Goal: Information Seeking & Learning: Learn about a topic

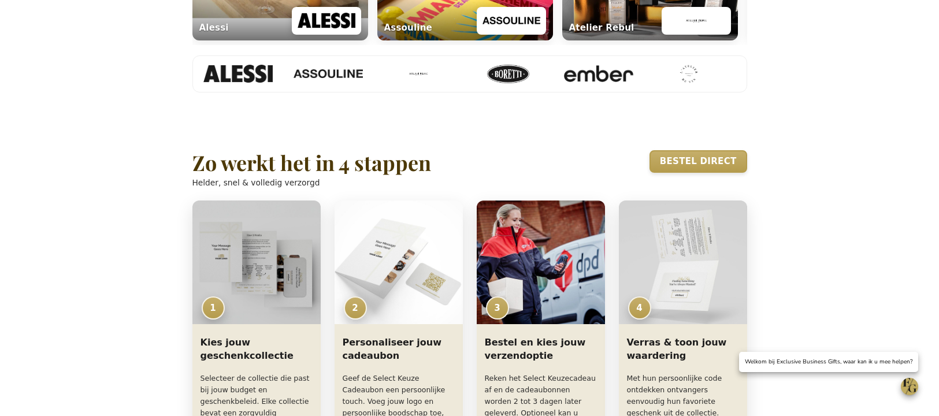
scroll to position [713, 0]
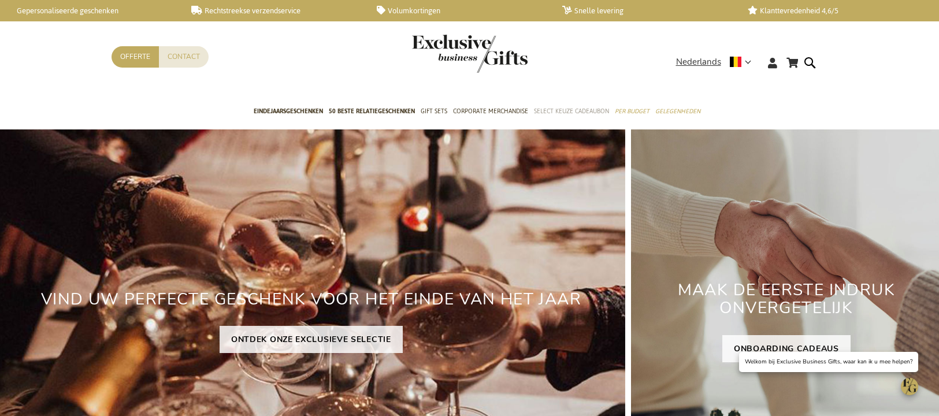
click at [552, 113] on span "Select Keuze Cadeaubon" at bounding box center [571, 111] width 75 height 12
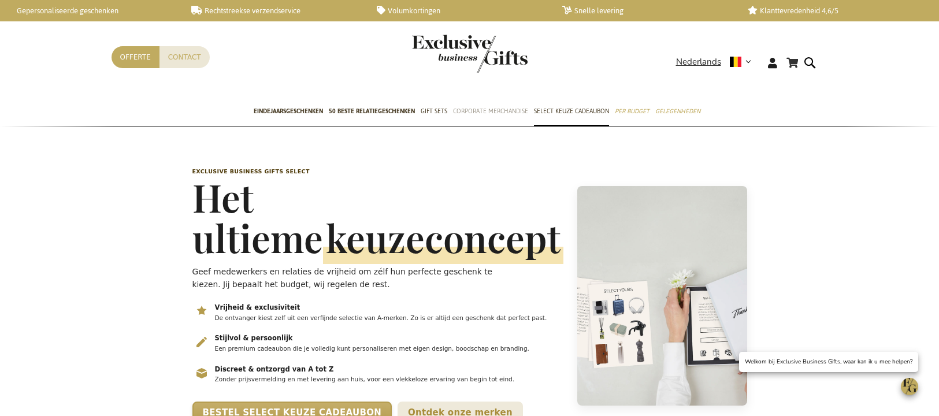
scroll to position [0, 5]
click at [323, 213] on span "keuzeconcept" at bounding box center [443, 238] width 240 height 51
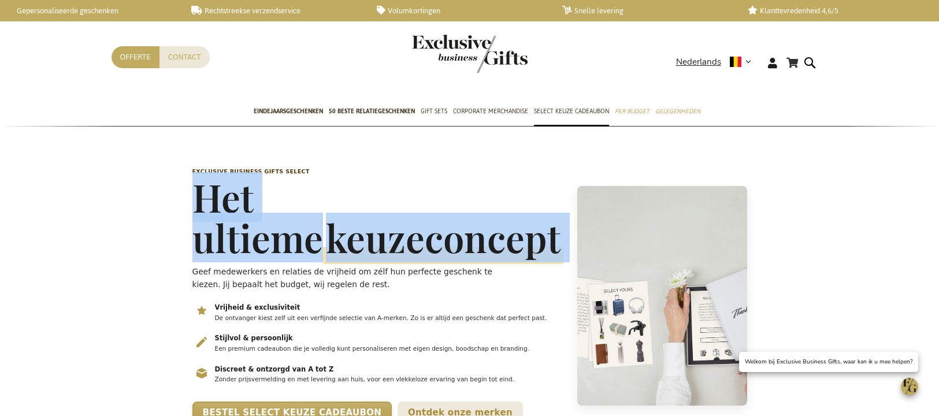
click at [256, 211] on h1 "Het ultieme keuzeconcept" at bounding box center [377, 217] width 371 height 81
copy h1 "Het ultieme keuzeconcept"
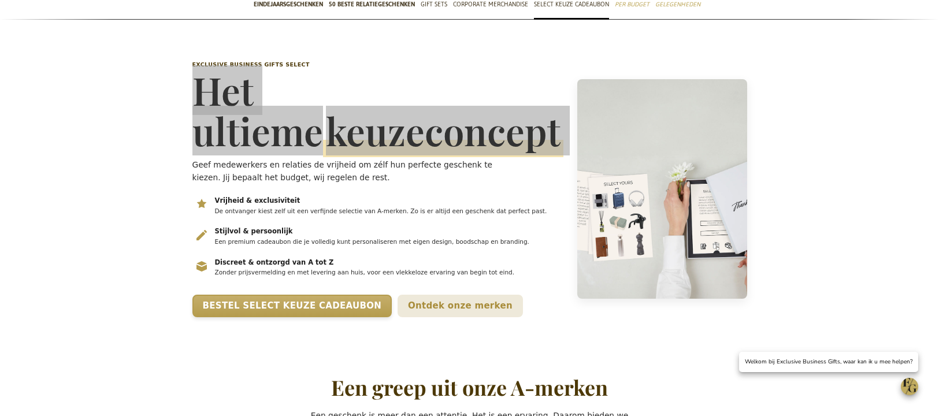
scroll to position [122, 0]
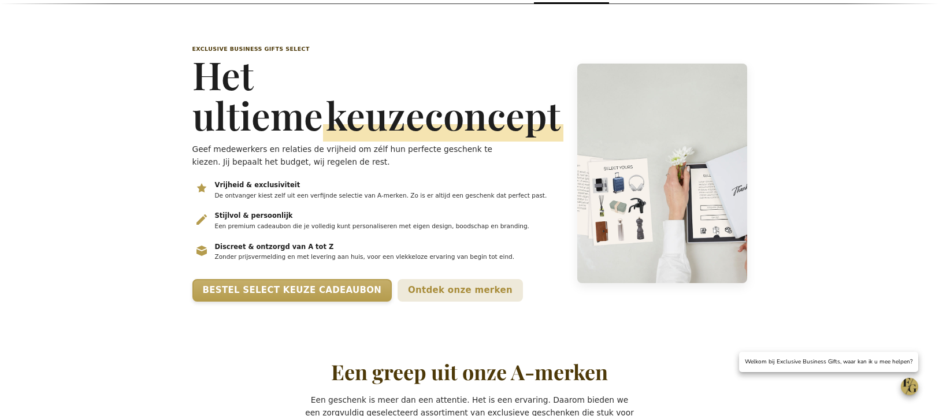
click at [226, 148] on p "Geef medewerkers en relaties de vrijheid om zélf hun perfecte geschenk te kieze…" at bounding box center [356, 155] width 329 height 25
click at [226, 147] on p "Geef medewerkers en relaties de vrijheid om zélf hun perfecte geschenk te kieze…" at bounding box center [356, 155] width 329 height 25
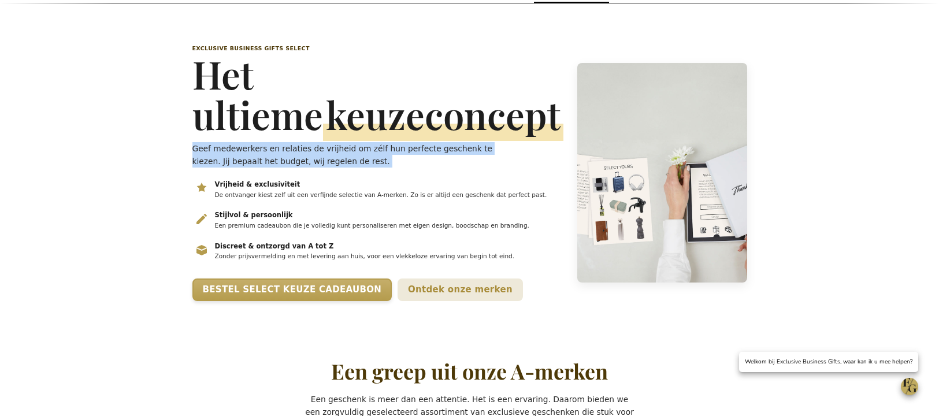
click at [226, 147] on p "Geef medewerkers en relaties de vrijheid om zélf hun perfecte geschenk te kieze…" at bounding box center [356, 154] width 329 height 25
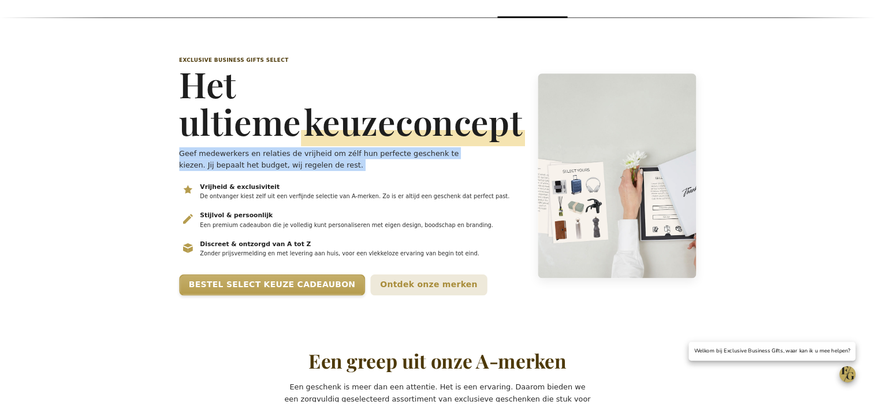
scroll to position [120, 0]
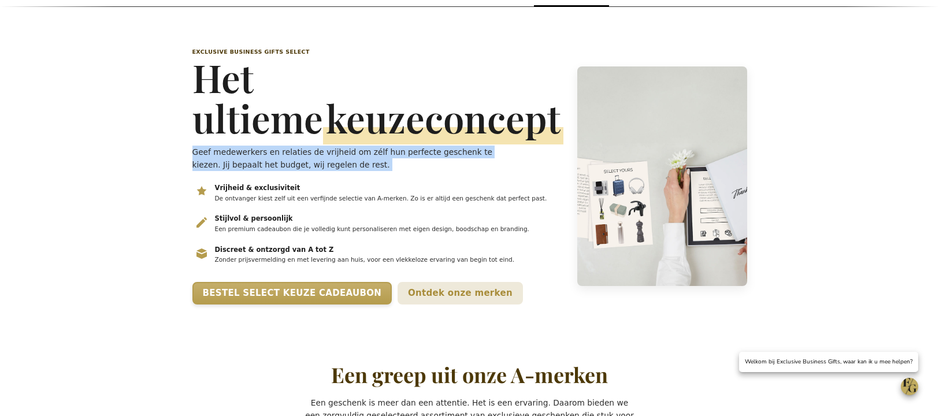
copy div "Geef medewerkers en relaties de vrijheid om zélf hun perfecte geschenk te kieze…"
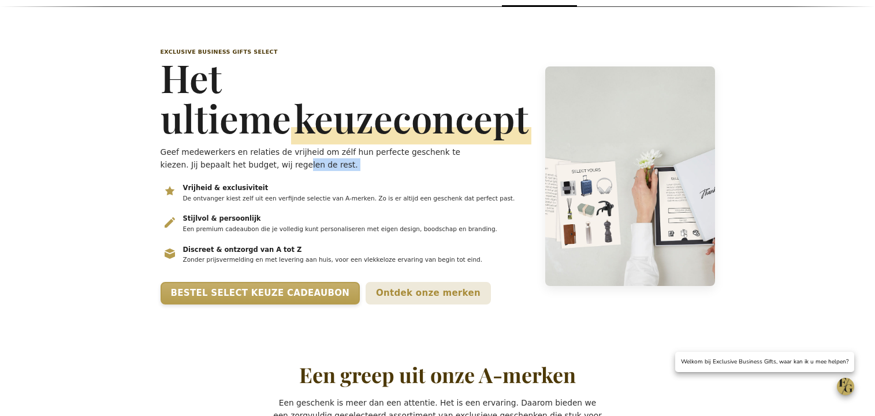
click at [300, 163] on p "Geef medewerkers en relaties de vrijheid om zélf hun perfecte geschenk te kieze…" at bounding box center [325, 158] width 329 height 25
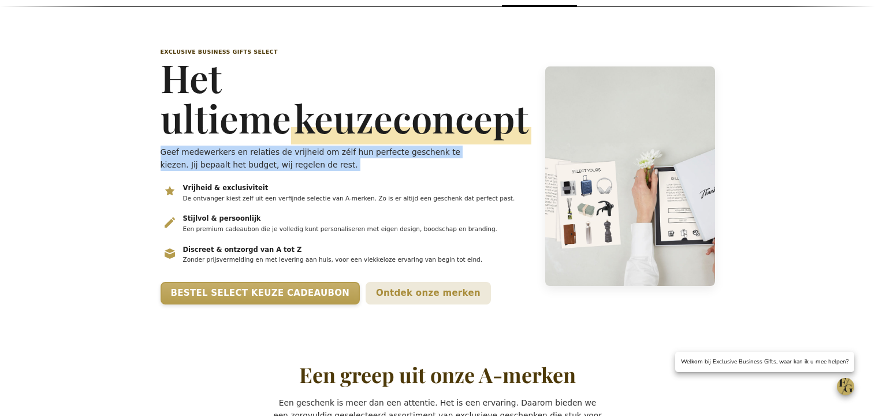
click at [300, 163] on p "Geef medewerkers en relaties de vrijheid om zélf hun perfecte geschenk te kieze…" at bounding box center [325, 158] width 329 height 25
copy div "Geef medewerkers en relaties de vrijheid om zélf hun perfecte geschenk te kieze…"
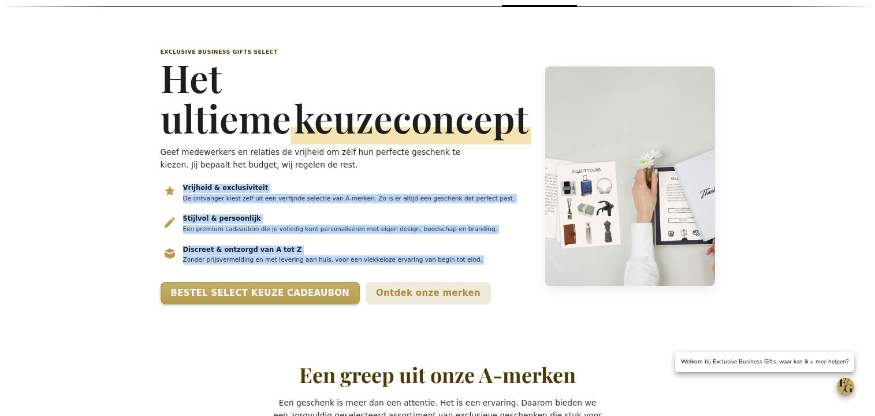
drag, startPoint x: 184, startPoint y: 188, endPoint x: 280, endPoint y: 280, distance: 132.4
click at [280, 271] on ul "Vrijheid & exclusiviteit De ontvanger kiest zelf uit een verfijnde selectie van…" at bounding box center [346, 227] width 371 height 89
copy ul "Vrijheid & exclusiviteit De ontvanger kiest zelf uit een verfijnde selectie van…"
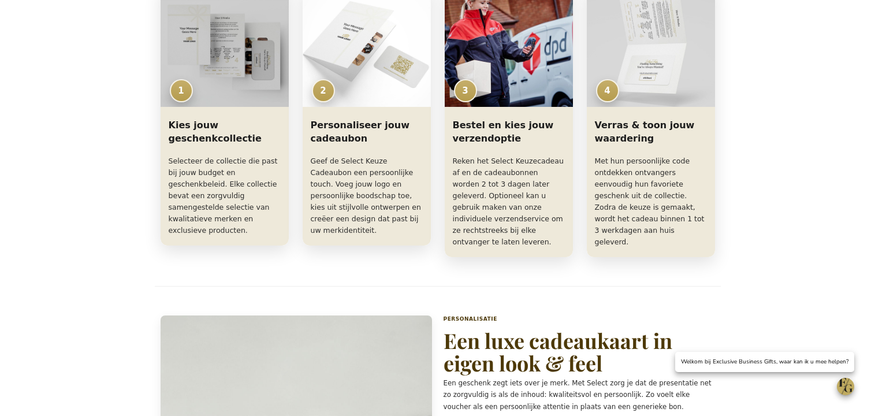
scroll to position [918, 0]
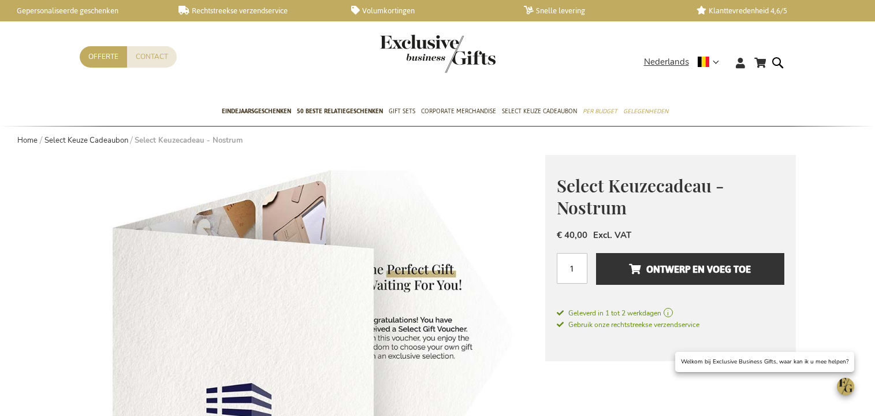
click at [596, 187] on span "Select Keuzecadeau - Nostrum" at bounding box center [640, 197] width 167 height 46
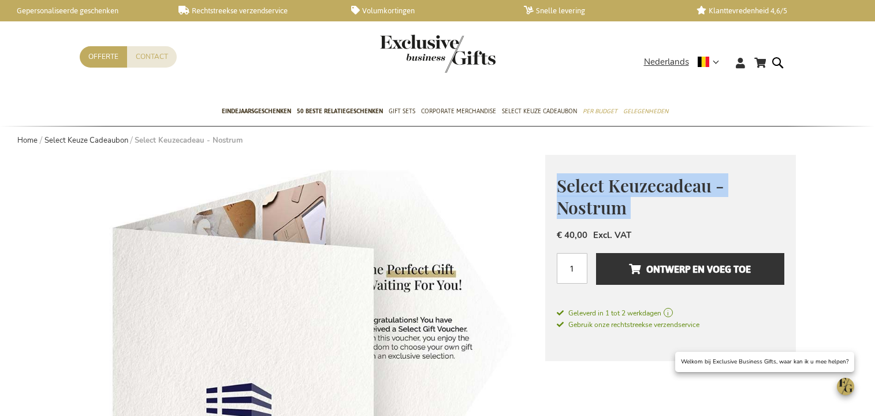
click at [595, 187] on span "Select Keuzecadeau - Nostrum" at bounding box center [640, 197] width 167 height 46
copy div "Select Keuzecadeau - Nostrum"
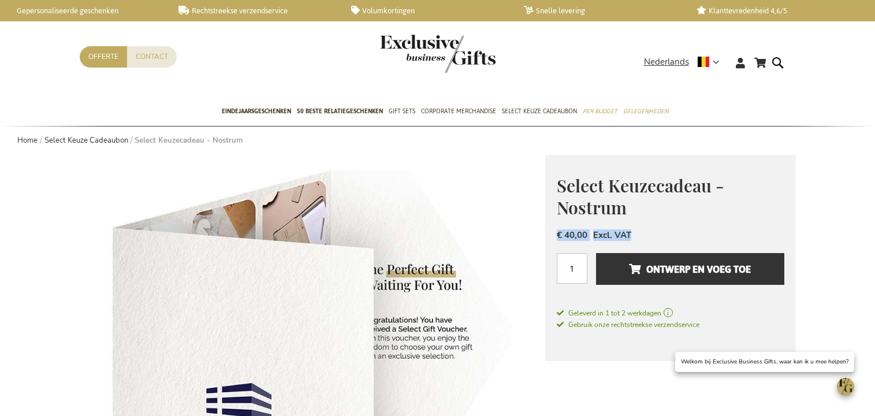
drag, startPoint x: 650, startPoint y: 236, endPoint x: 550, endPoint y: 228, distance: 99.7
click at [550, 229] on div "Select Keuzecadeau - Nostrum € 40,00 Excl. VAT Aantal 1 Ontwerp en voeg toe Gel…" at bounding box center [670, 258] width 251 height 207
copy div "€ 40,00 Excl. VAT"
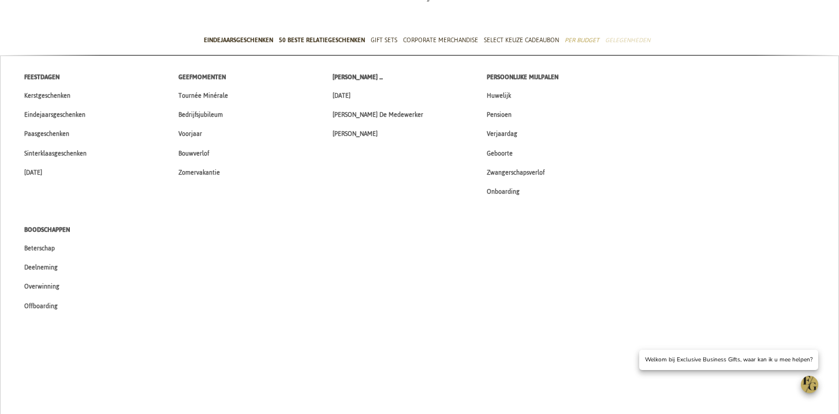
scroll to position [75, 0]
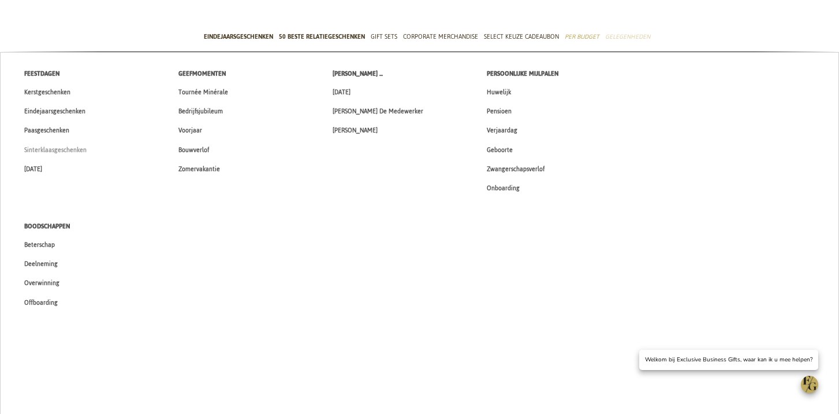
click at [73, 148] on span "Sinterklaasgeschenken" at bounding box center [55, 150] width 62 height 12
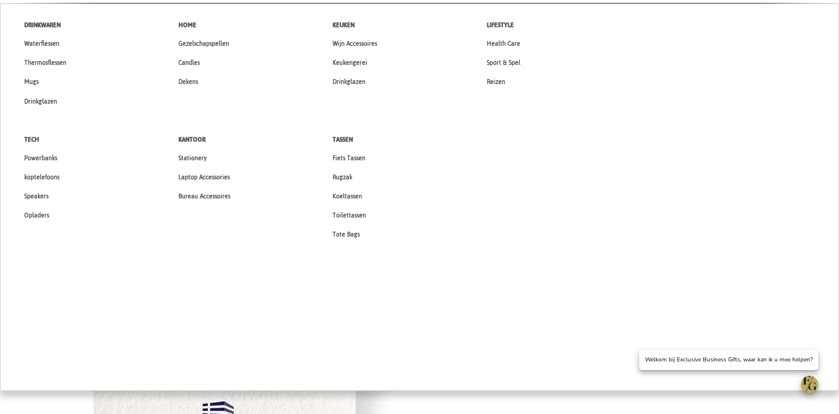
scroll to position [270, 0]
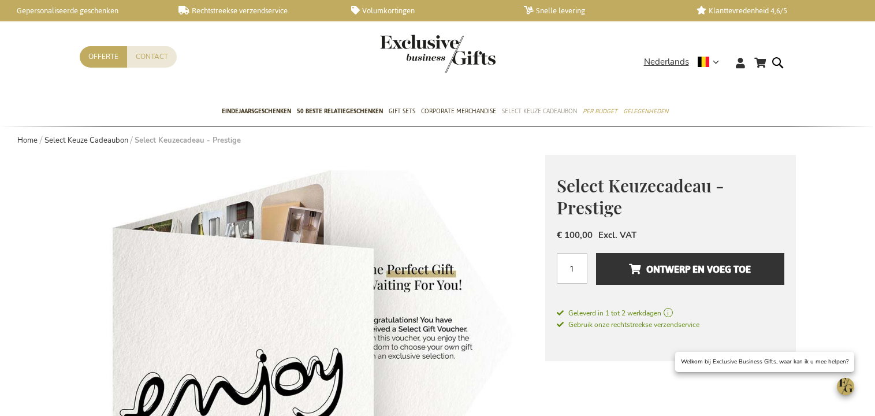
click at [543, 107] on span "Select Keuze Cadeaubon" at bounding box center [539, 111] width 75 height 12
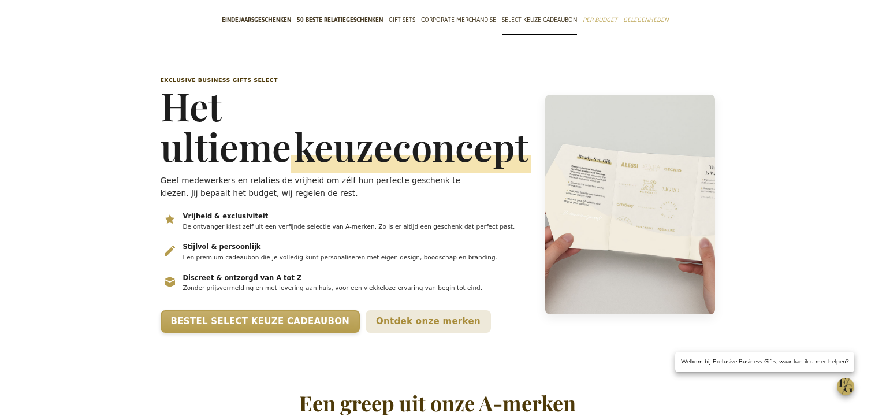
scroll to position [116, 0]
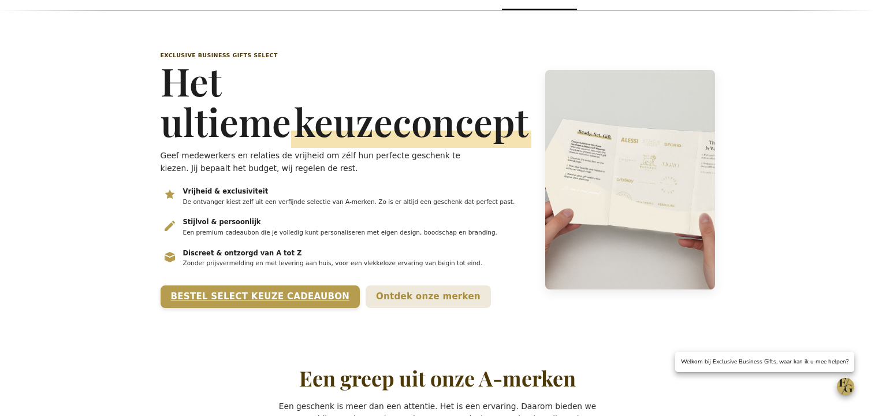
click at [303, 308] on link "Bestel Select Keuze Cadeaubon" at bounding box center [261, 296] width 200 height 23
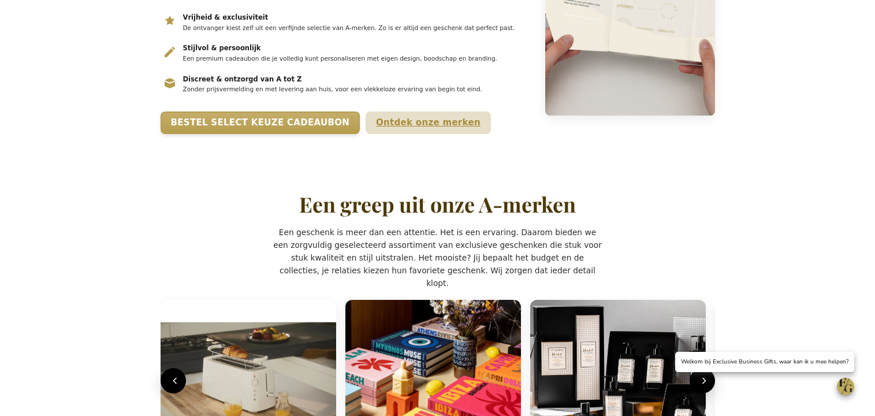
scroll to position [313, 0]
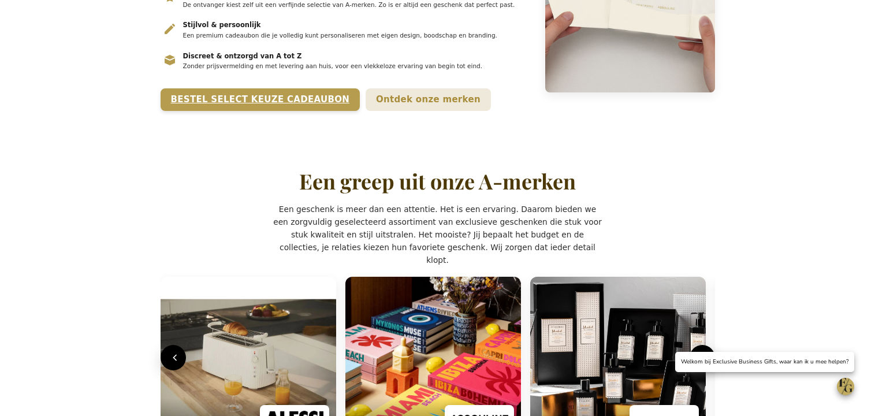
click at [319, 111] on link "Bestel Select Keuze Cadeaubon" at bounding box center [261, 99] width 200 height 23
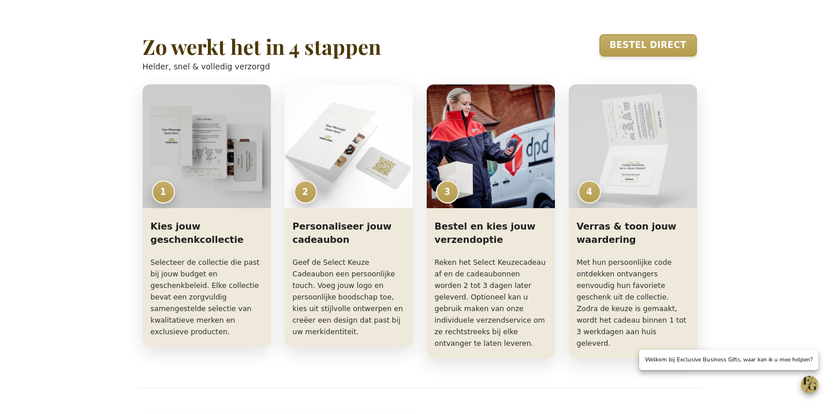
scroll to position [824, 0]
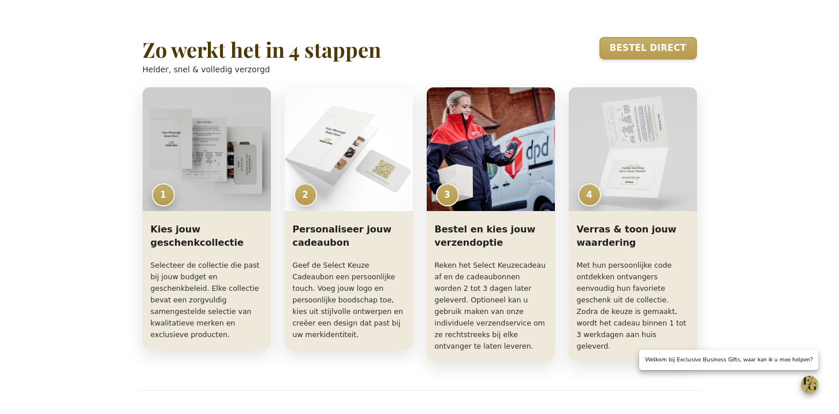
click at [314, 61] on h2 "Zo werkt het in 4 stappen" at bounding box center [262, 49] width 239 height 23
click at [313, 61] on h2 "Zo werkt het in 4 stappen" at bounding box center [262, 49] width 239 height 23
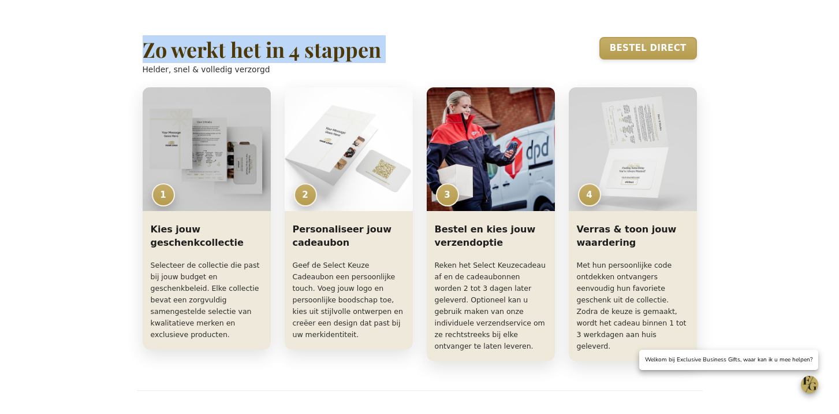
click at [313, 61] on h2 "Zo werkt het in 4 stappen" at bounding box center [262, 49] width 239 height 23
copy h2 "Zo werkt het in 4 stappen"
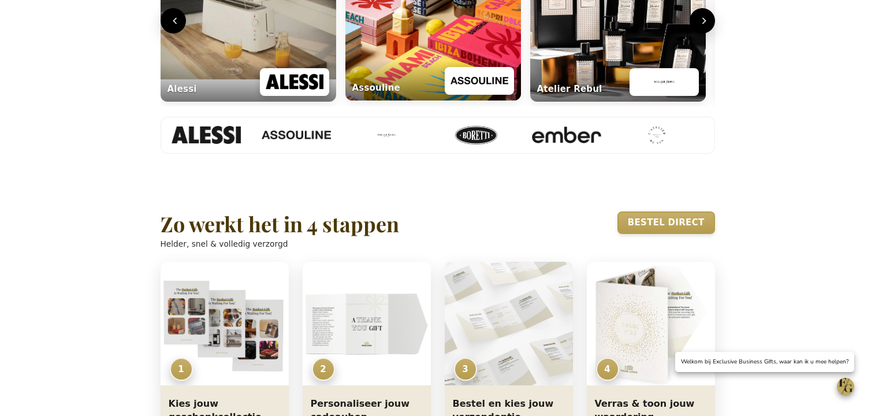
scroll to position [624, 0]
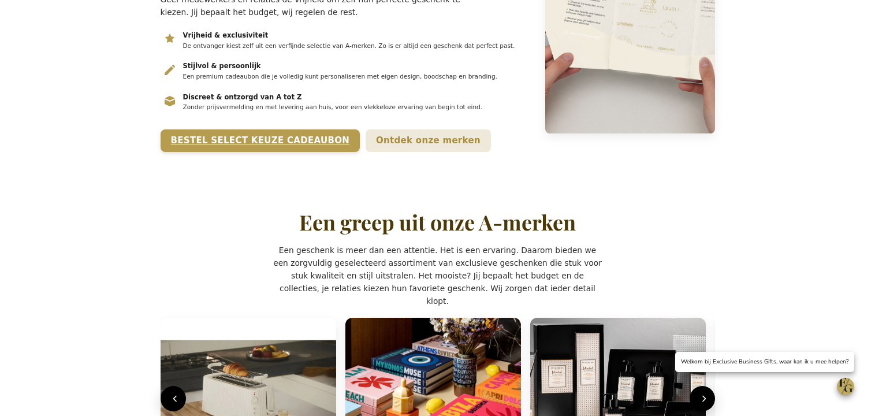
click at [245, 152] on link "Bestel Select Keuze Cadeaubon" at bounding box center [261, 140] width 200 height 23
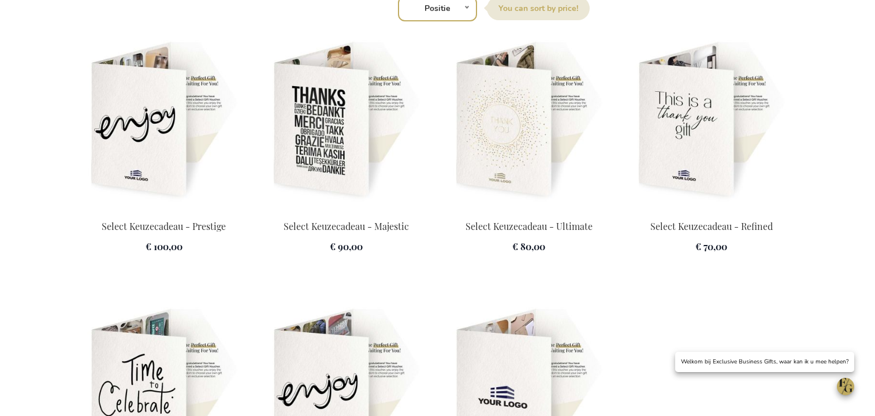
scroll to position [1592, 0]
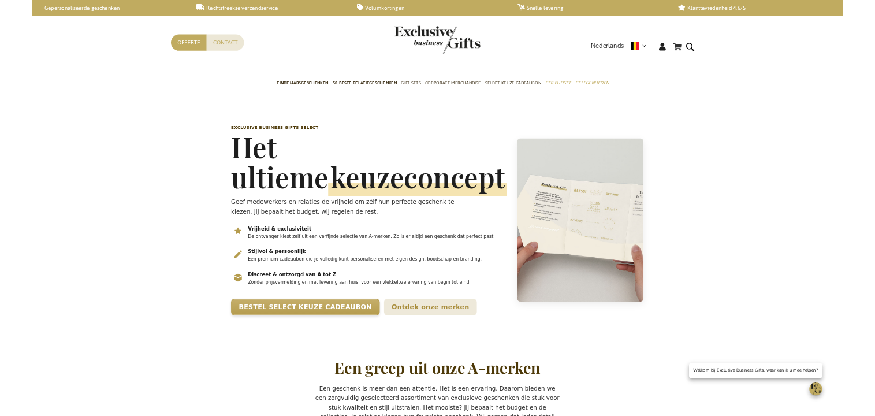
scroll to position [0, 5]
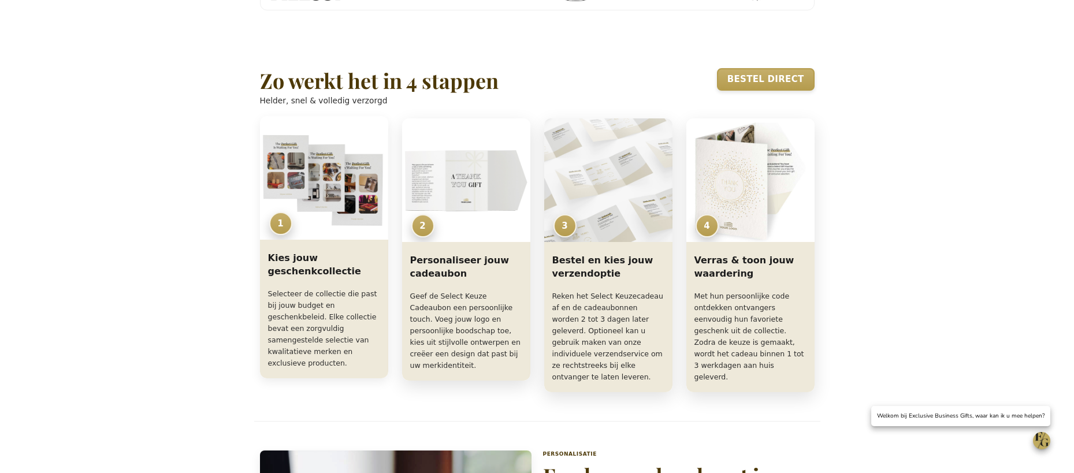
scroll to position [505, 0]
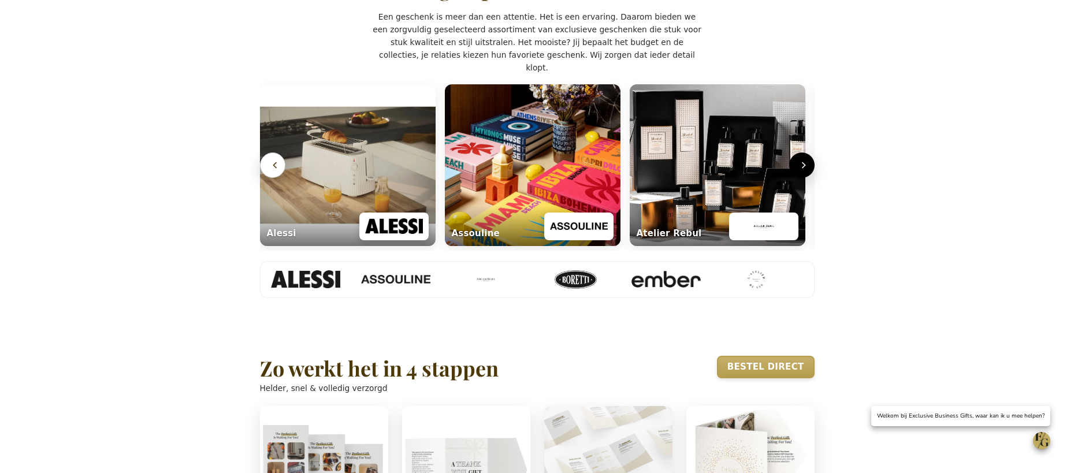
click at [271, 171] on icon "Vorige" at bounding box center [275, 165] width 12 height 12
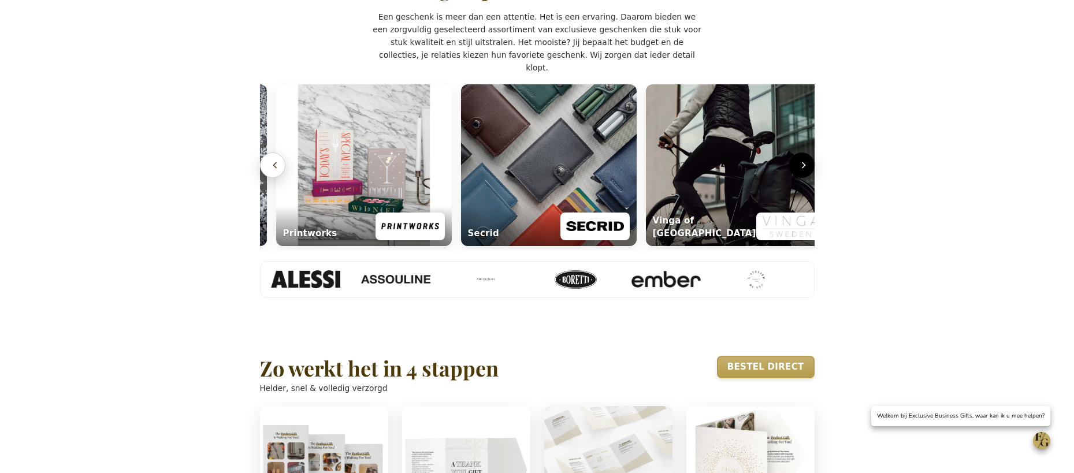
scroll to position [0, 2213]
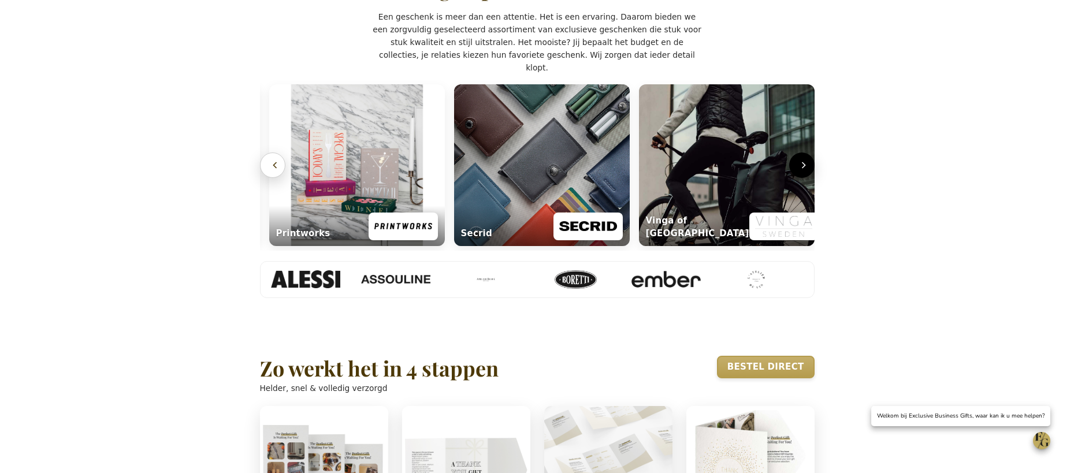
click at [271, 171] on icon "Vorige" at bounding box center [275, 165] width 12 height 12
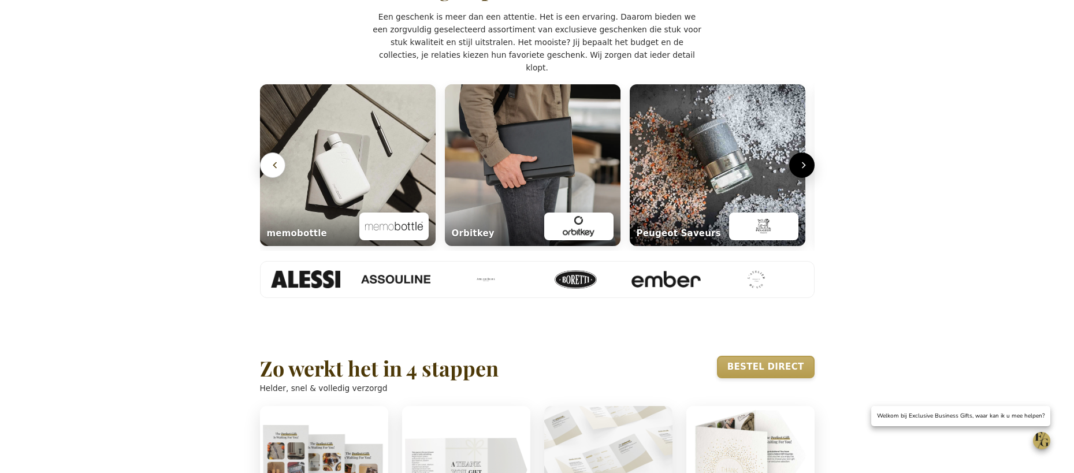
click at [271, 171] on icon "Vorige" at bounding box center [275, 165] width 12 height 12
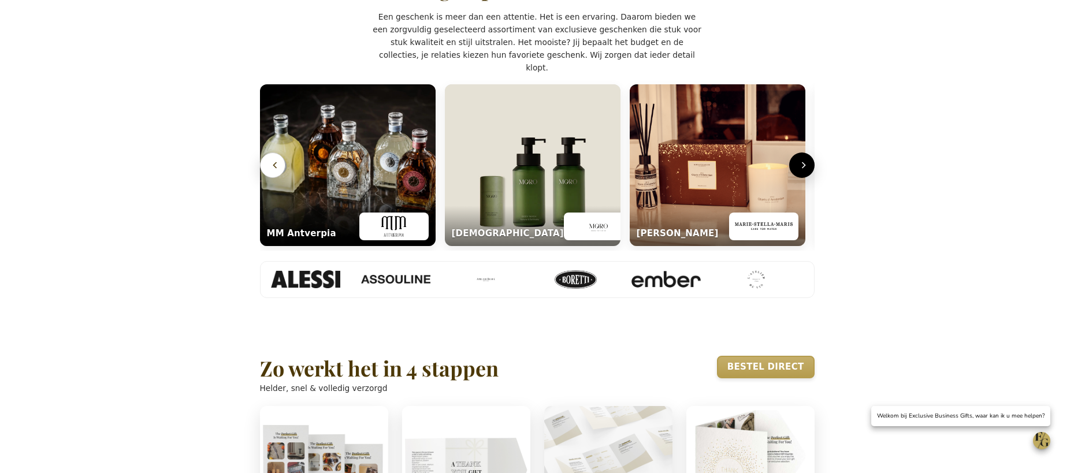
click at [271, 171] on icon "Vorige" at bounding box center [275, 165] width 12 height 12
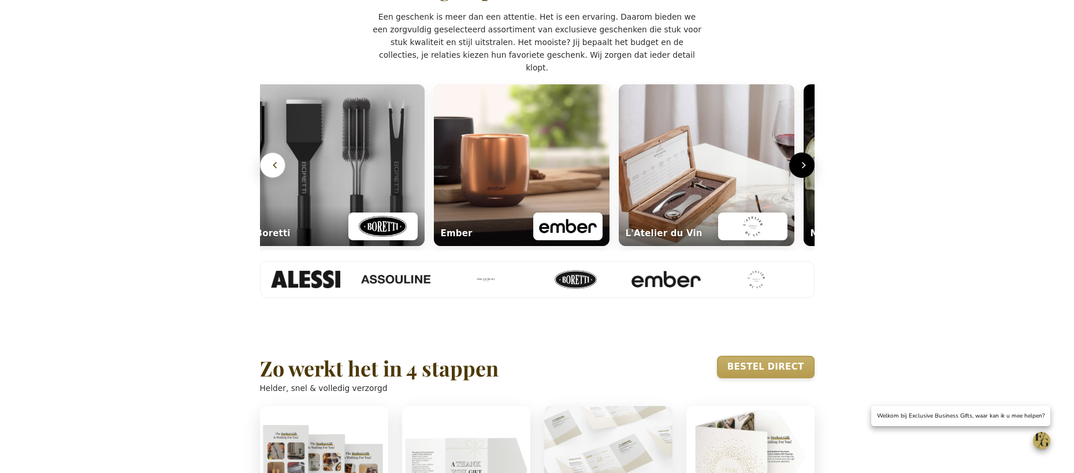
scroll to position [0, 559]
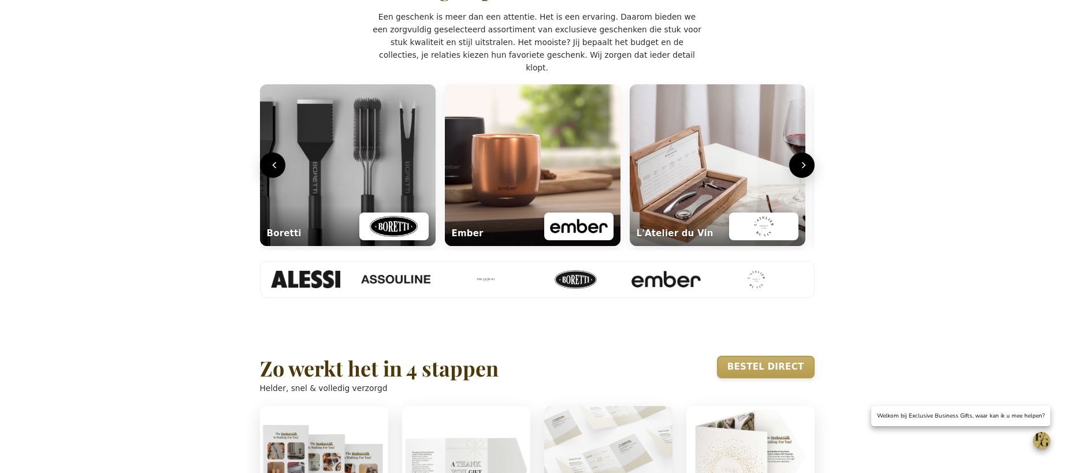
click at [809, 218] on div "[PERSON_NAME] Atelier [PERSON_NAME] Ember L'Atelier du Vin MM Antverpia [PERSON…" at bounding box center [537, 165] width 554 height 171
click at [805, 168] on icon "Volgende" at bounding box center [803, 165] width 3 height 6
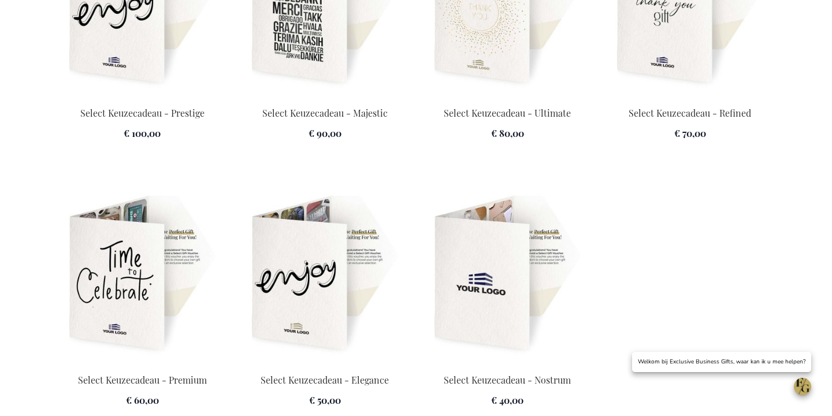
scroll to position [1697, 0]
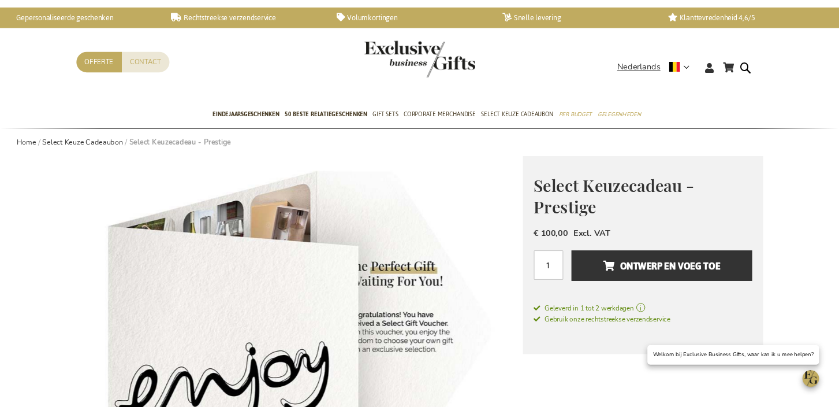
scroll to position [1, 0]
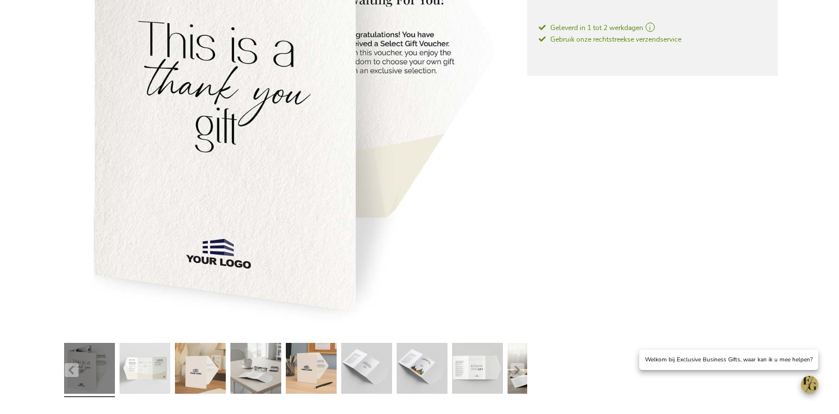
scroll to position [273, 0]
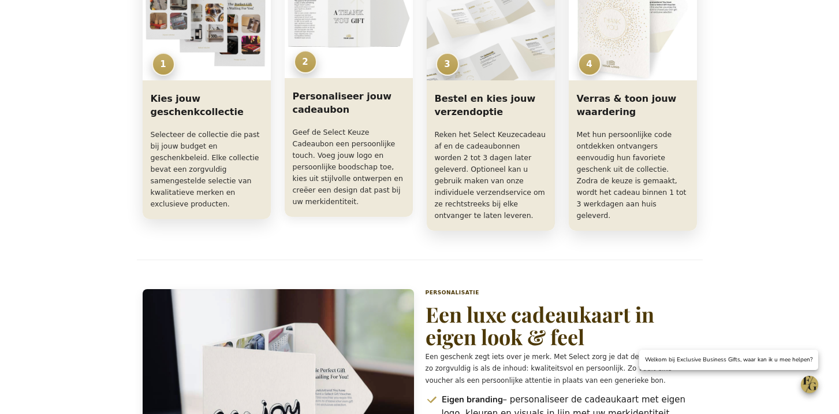
scroll to position [954, 0]
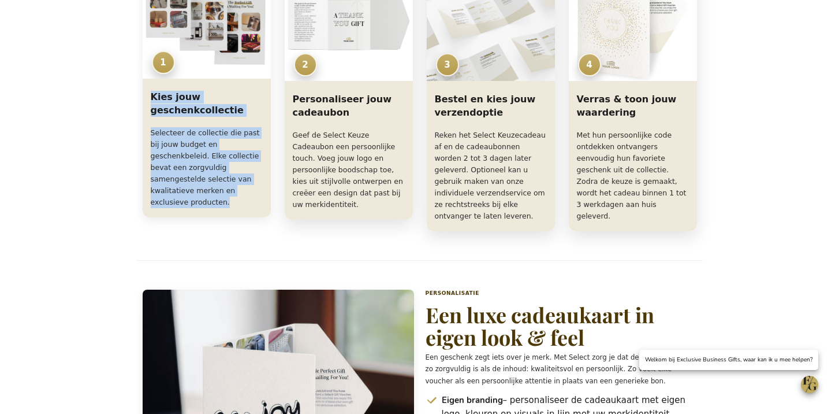
drag, startPoint x: 226, startPoint y: 244, endPoint x: 158, endPoint y: 126, distance: 135.8
click at [152, 136] on div "Kies jouw geschenkcollectie Selecteer de collectie die past bij jouw budget en …" at bounding box center [207, 150] width 128 height 134
copy div "Kies jouw geschenkcollectie Selecteer de collectie die past bij jouw budget en …"
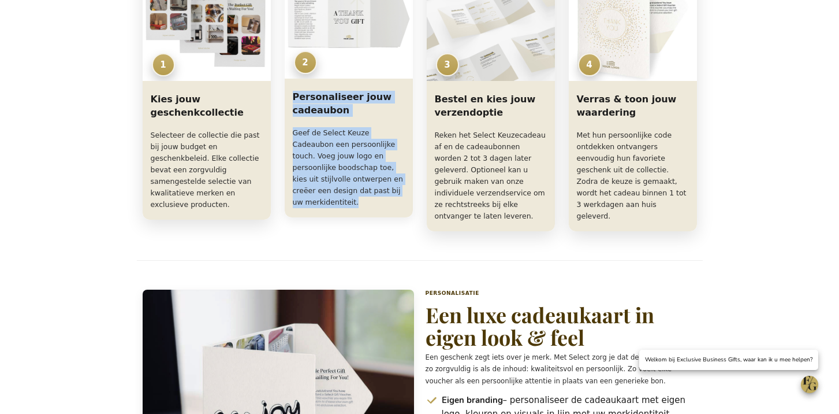
drag, startPoint x: 292, startPoint y: 139, endPoint x: 400, endPoint y: 244, distance: 150.3
click at [400, 217] on div "Personaliseer jouw cadeaubon Geef de Select Keuze Cadeaubon een persoonlijke to…" at bounding box center [349, 150] width 128 height 134
copy div "Personaliseer jouw cadeaubon Geef de Select Keuze Cadeaubon een persoonlijke to…"
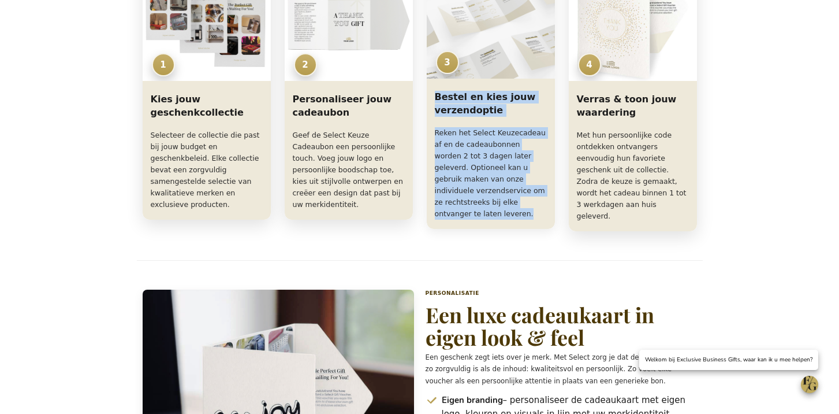
drag, startPoint x: 435, startPoint y: 139, endPoint x: 537, endPoint y: 234, distance: 139.3
click at [533, 229] on div "Bestel en kies jouw verzendoptie Reken het Select Keuzecadeau af en de cadeaubo…" at bounding box center [491, 156] width 128 height 146
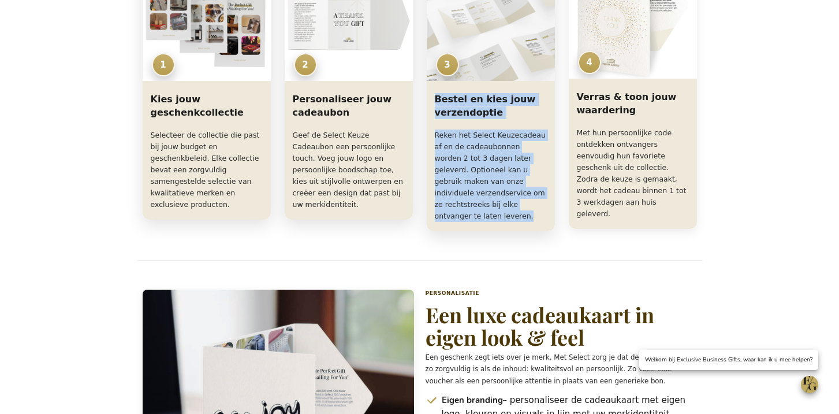
copy div "Bestel en kies jouw verzendoptie Reken het Select Keuzecadeau af en de cadeaubo…"
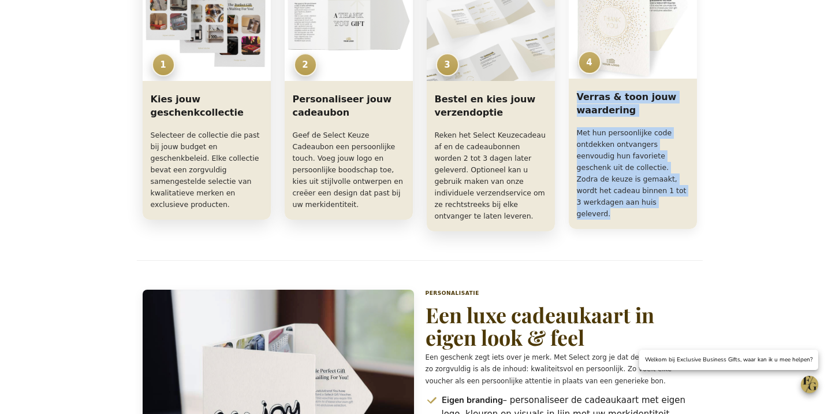
drag, startPoint x: 577, startPoint y: 136, endPoint x: 684, endPoint y: 243, distance: 151.1
click at [684, 229] on div "Verras & toon jouw waardering Met hun persoonlijke code ontdekken ontvangers ee…" at bounding box center [633, 156] width 128 height 146
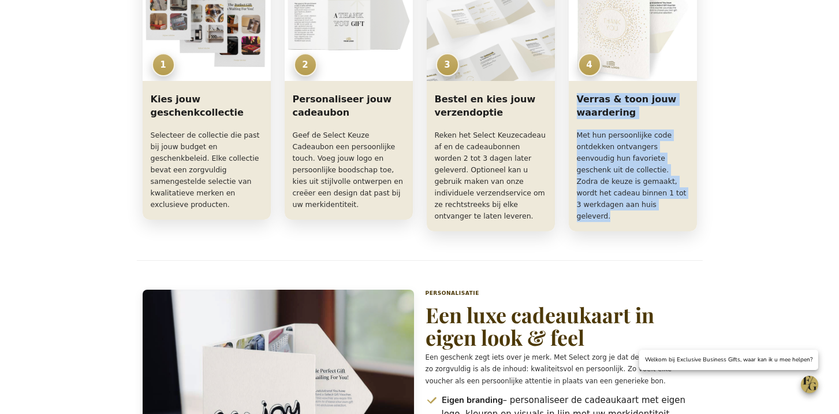
copy div "Verras & toon jouw waardering Met hun persoonlijke code ontdekken ontvangers ee…"
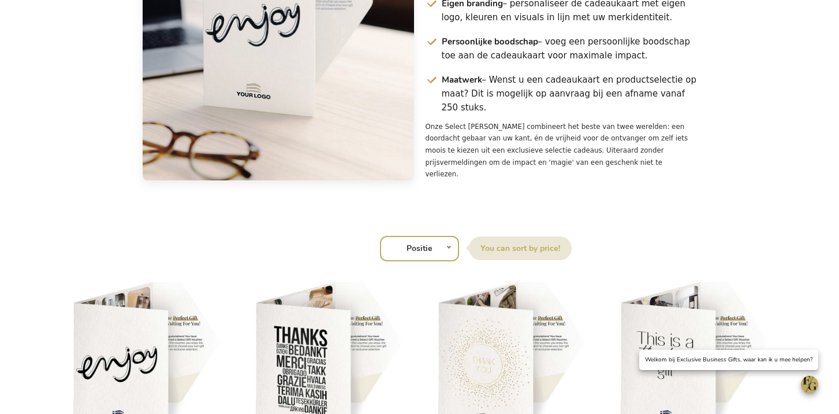
scroll to position [1247, 0]
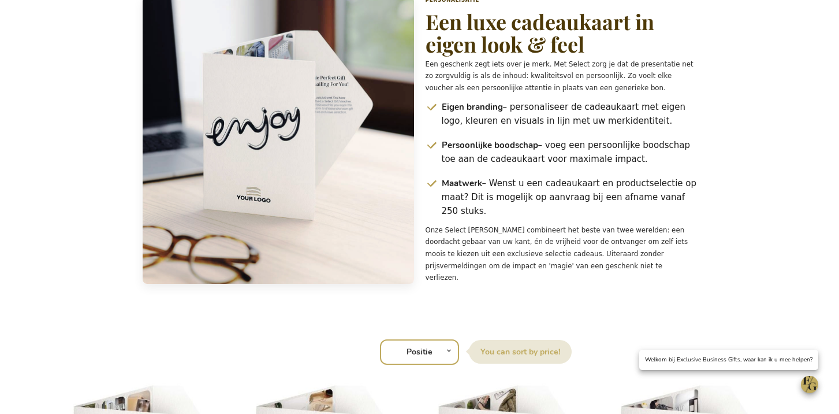
click at [471, 56] on h2 "Een luxe cadeaukaart in eigen look & feel" at bounding box center [561, 33] width 271 height 46
click at [472, 56] on h2 "Een luxe cadeaukaart in eigen look & feel" at bounding box center [561, 33] width 271 height 46
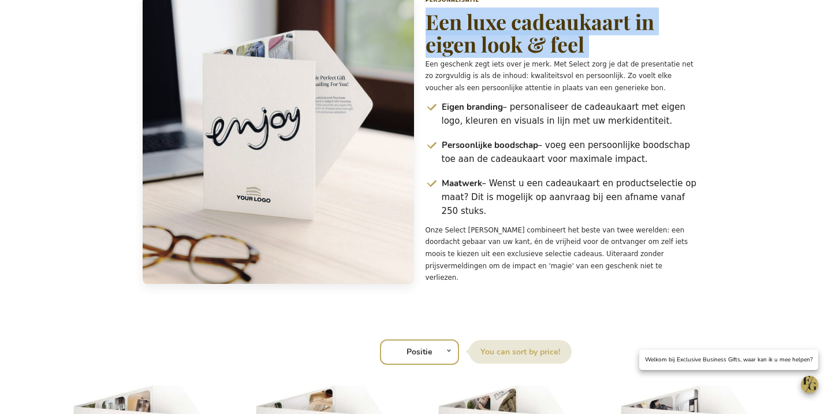
click at [472, 56] on h2 "Een luxe cadeaukaart in eigen look & feel" at bounding box center [561, 33] width 271 height 46
copy h2 "Een luxe cadeaukaart in eigen look & feel"
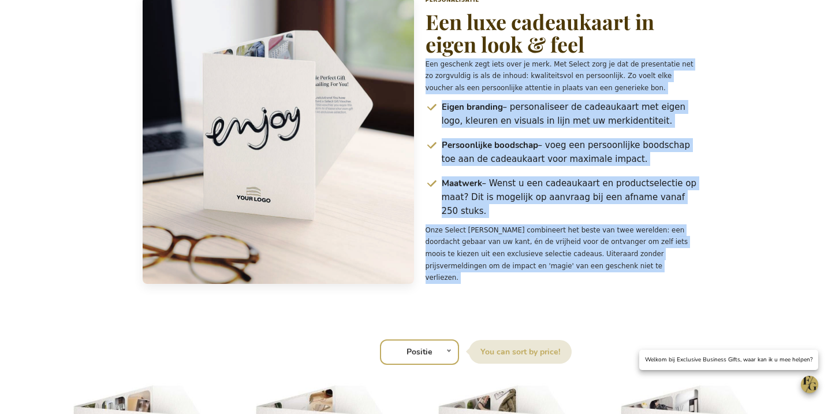
drag, startPoint x: 430, startPoint y: 109, endPoint x: 623, endPoint y: 287, distance: 263.2
click at [623, 284] on div "Personalisatie Een luxe cadeaukaart in eigen look & feel Een geschenk zegt iets…" at bounding box center [561, 140] width 271 height 287
copy div "Een geschenk zegt iets over je merk. Met Select zorg je dat de presentatie net …"
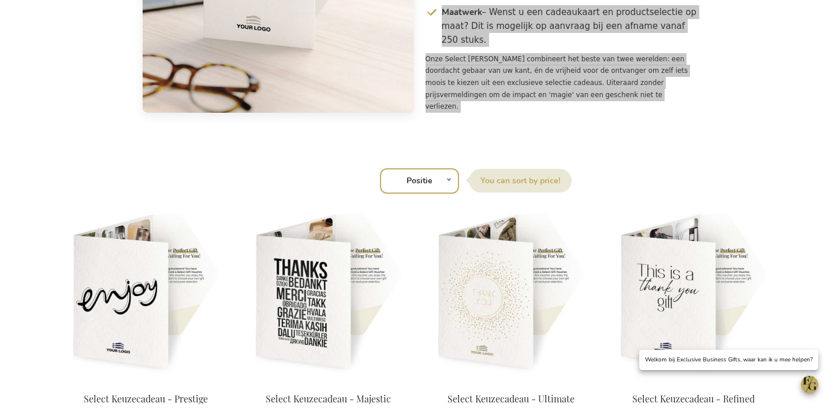
scroll to position [1331, 0]
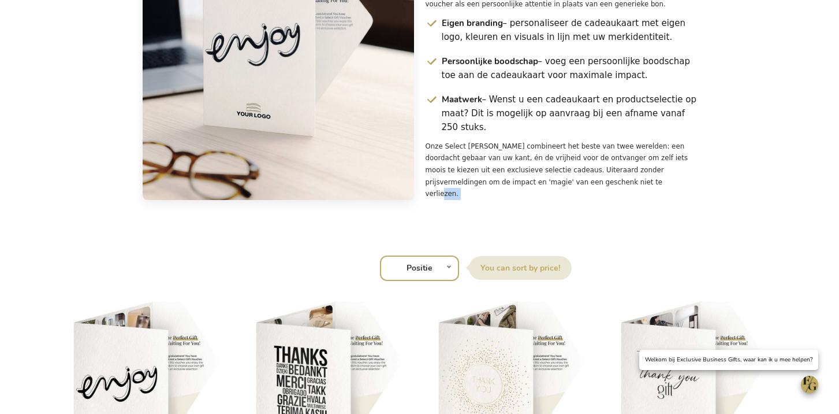
click at [661, 200] on p "Onze Select Cadeaubon combineert het beste van twee werelden: een doordacht geb…" at bounding box center [561, 169] width 271 height 59
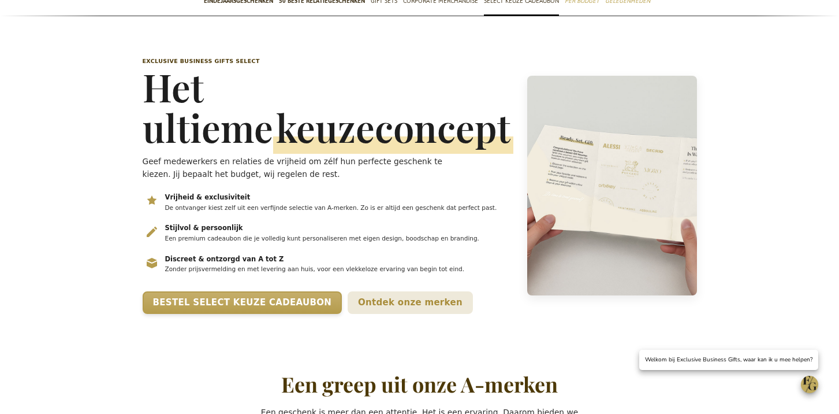
scroll to position [0, 0]
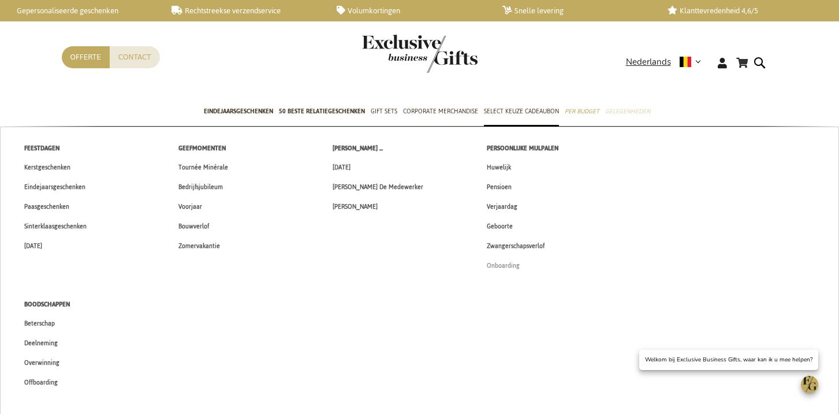
click at [509, 261] on span "Onboarding" at bounding box center [503, 265] width 33 height 12
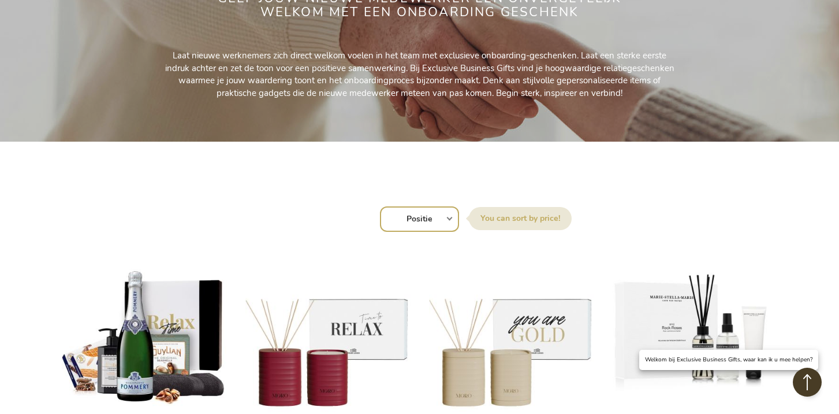
click at [433, 206] on select "Positie Best Sellers Meest bekeken Nieuw Biggest Saving Price: low to high Pric…" at bounding box center [419, 218] width 79 height 25
select select "new"
click at [380, 206] on select "Positie Best Sellers Meest bekeken Nieuw Biggest Saving Price: low to high Pric…" at bounding box center [419, 218] width 79 height 25
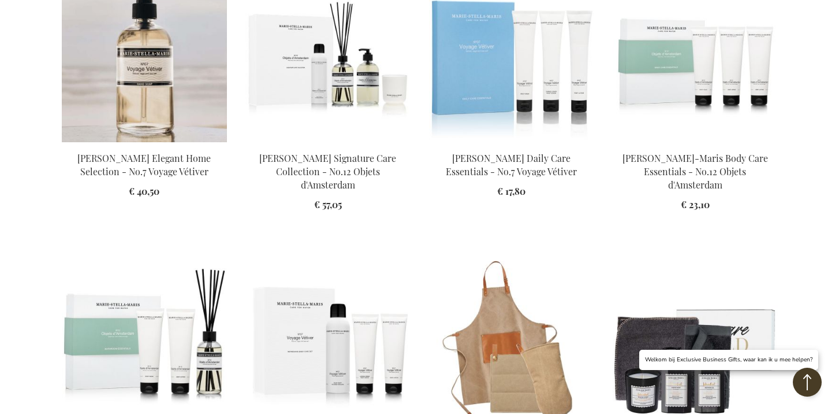
scroll to position [851, 0]
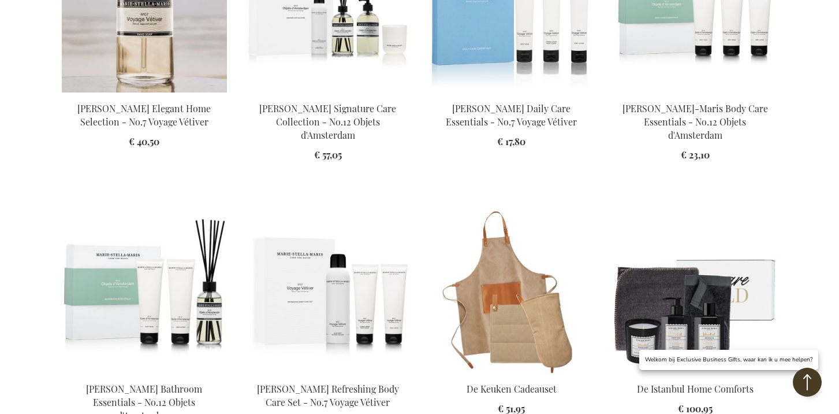
click at [167, 44] on img at bounding box center [144, 12] width 165 height 162
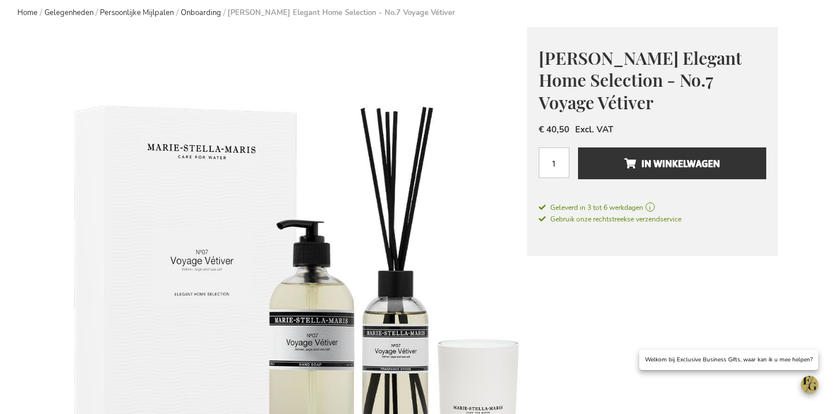
scroll to position [128, 0]
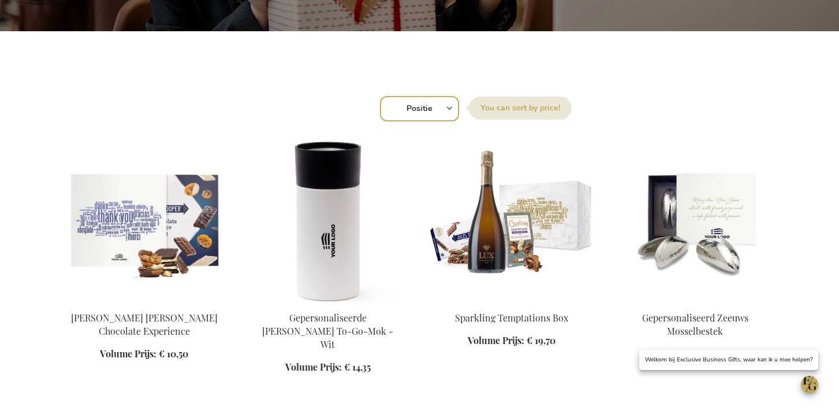
scroll to position [433, 0]
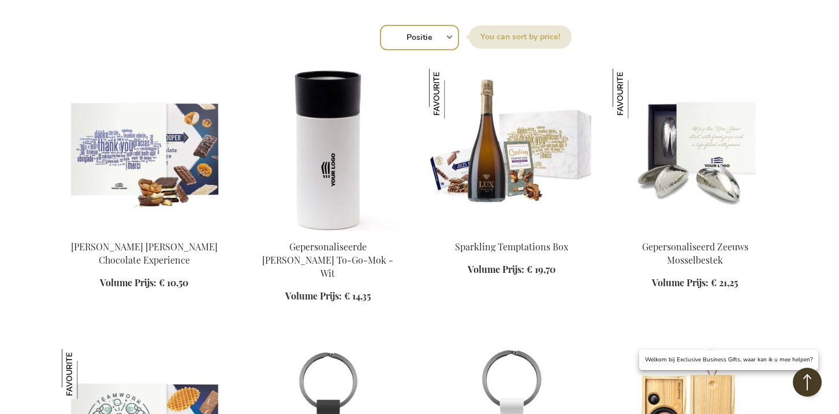
click at [429, 39] on select "Positie Best Sellers Meest bekeken Nieuw Biggest Saving Price: low to high Pric…" at bounding box center [419, 37] width 79 height 25
select select "new"
click at [380, 25] on select "Positie Best Sellers Meest bekeken Nieuw Biggest Saving Price: low to high Pric…" at bounding box center [419, 37] width 79 height 25
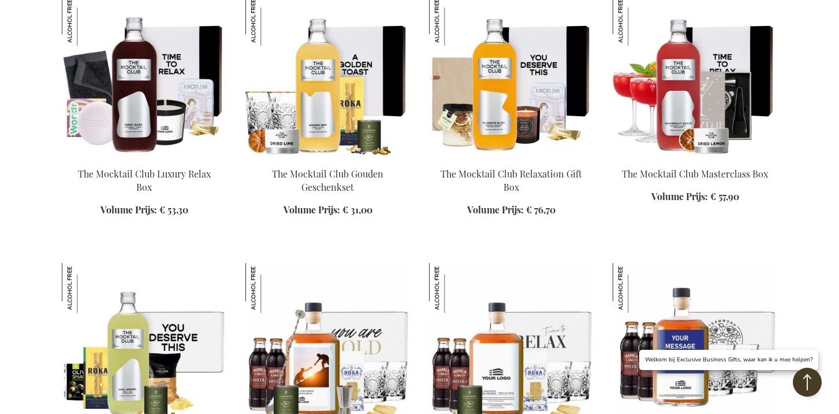
scroll to position [457, 0]
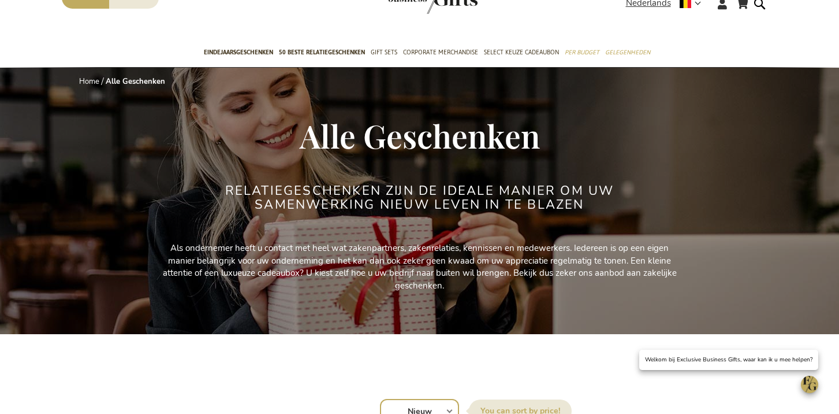
scroll to position [60, 0]
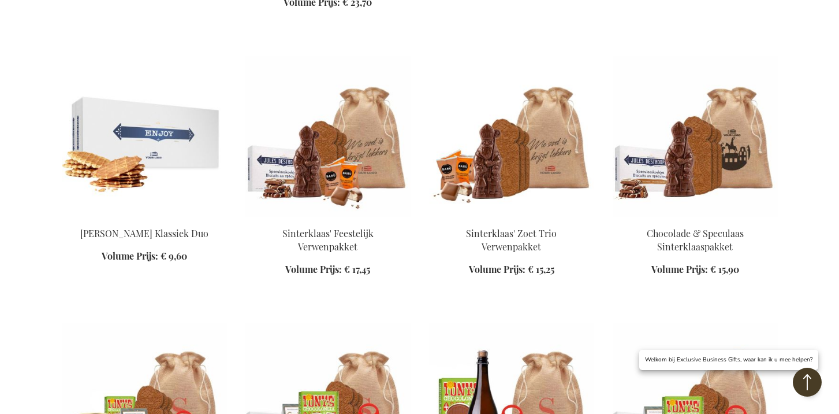
scroll to position [714, 0]
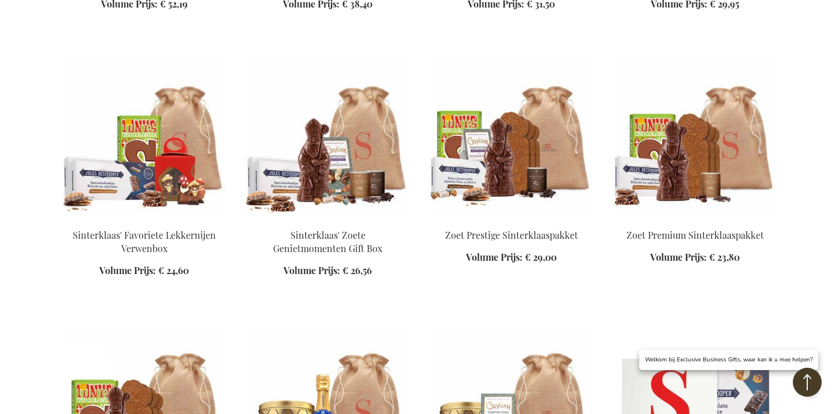
scroll to position [1244, 0]
click at [153, 160] on img at bounding box center [144, 139] width 165 height 162
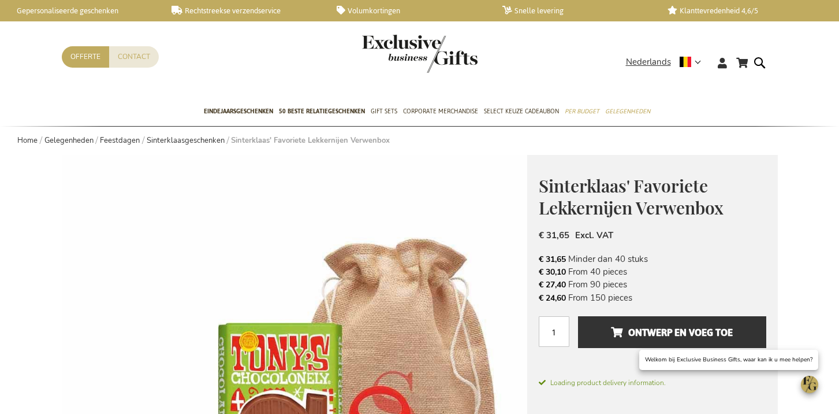
click at [587, 206] on span "Sinterklaas' Favoriete Lekkernijen Verwenbox" at bounding box center [631, 197] width 185 height 46
click at [586, 205] on span "Sinterklaas' Favoriete Lekkernijen Verwenbox" at bounding box center [631, 197] width 185 height 46
click at [586, 204] on span "Sinterklaas' Favoriete Lekkernijen Verwenbox" at bounding box center [631, 197] width 185 height 46
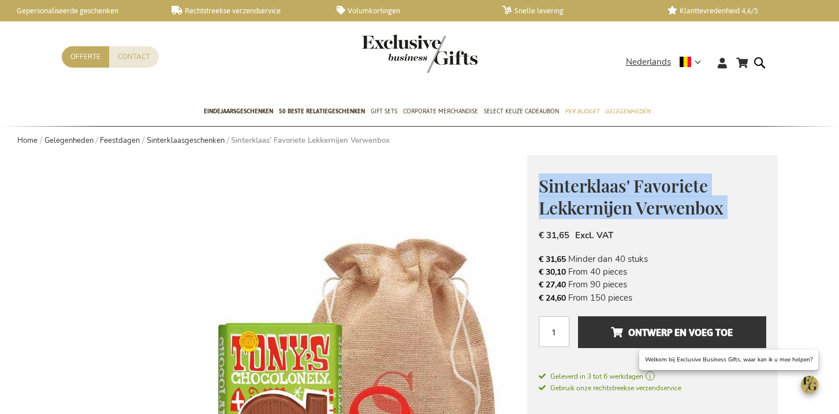
click at [586, 204] on span "Sinterklaas' Favoriete Lekkernijen Verwenbox" at bounding box center [631, 197] width 185 height 46
copy div "Sinterklaas' Favoriete Lekkernijen Verwenbox"
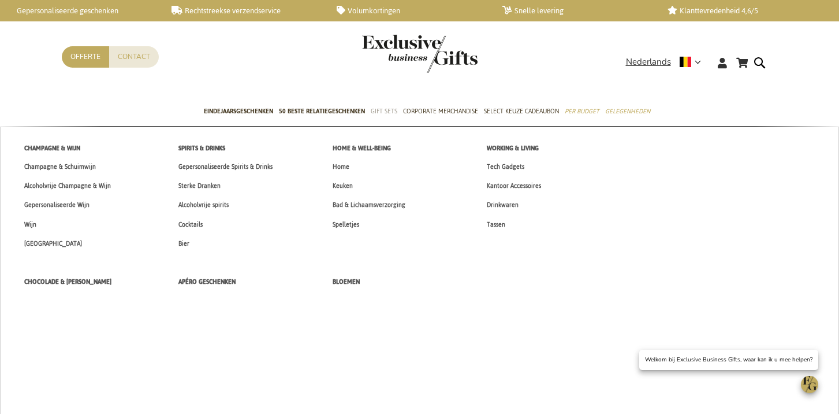
click at [384, 110] on span "Gift Sets" at bounding box center [384, 111] width 27 height 12
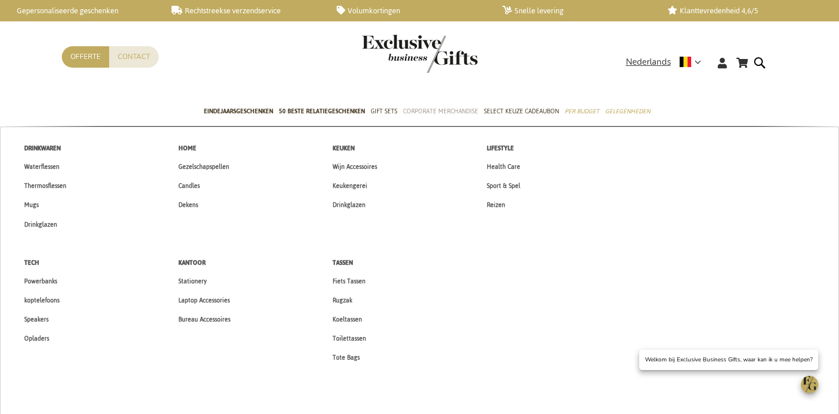
click at [442, 111] on span "Corporate Merchandise" at bounding box center [440, 111] width 75 height 12
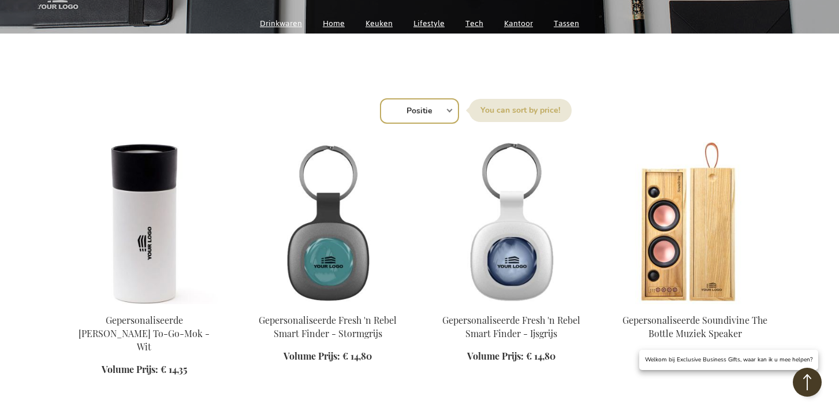
click at [423, 110] on select "Positie Best Sellers Meest bekeken Nieuw Biggest Saving Price: low to high Pric…" at bounding box center [419, 110] width 79 height 25
select select "new"
click at [380, 98] on select "Positie Best Sellers Meest bekeken Nieuw Biggest Saving Price: low to high Pric…" at bounding box center [419, 110] width 79 height 25
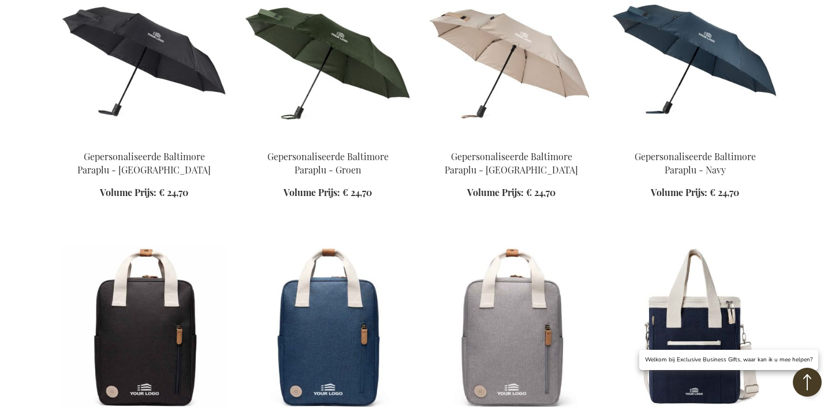
scroll to position [874, 0]
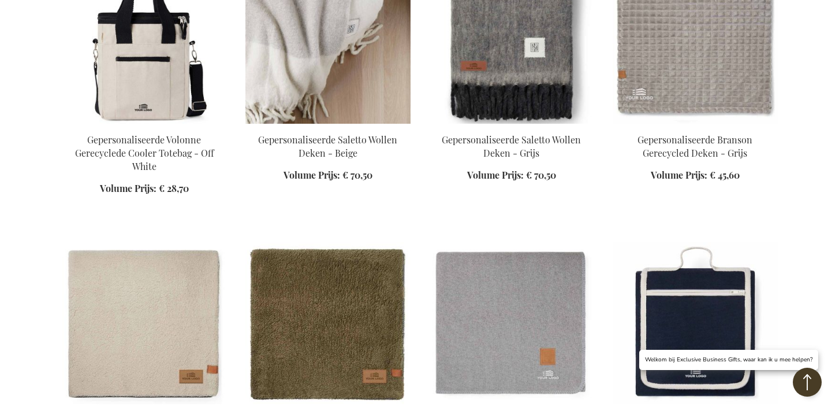
scroll to position [1354, 0]
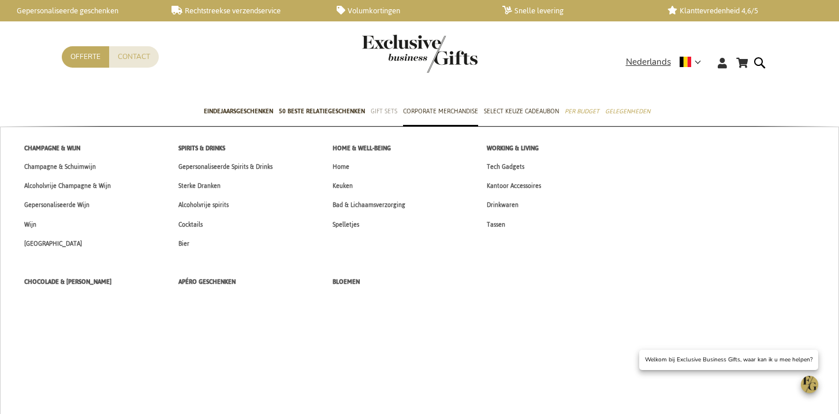
drag, startPoint x: 381, startPoint y: 110, endPoint x: 380, endPoint y: 117, distance: 7.0
click at [381, 110] on span "Gift Sets" at bounding box center [384, 111] width 27 height 12
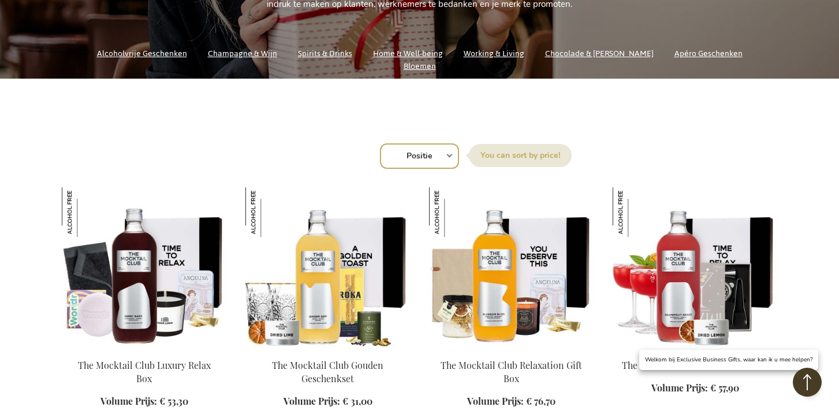
scroll to position [315, 0]
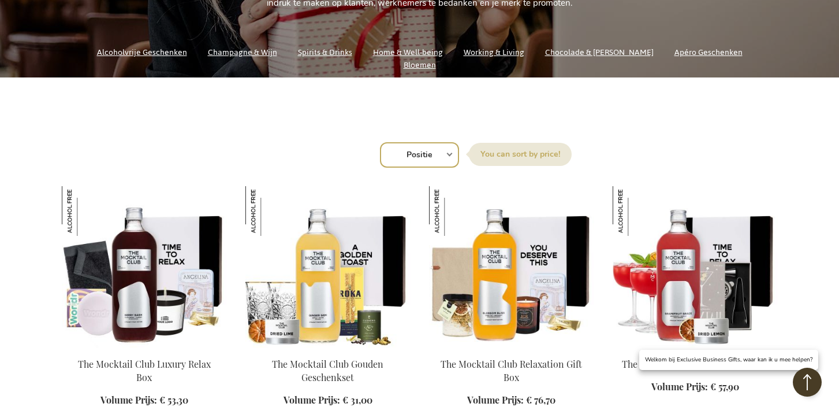
click at [422, 153] on select "Positie Best Sellers Meest bekeken Nieuw Biggest Saving Price: low to high Pric…" at bounding box center [419, 154] width 79 height 25
select select "new"
click at [380, 142] on select "Positie Best Sellers Meest bekeken Nieuw Biggest Saving Price: low to high Pric…" at bounding box center [419, 154] width 79 height 25
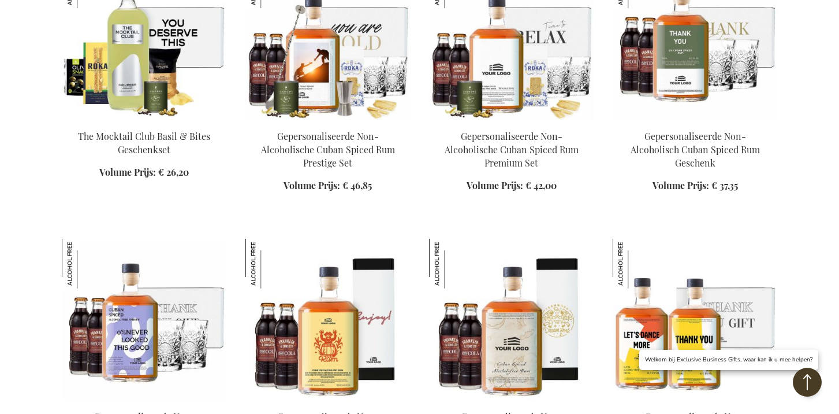
scroll to position [875, 0]
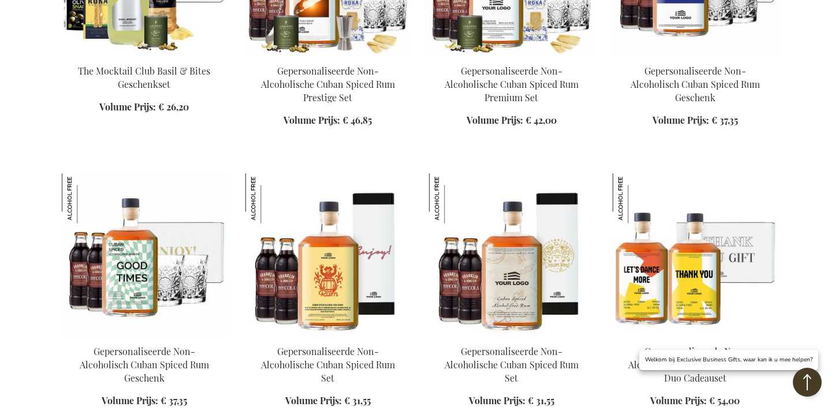
click at [119, 260] on img at bounding box center [144, 254] width 165 height 162
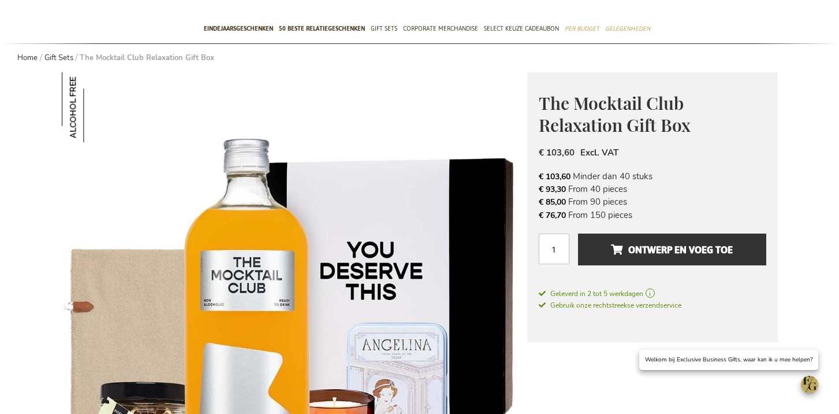
scroll to position [208, 0]
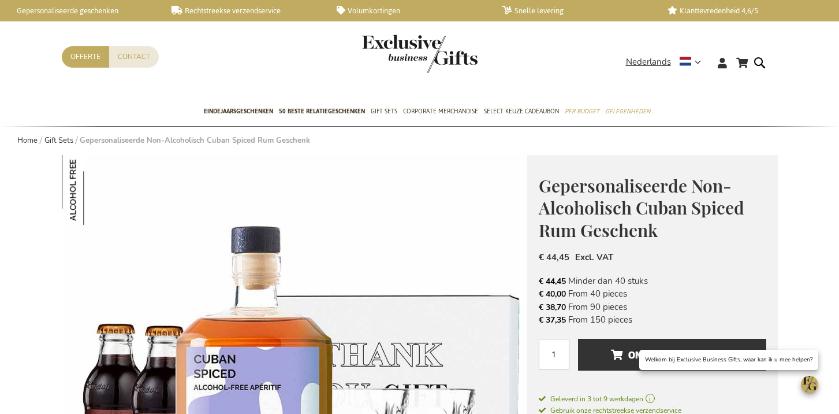
click at [564, 213] on span "Gepersonaliseerde Non-Alcoholisch Cuban Spiced Rum Geschenk" at bounding box center [642, 208] width 206 height 68
click at [564, 212] on span "Gepersonaliseerde Non-Alcoholisch Cuban Spiced Rum Geschenk" at bounding box center [642, 208] width 206 height 68
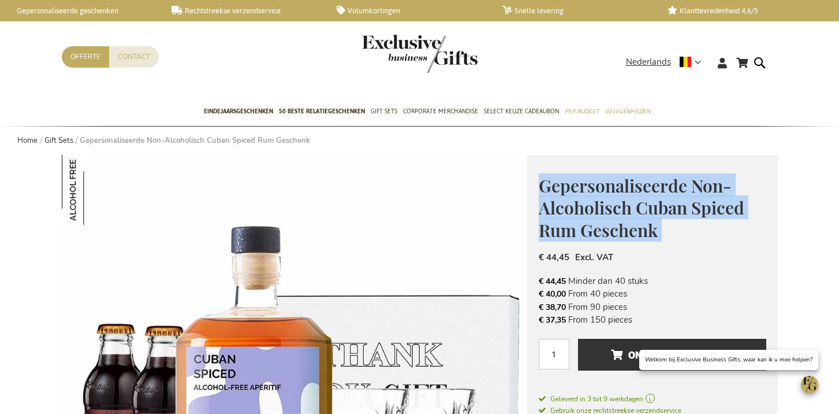
click at [564, 212] on span "Gepersonaliseerde Non-Alcoholisch Cuban Spiced Rum Geschenk" at bounding box center [642, 208] width 206 height 68
copy div "Gepersonaliseerde Non-Alcoholisch Cuban Spiced Rum Geschenk"
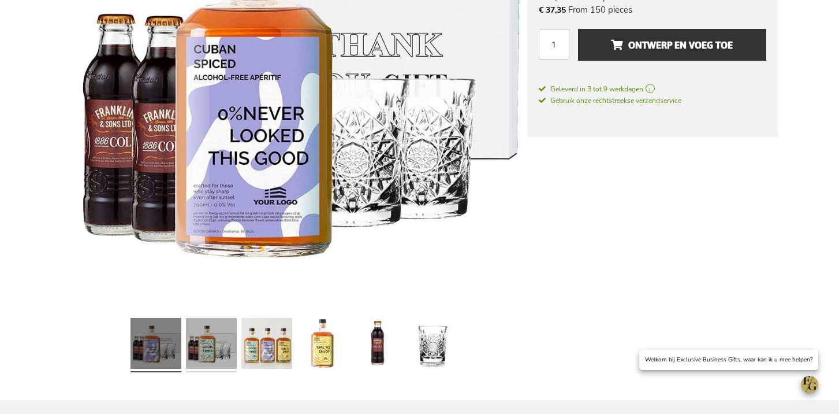
scroll to position [312, 0]
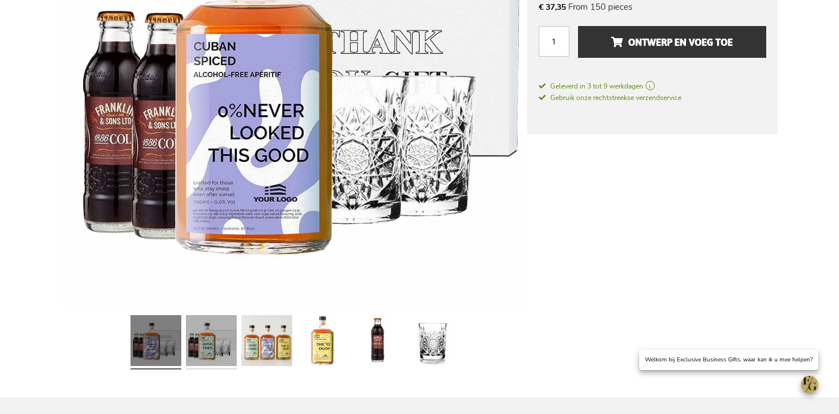
click at [201, 348] on link at bounding box center [211, 342] width 51 height 64
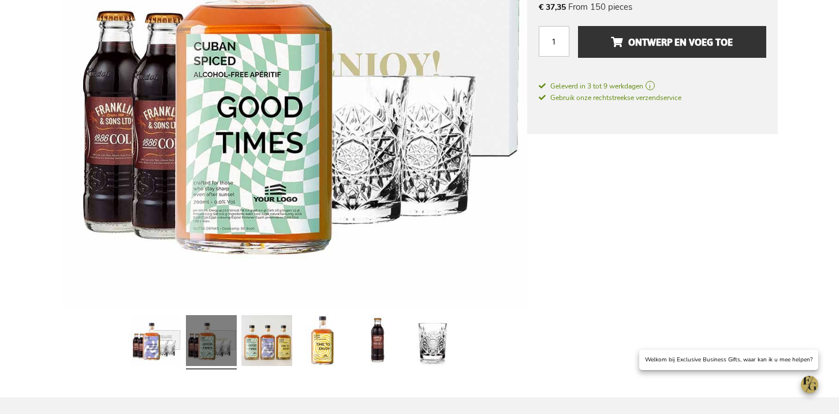
drag, startPoint x: 167, startPoint y: 347, endPoint x: 188, endPoint y: 314, distance: 38.1
click at [167, 347] on link at bounding box center [156, 342] width 51 height 64
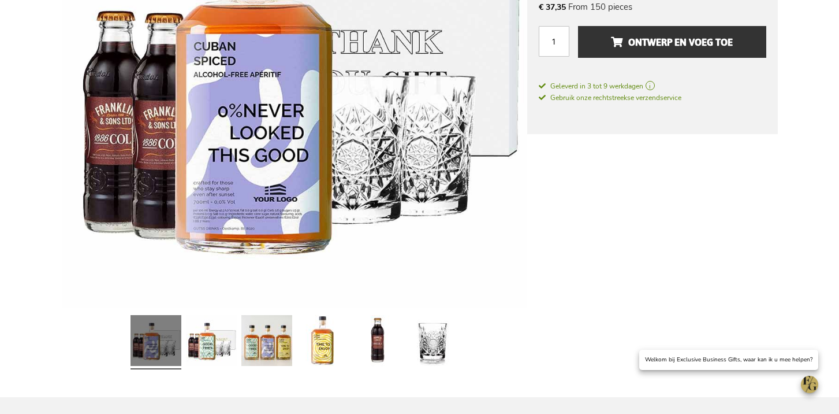
scroll to position [0, 0]
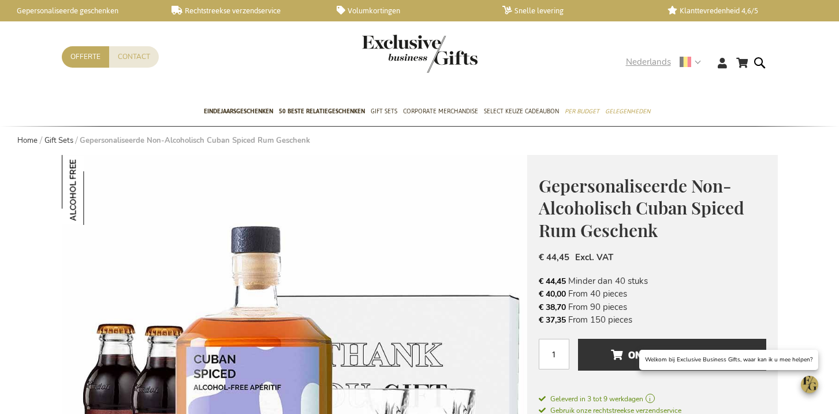
drag, startPoint x: 649, startPoint y: 65, endPoint x: 630, endPoint y: 98, distance: 37.8
click at [649, 65] on span "Nederlands" at bounding box center [648, 61] width 45 height 13
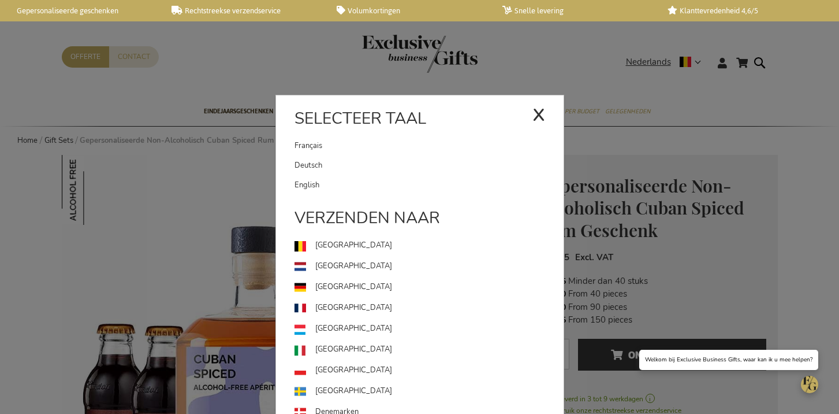
click at [381, 184] on link "English" at bounding box center [429, 185] width 269 height 20
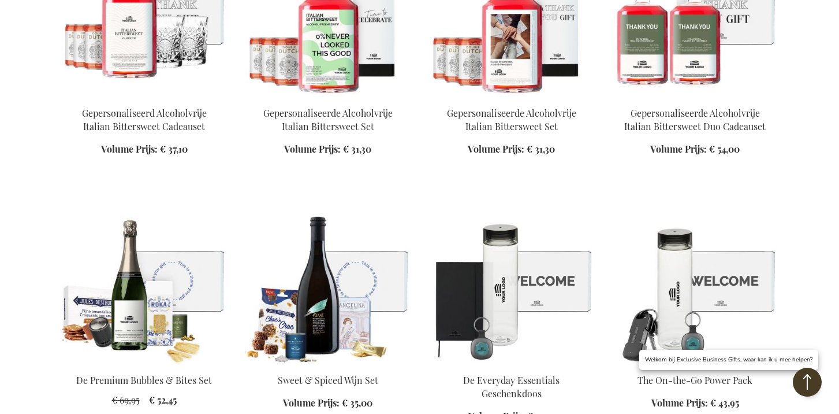
scroll to position [2223, 0]
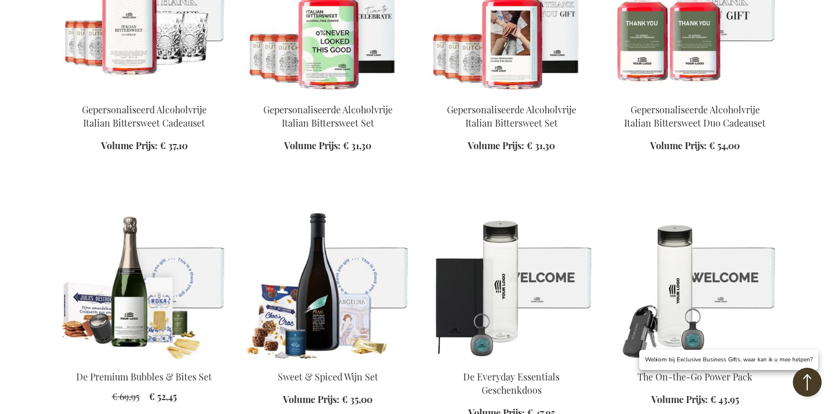
click at [162, 105] on div "Gepersonaliseerd Alcoholvrije Italian Bittersweet Cadeauset Volume Prijs: Vanaf…" at bounding box center [144, 48] width 165 height 233
click at [153, 69] on img at bounding box center [144, 13] width 165 height 162
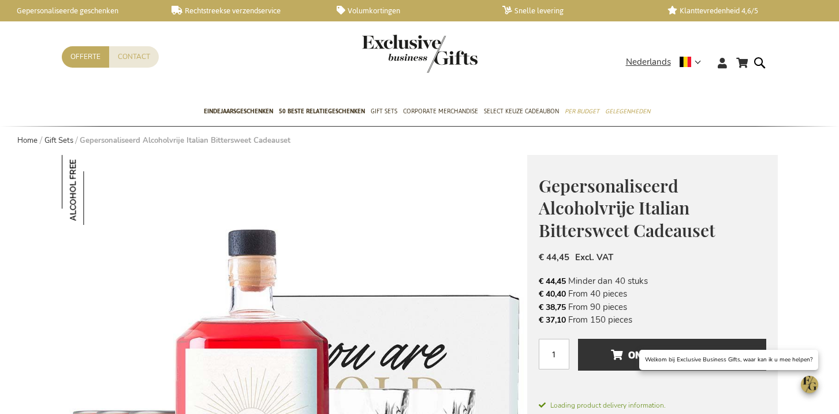
click at [584, 196] on span "Gepersonaliseerd Alcoholvrije Italian Bittersweet Cadeauset" at bounding box center [627, 208] width 177 height 68
click at [583, 197] on span "Gepersonaliseerd Alcoholvrije Italian Bittersweet Cadeauset" at bounding box center [627, 208] width 177 height 68
click at [582, 197] on span "Gepersonaliseerd Alcoholvrije Italian Bittersweet Cadeauset" at bounding box center [627, 208] width 177 height 68
click at [583, 197] on span "Gepersonaliseerd Alcoholvrije Italian Bittersweet Cadeauset" at bounding box center [627, 208] width 177 height 68
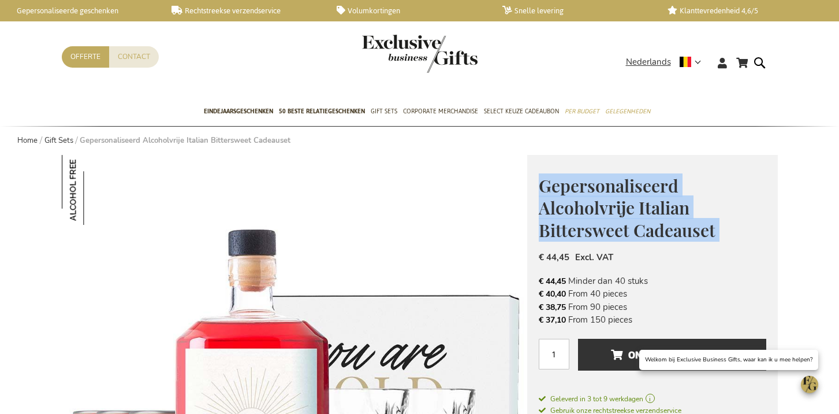
click at [583, 197] on span "Gepersonaliseerd Alcoholvrije Italian Bittersweet Cadeauset" at bounding box center [627, 208] width 177 height 68
copy div "Gepersonaliseerd Alcoholvrije Italian Bittersweet Cadeauset"
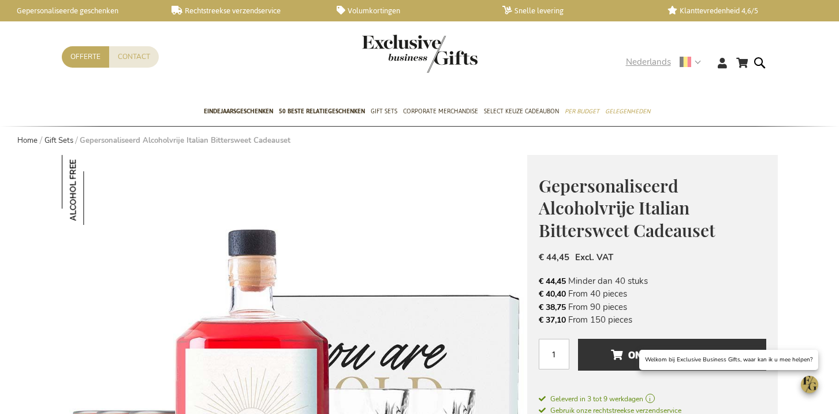
click at [642, 60] on span "Nederlands" at bounding box center [648, 61] width 45 height 13
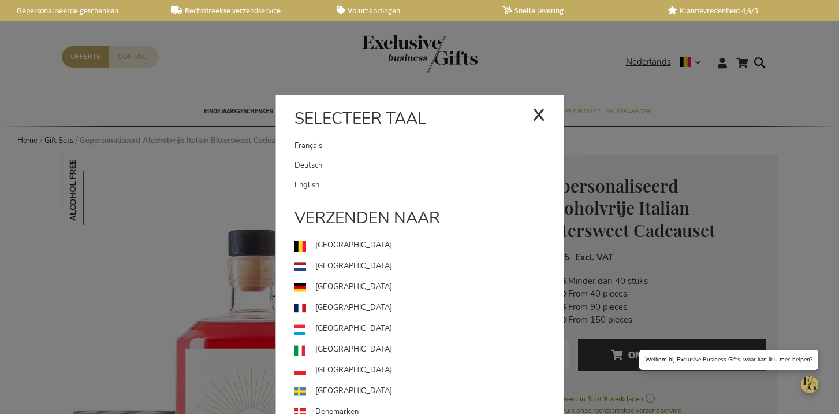
click at [353, 145] on link "Français" at bounding box center [414, 146] width 238 height 20
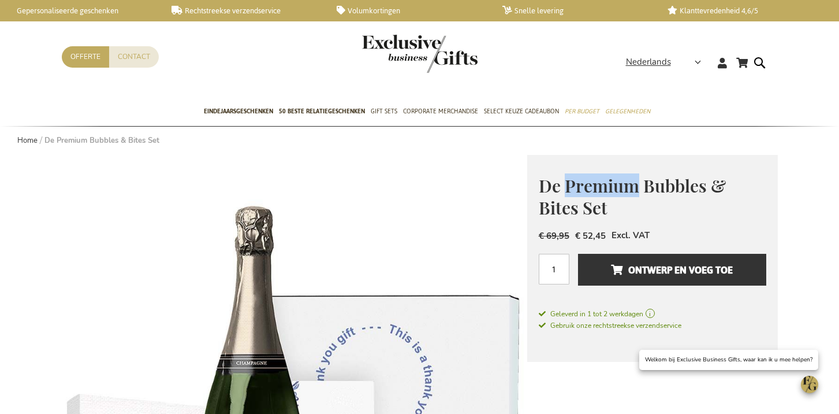
click at [593, 192] on span "De Premium Bubbles & Bites Set" at bounding box center [632, 197] width 187 height 46
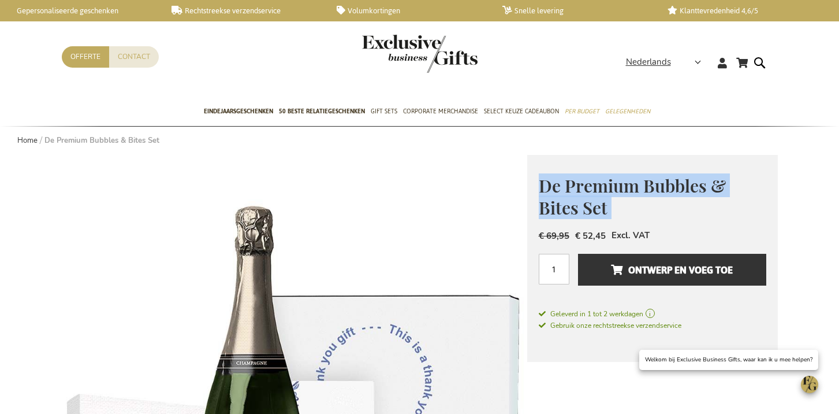
click at [593, 192] on span "De Premium Bubbles & Bites Set" at bounding box center [632, 197] width 187 height 46
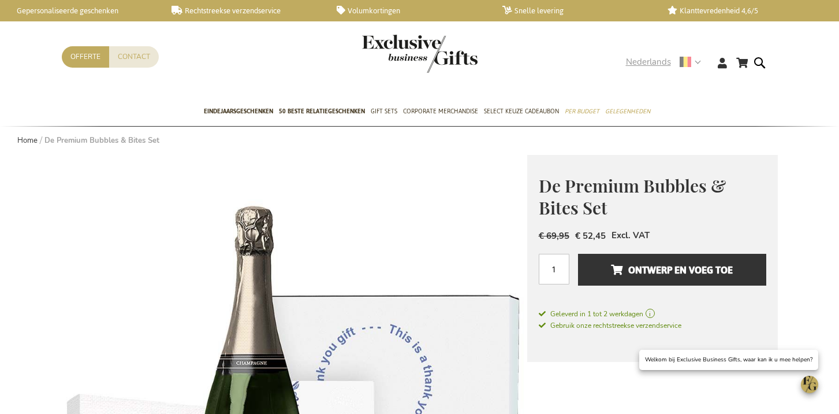
click at [648, 64] on span "Nederlands" at bounding box center [648, 61] width 45 height 13
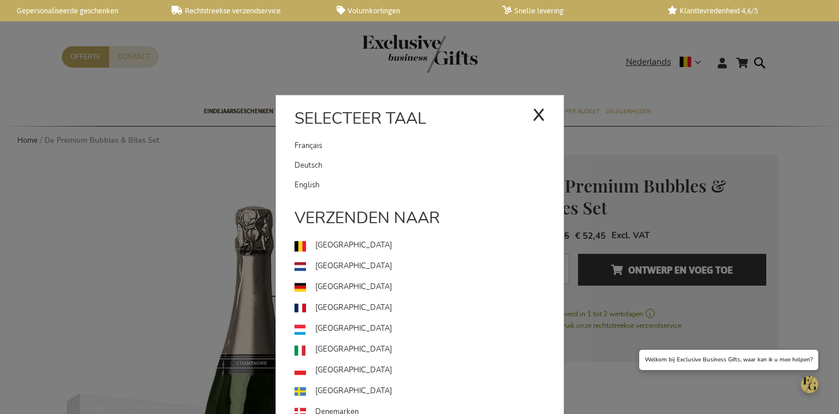
click at [376, 152] on link "Français" at bounding box center [414, 146] width 238 height 20
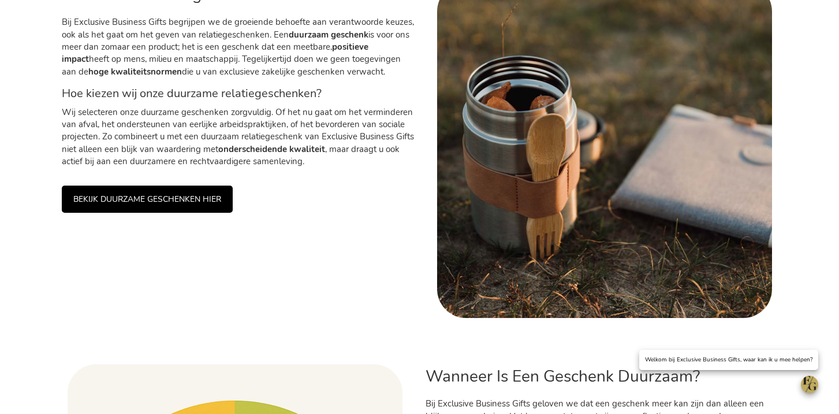
scroll to position [846, 0]
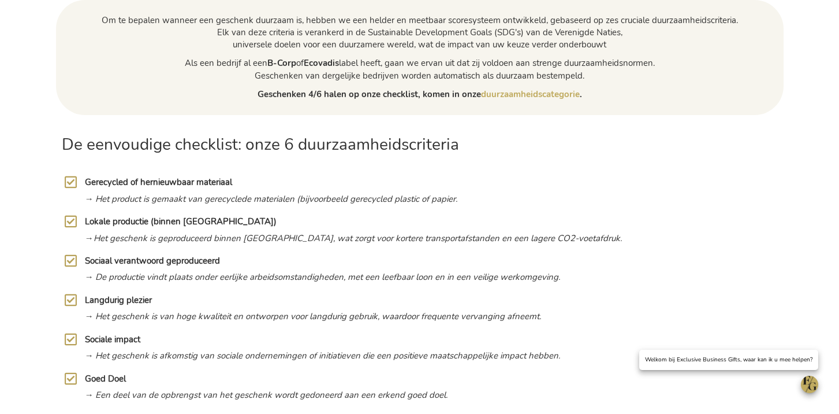
scroll to position [470, 0]
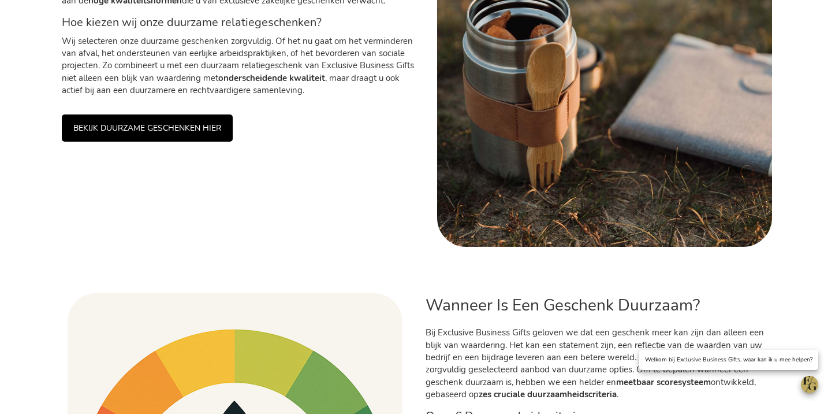
scroll to position [351, 0]
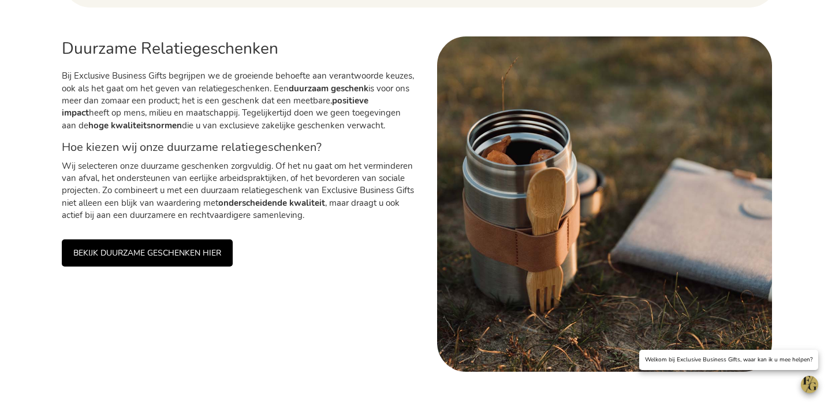
click at [148, 256] on link "BEKIJK DUURZAME GESCHENKEN HIER" at bounding box center [147, 252] width 171 height 27
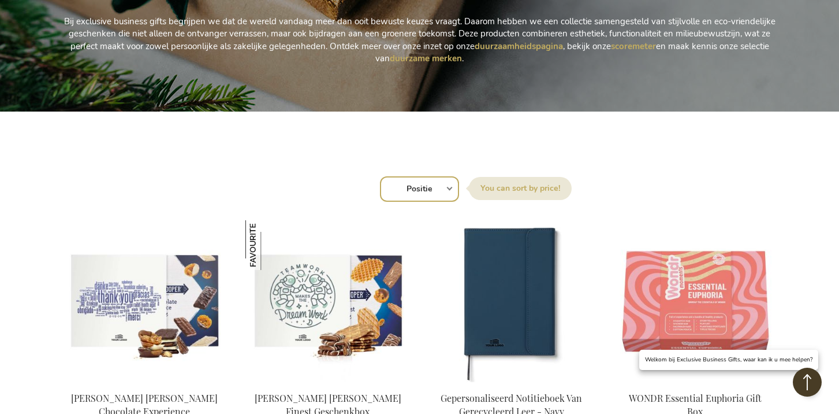
scroll to position [122, 0]
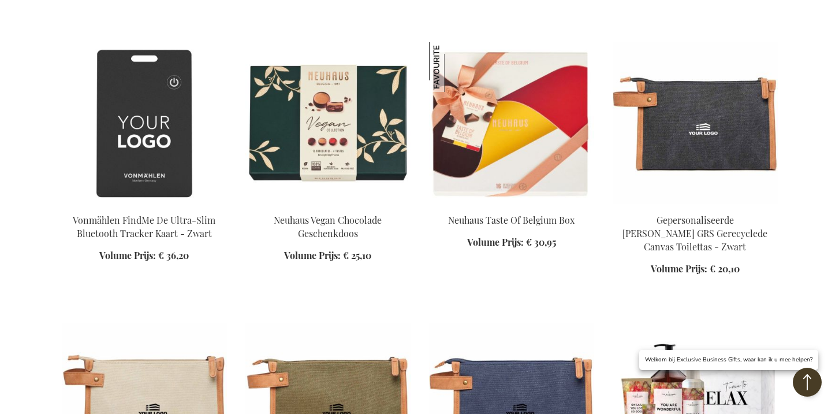
scroll to position [1242, 0]
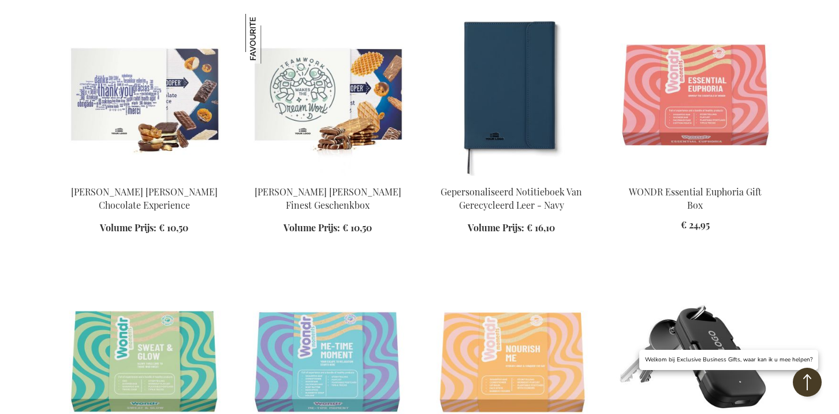
scroll to position [489, 0]
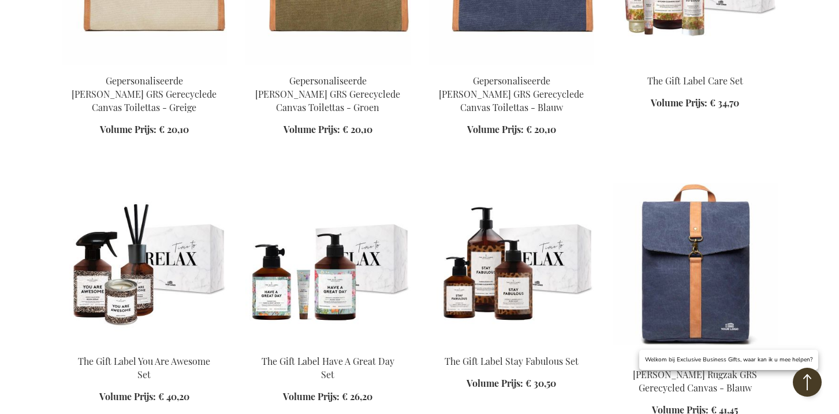
scroll to position [1695, 0]
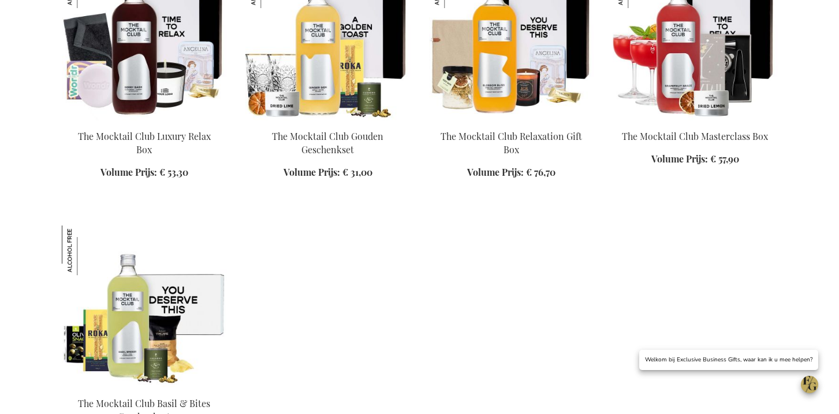
scroll to position [535, 0]
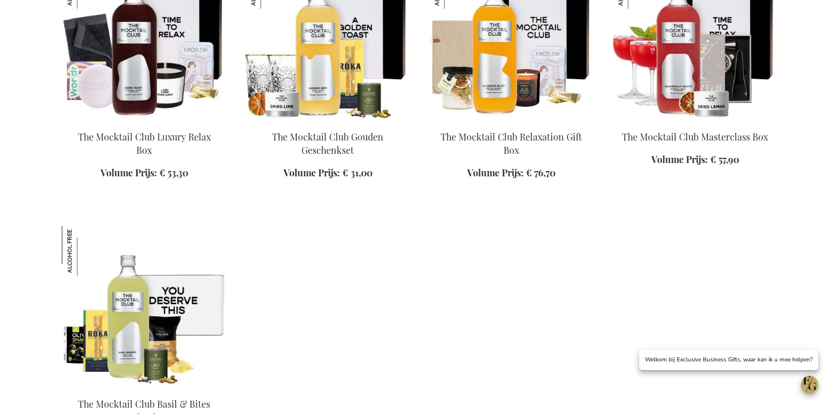
click at [482, 120] on img at bounding box center [511, 40] width 165 height 162
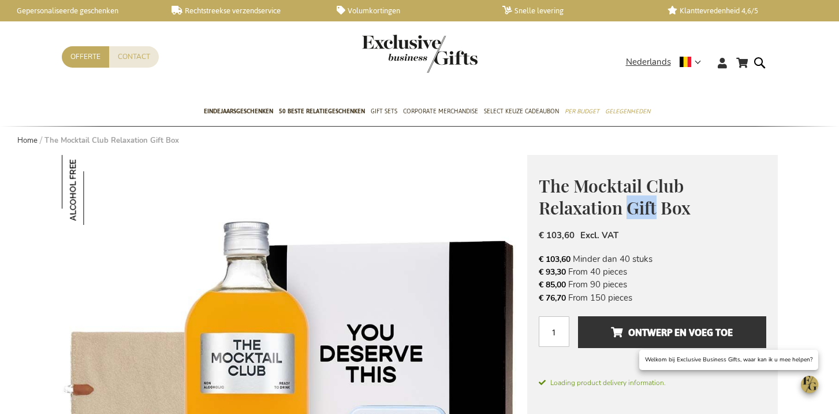
drag, startPoint x: 0, startPoint y: 0, endPoint x: 649, endPoint y: 201, distance: 679.6
click at [650, 201] on span "The Mocktail Club Relaxation Gift Box" at bounding box center [615, 197] width 152 height 46
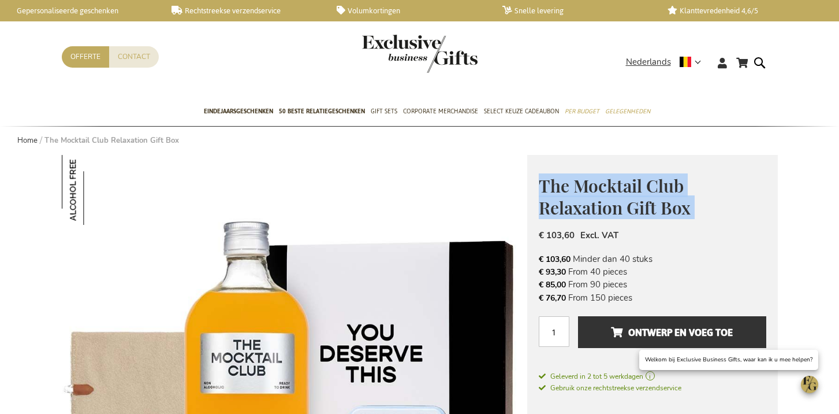
click at [649, 201] on span "The Mocktail Club Relaxation Gift Box" at bounding box center [615, 197] width 152 height 46
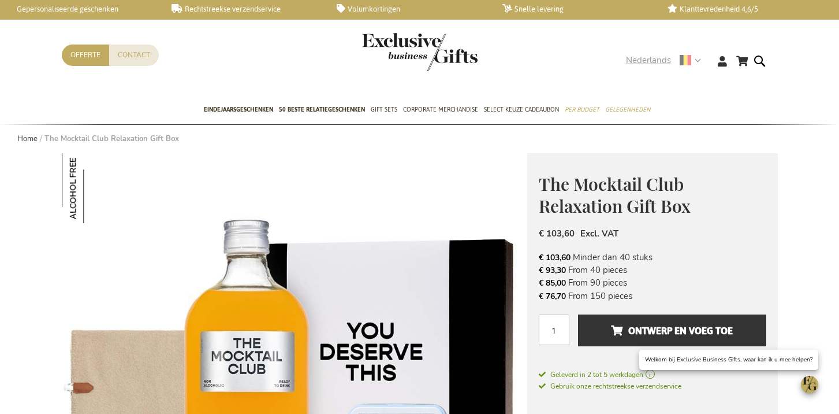
drag, startPoint x: 647, startPoint y: 59, endPoint x: 643, endPoint y: 68, distance: 9.3
click at [647, 59] on span "Nederlands" at bounding box center [648, 60] width 45 height 13
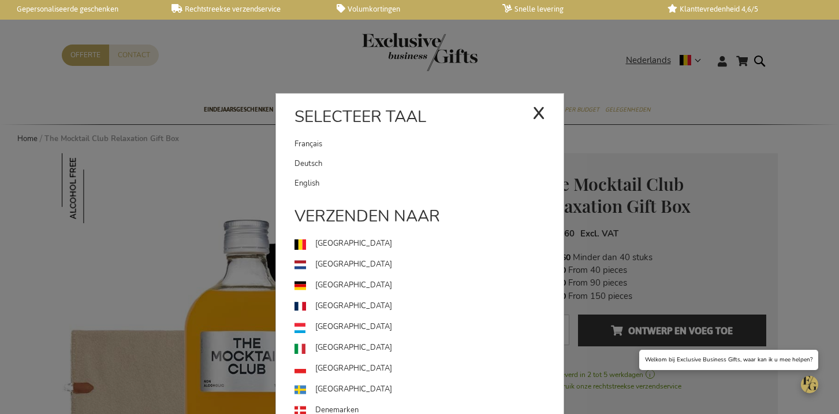
click at [386, 144] on link "Français" at bounding box center [414, 144] width 238 height 20
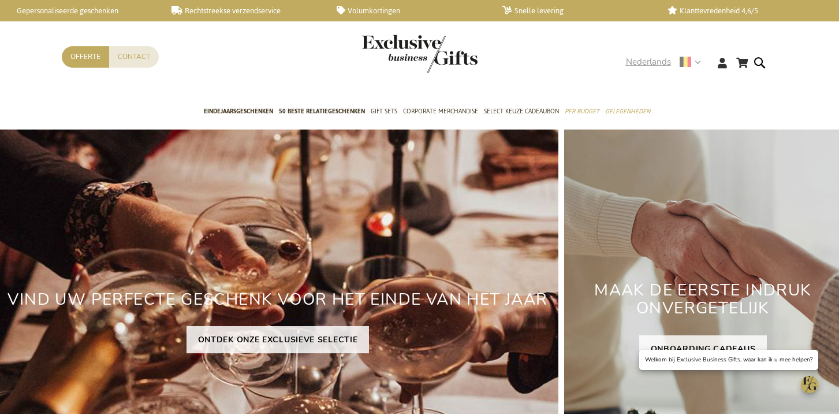
click at [651, 62] on span "Nederlands" at bounding box center [648, 61] width 45 height 13
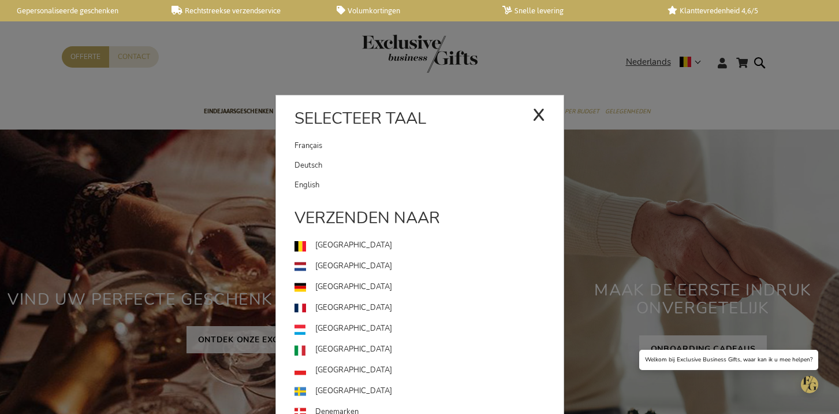
click at [373, 147] on link "Français" at bounding box center [414, 146] width 238 height 20
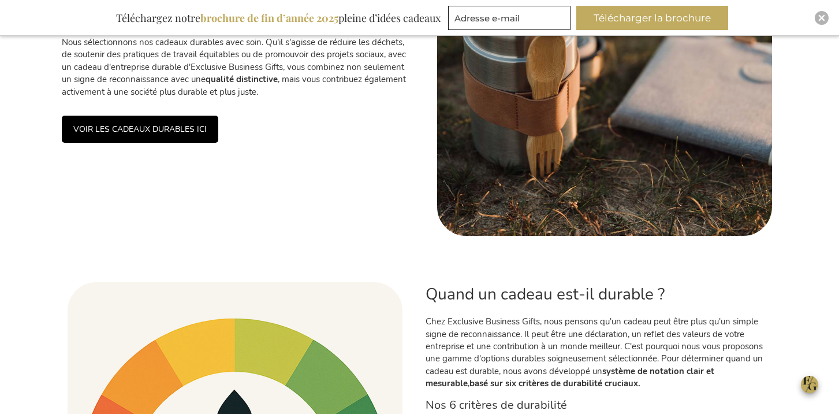
scroll to position [745, 0]
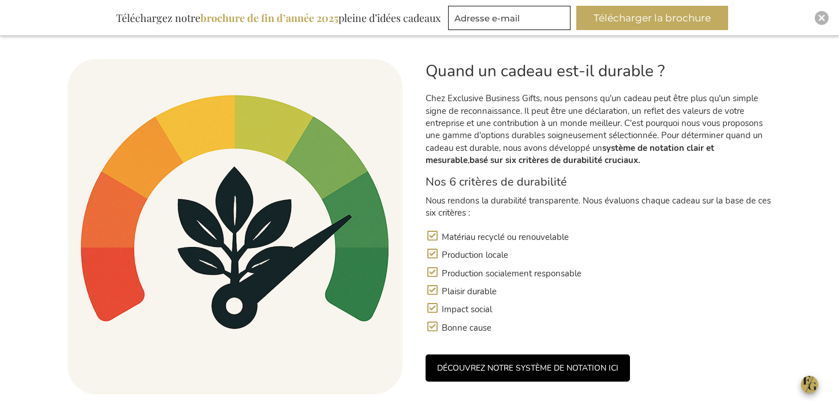
click at [600, 367] on link "DÉCOUVREZ NOTRE SYSTÈME DE NOTATION ICI" at bounding box center [528, 367] width 204 height 27
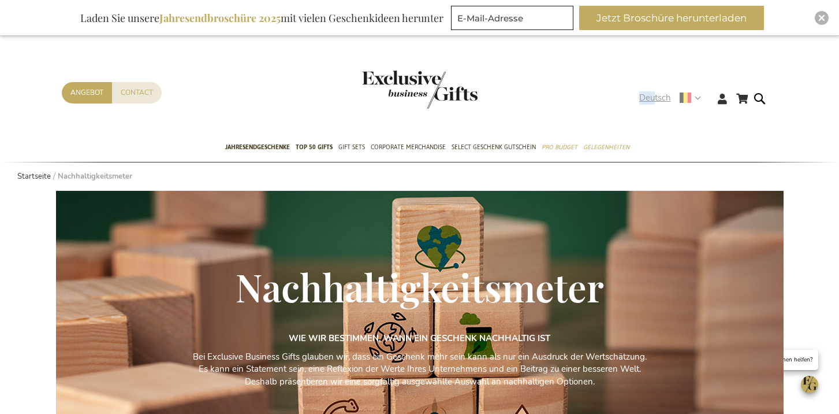
click at [653, 91] on span "Deutsch" at bounding box center [655, 97] width 32 height 13
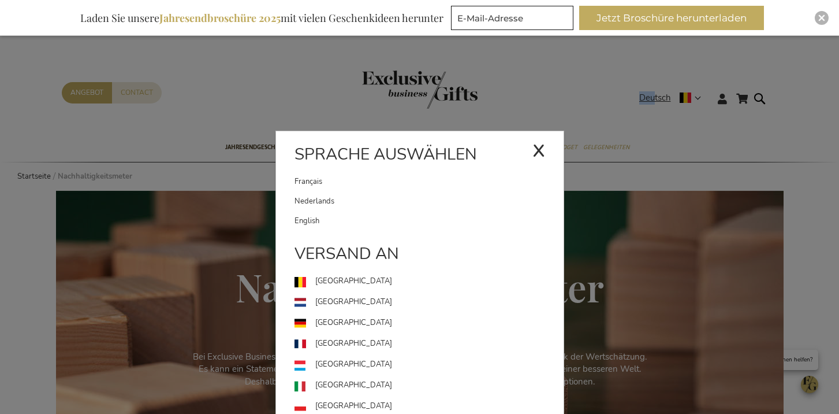
click at [368, 225] on link "English" at bounding box center [429, 221] width 269 height 20
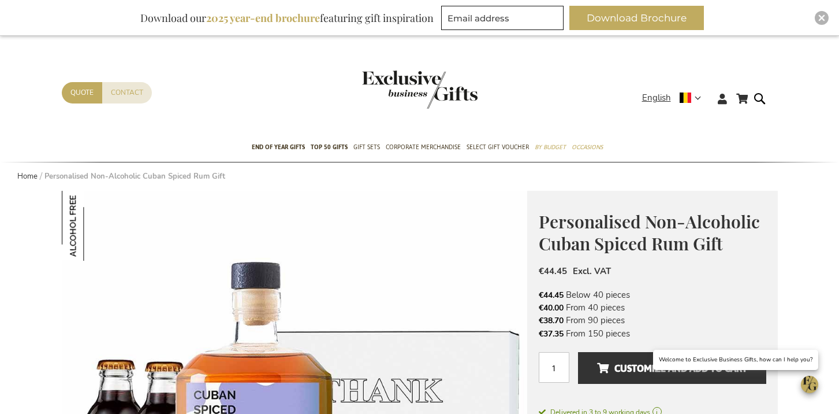
click at [631, 243] on span "Personalised Non-Alcoholic Cuban Spiced Rum Gift" at bounding box center [649, 233] width 221 height 46
click at [631, 244] on span "Personalised Non-Alcoholic Cuban Spiced Rum Gift" at bounding box center [649, 233] width 221 height 46
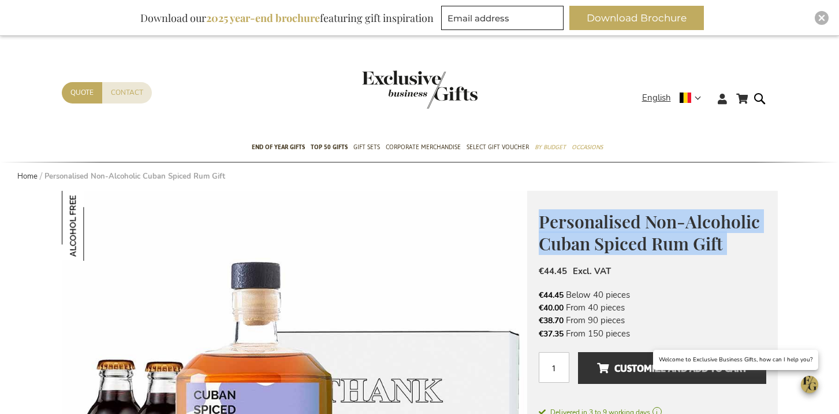
click at [630, 244] on span "Personalised Non-Alcoholic Cuban Spiced Rum Gift" at bounding box center [649, 233] width 221 height 46
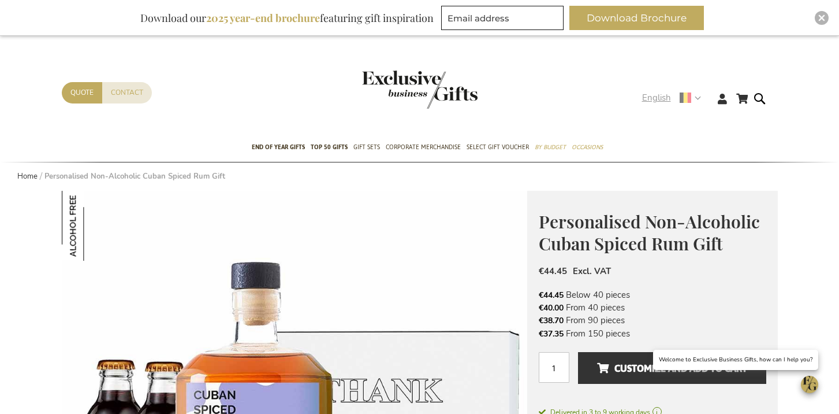
drag, startPoint x: 657, startPoint y: 90, endPoint x: 644, endPoint y: 104, distance: 18.8
click at [657, 90] on div "My Cart My Cart 0 Close You have no items in your shopping cart. Skip to Conten…" at bounding box center [420, 107] width 735 height 51
click at [647, 103] on span "English" at bounding box center [656, 97] width 29 height 13
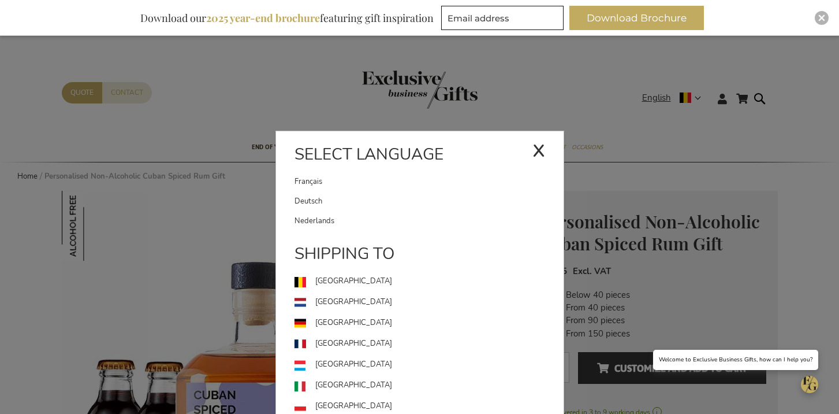
click at [346, 200] on link "Deutsch" at bounding box center [429, 201] width 269 height 20
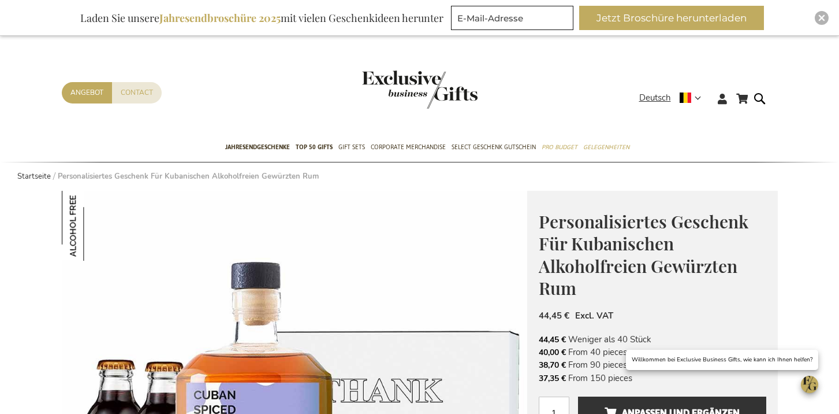
click at [585, 241] on span "Personalisiertes Geschenk Für Kubanischen Alkoholfreien Gewürzten Rum" at bounding box center [644, 255] width 210 height 90
click at [584, 241] on span "Personalisiertes Geschenk Für Kubanischen Alkoholfreien Gewürzten Rum" at bounding box center [644, 255] width 210 height 90
click at [584, 242] on span "Personalisiertes Geschenk Für Kubanischen Alkoholfreien Gewürzten Rum" at bounding box center [644, 255] width 210 height 90
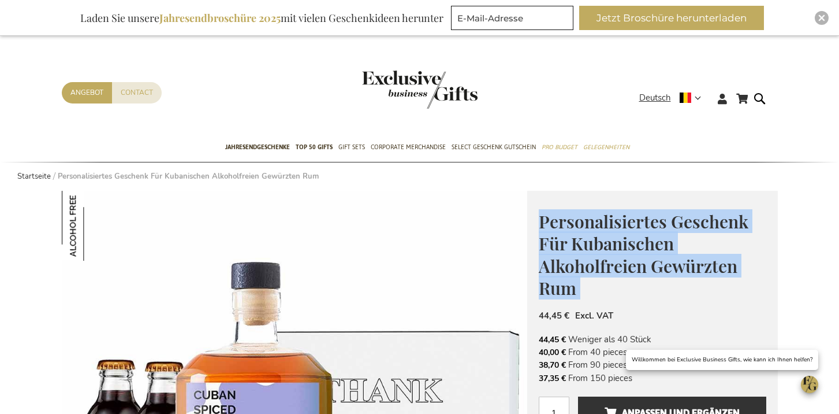
click at [584, 242] on span "Personalisiertes Geschenk Für Kubanischen Alkoholfreien Gewürzten Rum" at bounding box center [644, 255] width 210 height 90
copy div "Personalisiertes Geschenk Für Kubanischen Alkoholfreien Gewürzten Rum"
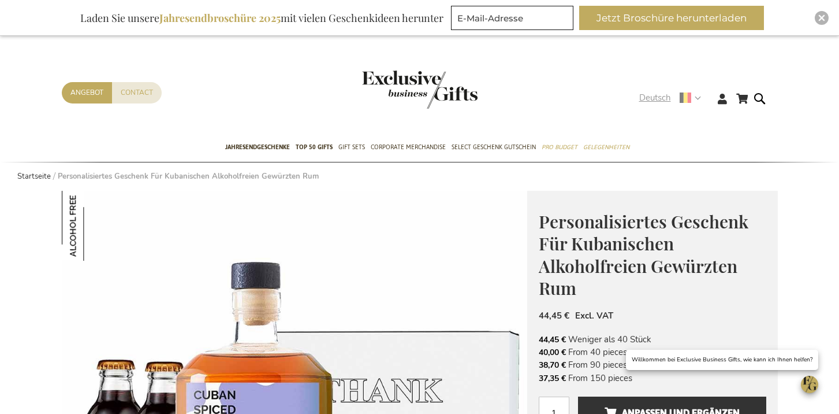
click at [645, 93] on span "Deutsch" at bounding box center [655, 97] width 32 height 13
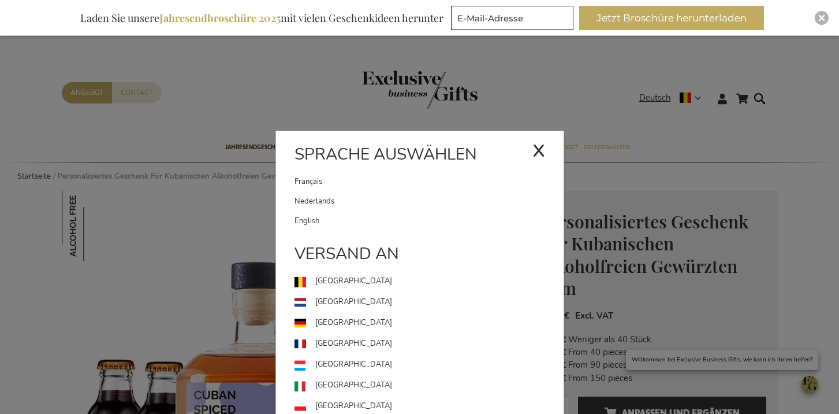
click at [370, 190] on link "Français" at bounding box center [414, 182] width 238 height 20
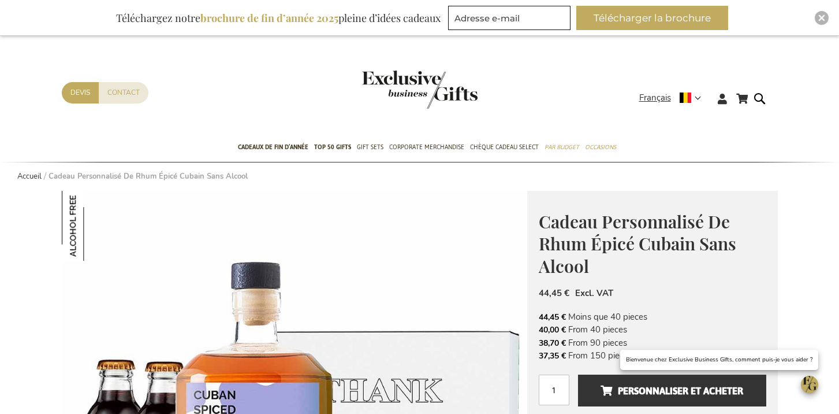
click at [569, 217] on span "Cadeau Personnalisé De Rhum Épicé Cubain Sans Alcool" at bounding box center [638, 244] width 198 height 68
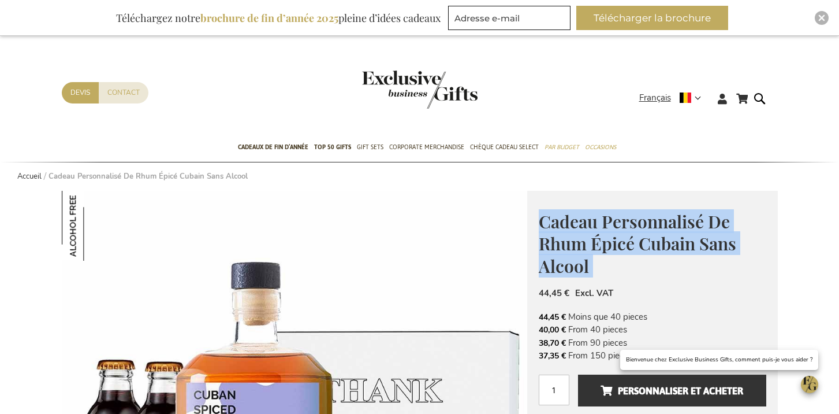
click at [569, 217] on span "Cadeau Personnalisé De Rhum Épicé Cubain Sans Alcool" at bounding box center [638, 244] width 198 height 68
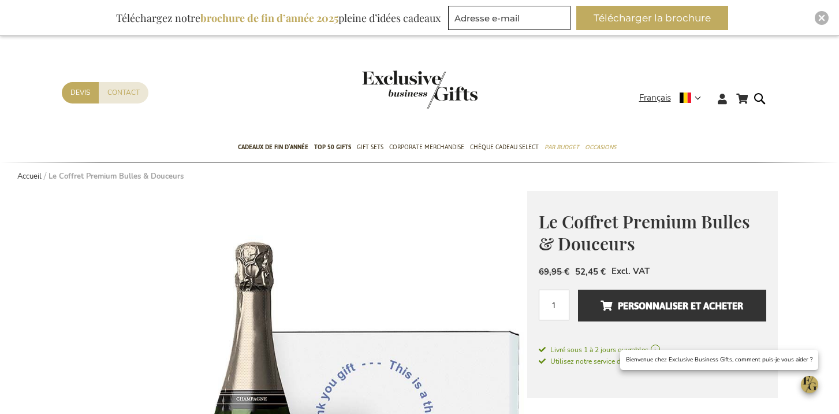
click at [617, 230] on h1 "Le Coffret Premium Bulles & Douceurs" at bounding box center [653, 231] width 228 height 44
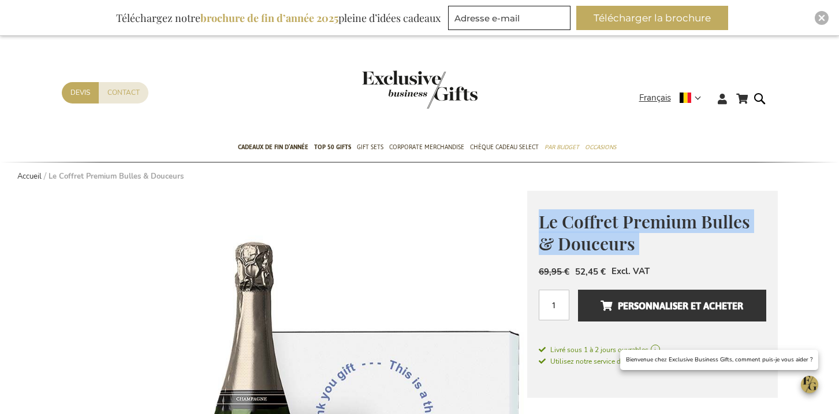
click at [617, 230] on h1 "Le Coffret Premium Bulles & Douceurs" at bounding box center [653, 231] width 228 height 44
copy div "Le Coffret Premium Bulles & Douceurs"
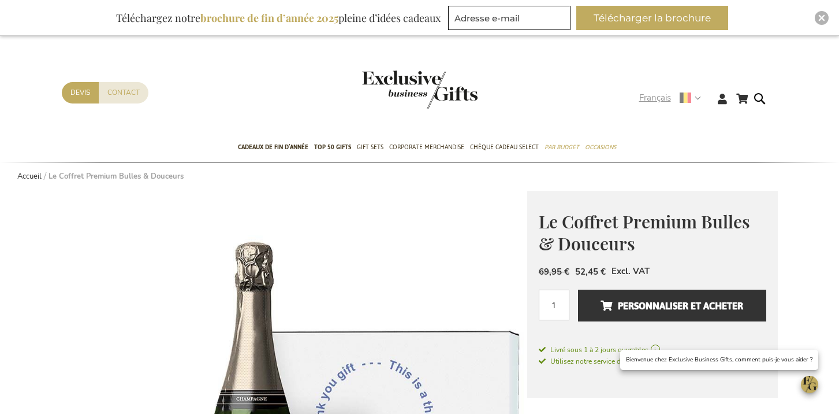
click at [658, 101] on span "Français" at bounding box center [655, 97] width 32 height 13
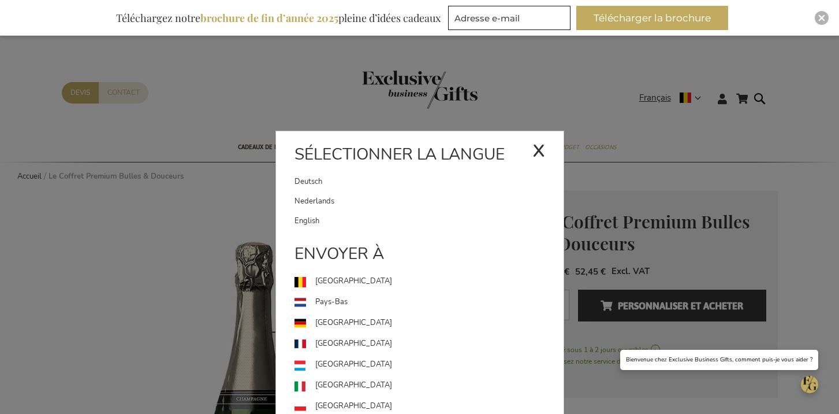
click at [424, 172] on link "Deutsch" at bounding box center [414, 182] width 238 height 20
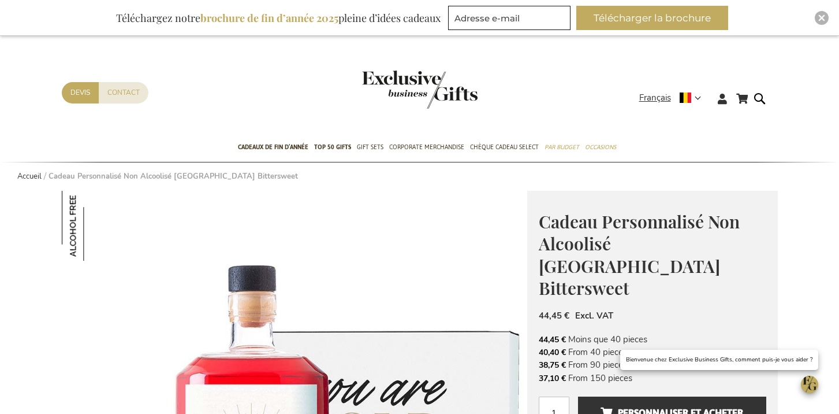
click at [596, 251] on span "Cadeau Personnalisé Non Alcoolisé Italien Bittersweet" at bounding box center [639, 255] width 201 height 90
click at [595, 251] on span "Cadeau Personnalisé Non Alcoolisé Italien Bittersweet" at bounding box center [639, 255] width 201 height 90
click at [595, 237] on span "Cadeau Personnalisé Non Alcoolisé Italien Bittersweet" at bounding box center [639, 255] width 201 height 90
click at [596, 237] on span "Cadeau Personnalisé Non Alcoolisé Italien Bittersweet" at bounding box center [639, 255] width 201 height 90
click at [595, 237] on span "Cadeau Personnalisé Non Alcoolisé Italien Bittersweet" at bounding box center [639, 255] width 201 height 90
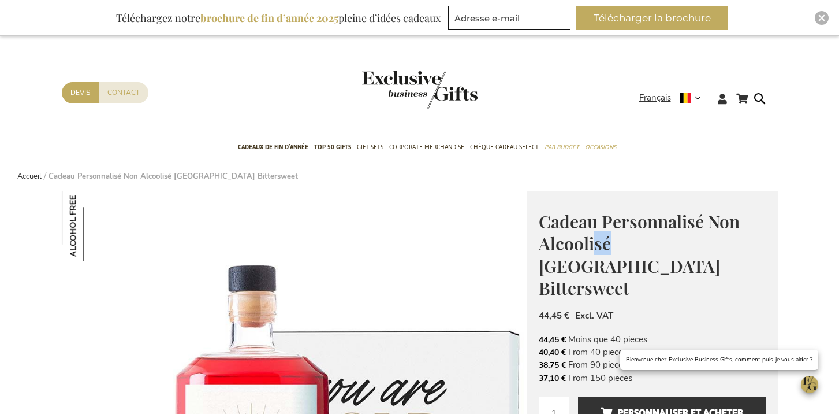
click at [595, 237] on span "Cadeau Personnalisé Non Alcoolisé Italien Bittersweet" at bounding box center [639, 255] width 201 height 90
click at [595, 236] on span "Cadeau Personnalisé Non Alcoolisé Italien Bittersweet" at bounding box center [639, 255] width 201 height 90
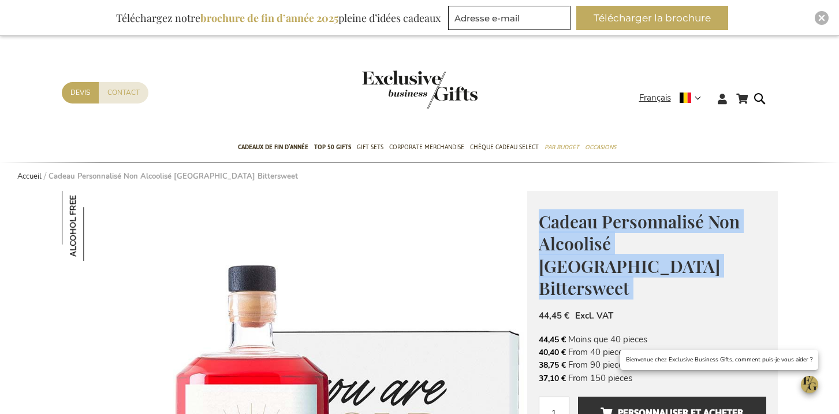
click at [594, 237] on span "Cadeau Personnalisé Non Alcoolisé Italien Bittersweet" at bounding box center [639, 255] width 201 height 90
copy div "Cadeau Personnalisé Non Alcoolisé Italien Bittersweet"
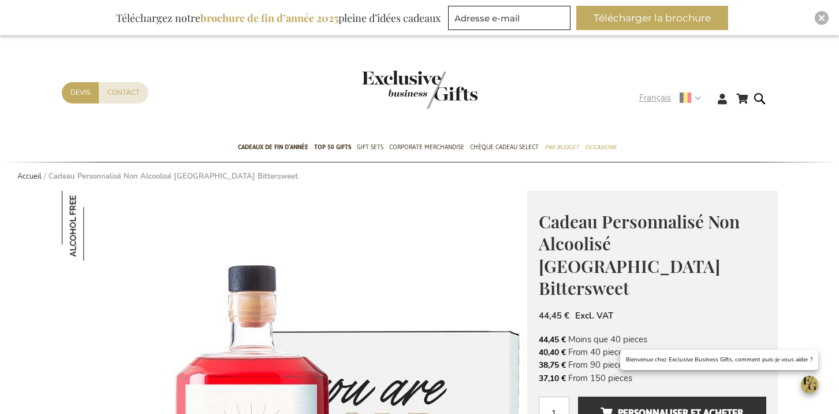
click at [661, 109] on div "Langue Français x Sélectionner la langue Deutsch Nederlands Envoyer à" at bounding box center [673, 100] width 69 height 18
click at [654, 102] on span "Français" at bounding box center [655, 97] width 32 height 13
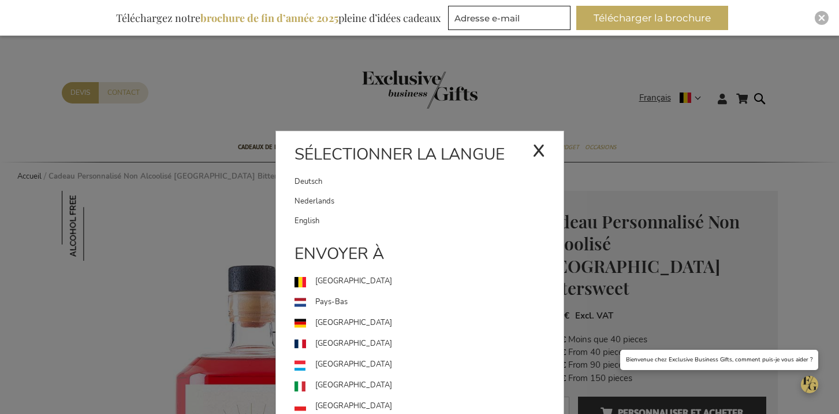
drag, startPoint x: 370, startPoint y: 176, endPoint x: 362, endPoint y: 128, distance: 48.5
click at [370, 176] on link "Deutsch" at bounding box center [414, 182] width 238 height 20
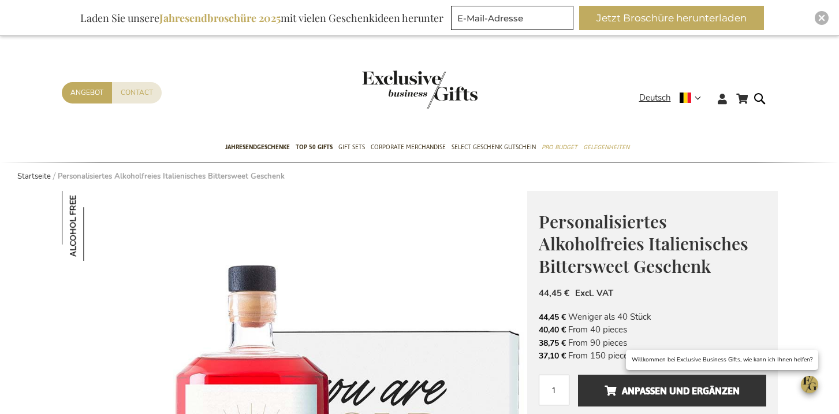
click at [590, 254] on span "Personalisiertes Alkoholfreies Italienisches Bittersweet Geschenk" at bounding box center [644, 244] width 210 height 68
click at [589, 254] on span "Personalisiertes Alkoholfreies Italienisches Bittersweet Geschenk" at bounding box center [644, 244] width 210 height 68
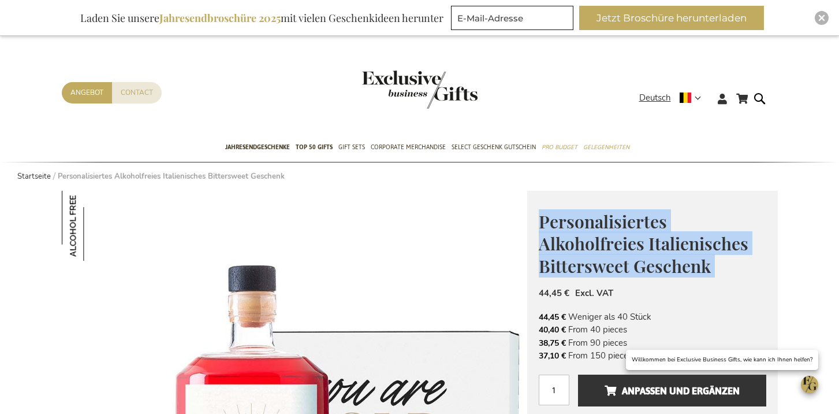
click at [590, 255] on span "Personalisiertes Alkoholfreies Italienisches Bittersweet Geschenk" at bounding box center [644, 244] width 210 height 68
copy div "Personalisiertes Alkoholfreies Italienisches Bittersweet Geschenk"
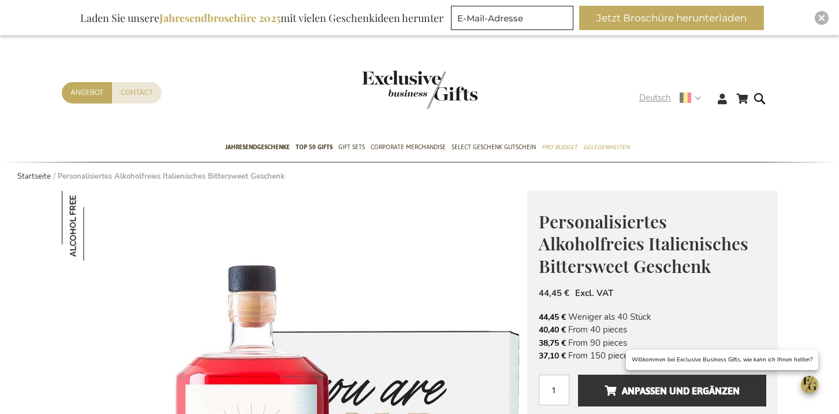
click at [657, 94] on span "Deutsch" at bounding box center [655, 97] width 32 height 13
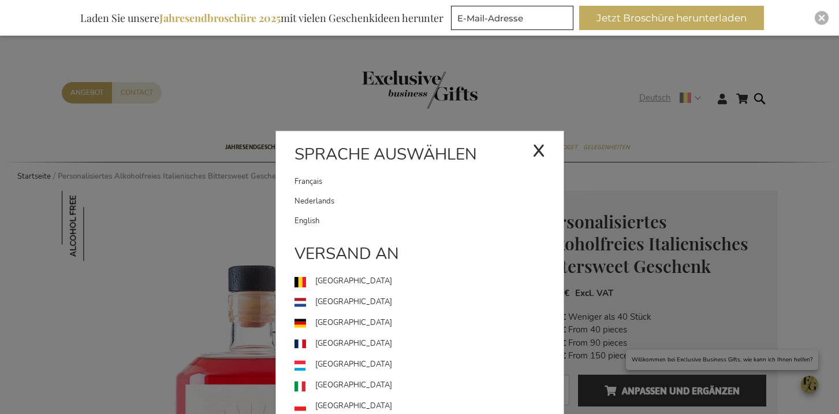
scroll to position [1, 0]
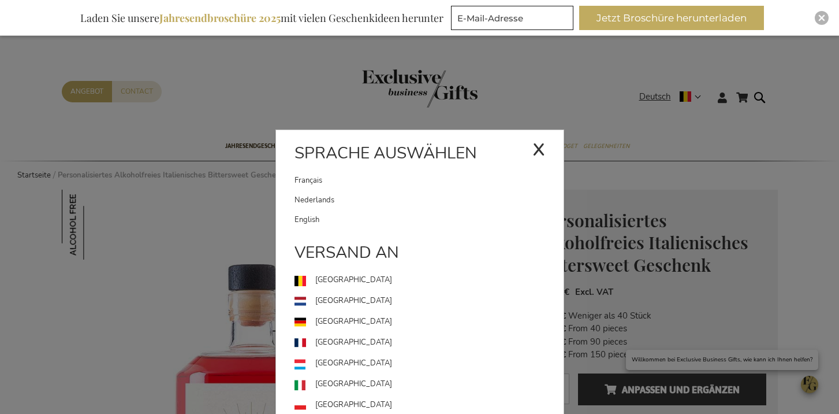
click at [389, 219] on link "English" at bounding box center [429, 220] width 269 height 20
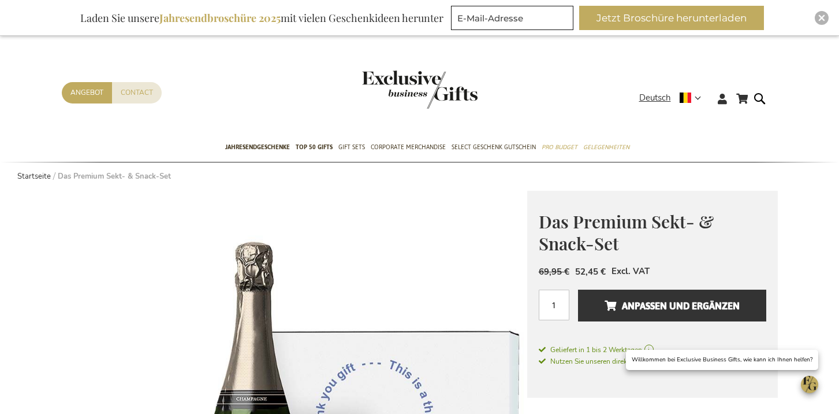
click at [615, 221] on span "Das Premium Sekt- & Snack-Set" at bounding box center [626, 233] width 175 height 46
click at [616, 221] on span "Das Premium Sekt- & Snack-Set" at bounding box center [626, 233] width 175 height 46
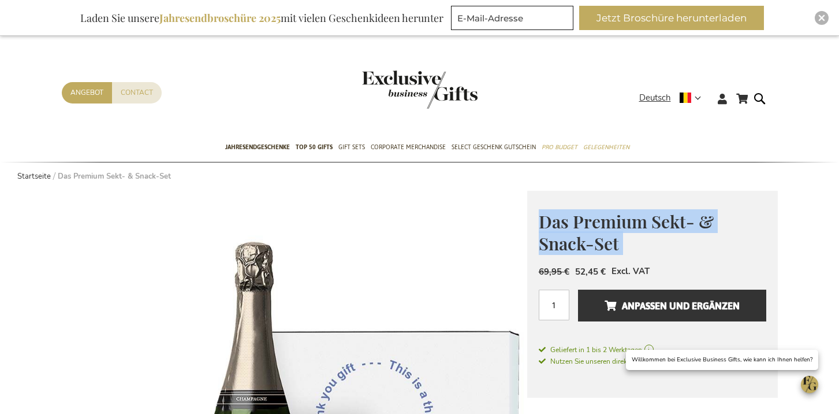
click at [616, 221] on span "Das Premium Sekt- & Snack-Set" at bounding box center [626, 233] width 175 height 46
copy div "Das Premium Sekt- & Snack-Set"
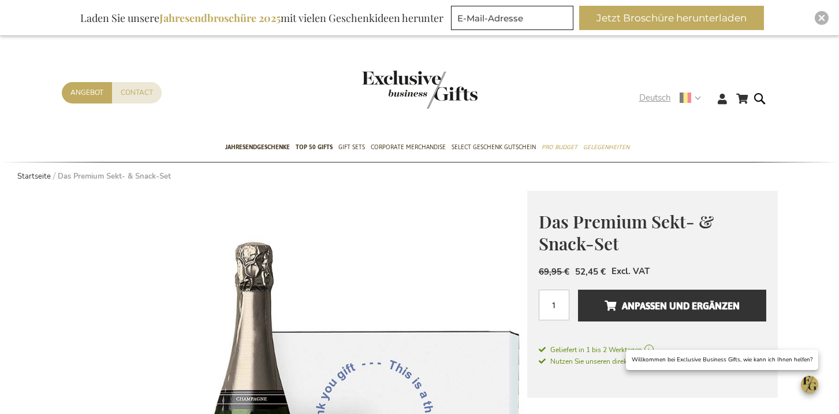
drag, startPoint x: 646, startPoint y: 92, endPoint x: 647, endPoint y: 98, distance: 6.0
click at [646, 92] on span "Deutsch" at bounding box center [655, 97] width 32 height 13
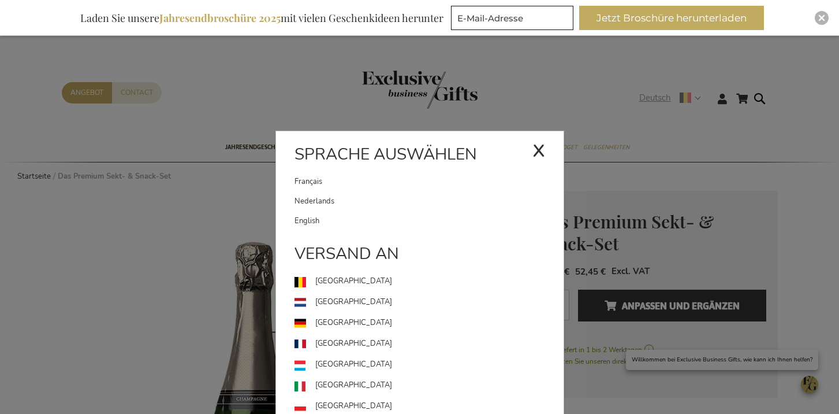
click at [648, 97] on div "Deutsch x Sprache auswählen Français Nederlands" at bounding box center [673, 99] width 69 height 17
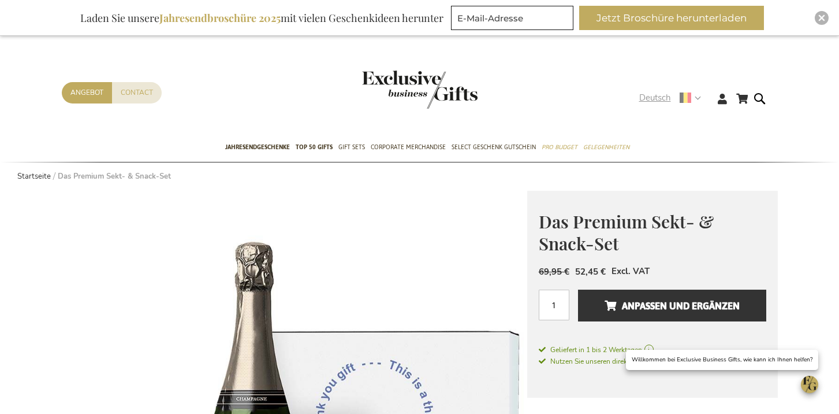
click at [647, 98] on span "Deutsch" at bounding box center [655, 97] width 32 height 13
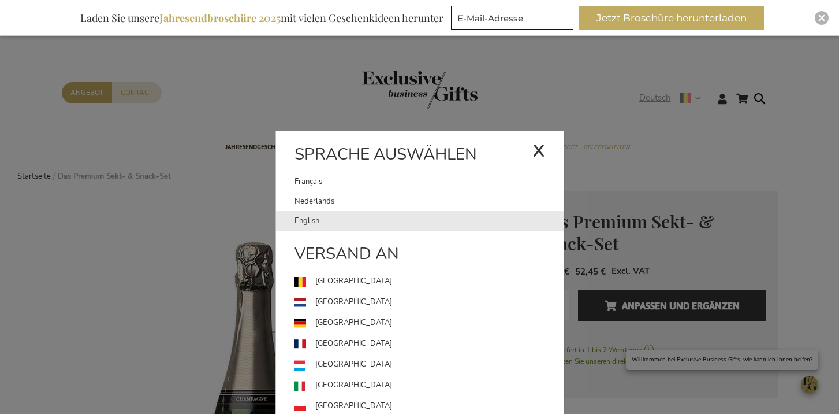
click at [299, 218] on link "English" at bounding box center [429, 221] width 269 height 20
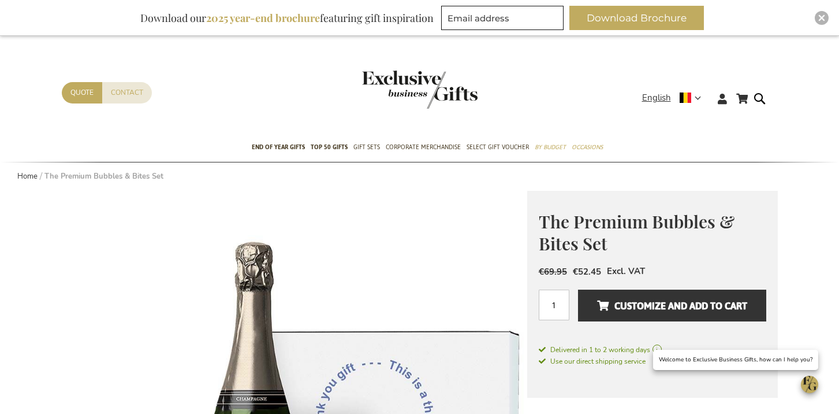
click at [567, 217] on span "The Premium Bubbles & Bites Set" at bounding box center [637, 233] width 196 height 46
click at [566, 216] on span "The Premium Bubbles & Bites Set" at bounding box center [637, 233] width 196 height 46
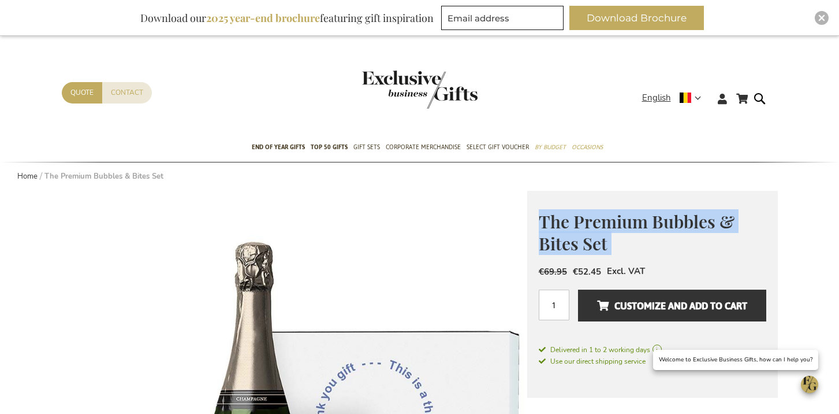
click at [566, 217] on span "The Premium Bubbles & Bites Set" at bounding box center [637, 233] width 196 height 46
copy div "The Premium Bubbles & Bites Set"
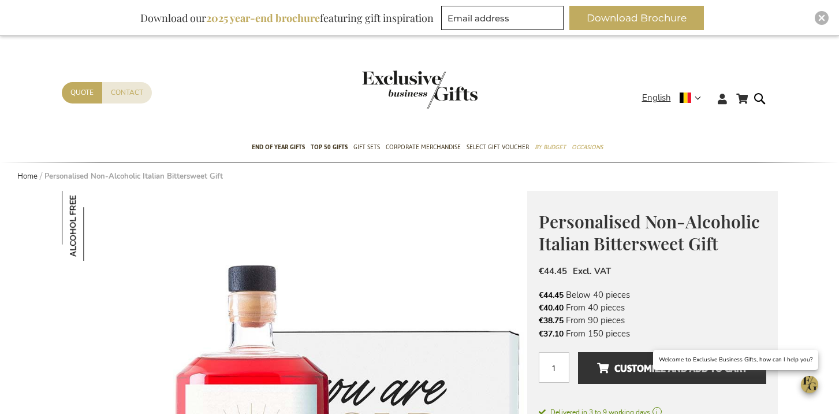
click at [597, 225] on span "Personalised Non-Alcoholic Italian Bittersweet Gift" at bounding box center [649, 233] width 221 height 46
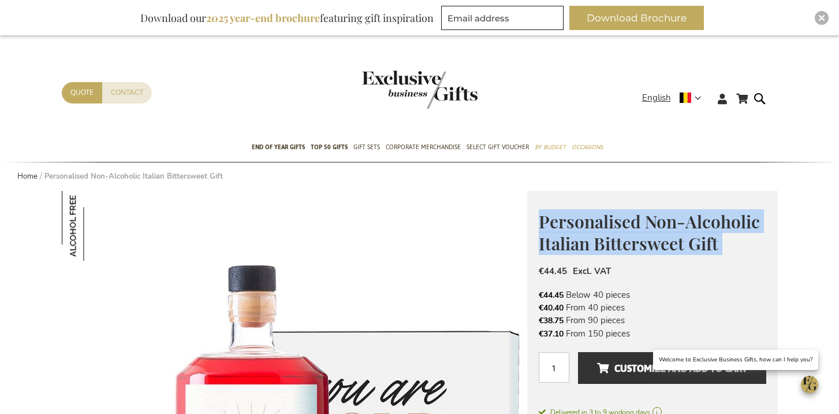
click at [597, 225] on span "Personalised Non-Alcoholic Italian Bittersweet Gift" at bounding box center [649, 233] width 221 height 46
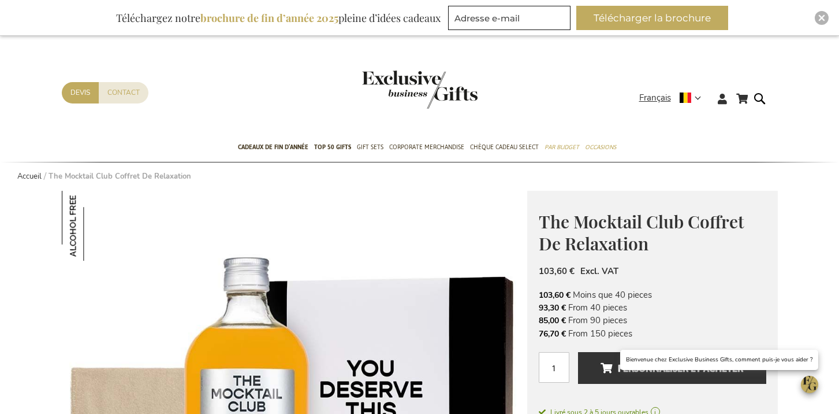
click at [590, 227] on span "The Mocktail Club Coffret De Relaxation" at bounding box center [642, 233] width 206 height 46
click at [591, 228] on span "The Mocktail Club Coffret De Relaxation" at bounding box center [642, 233] width 206 height 46
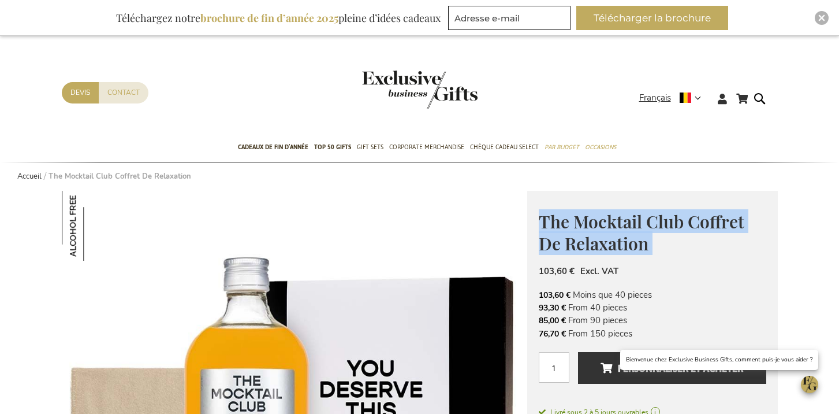
click at [591, 228] on span "The Mocktail Club Coffret De Relaxation" at bounding box center [642, 233] width 206 height 46
copy div "The Mocktail Club Coffret De Relaxation"
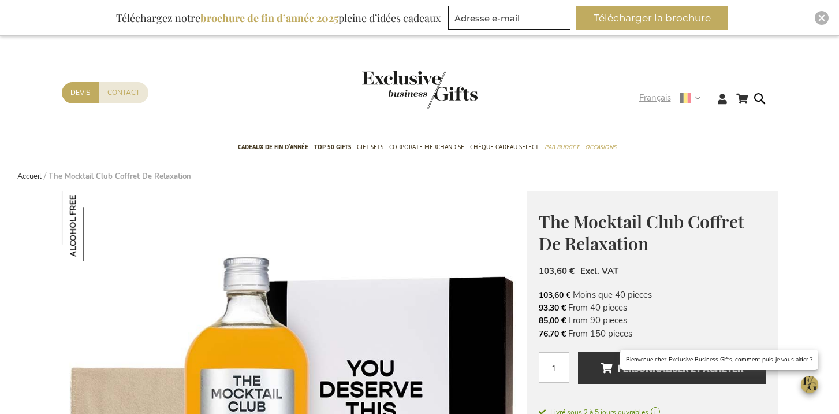
click at [652, 97] on span "Français" at bounding box center [655, 97] width 32 height 13
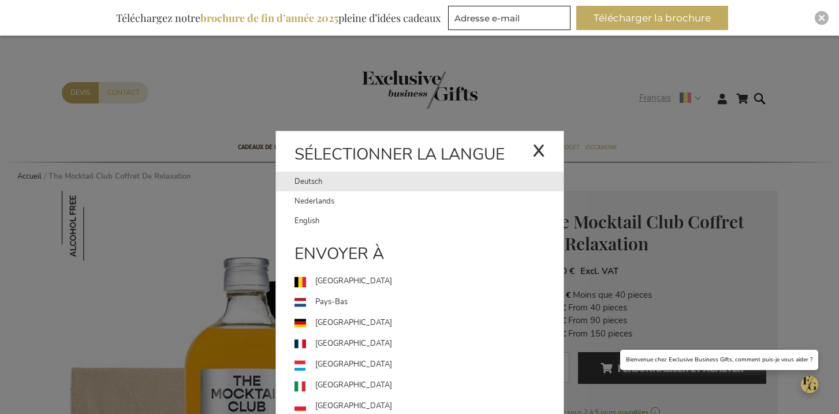
click at [390, 183] on link "Deutsch" at bounding box center [414, 182] width 238 height 20
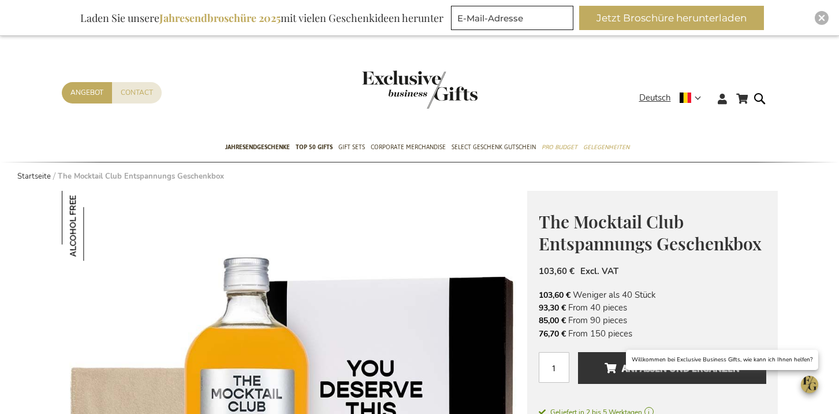
click at [626, 245] on span "The Mocktail Club Entspannungs Geschenkbox" at bounding box center [650, 233] width 223 height 46
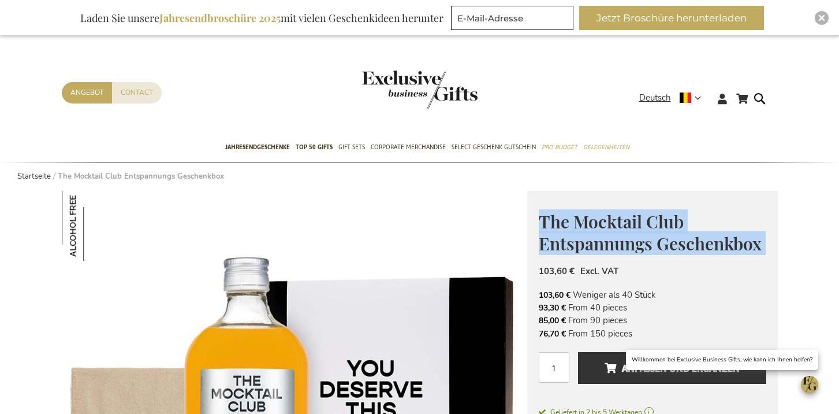
click at [627, 244] on span "The Mocktail Club Entspannungs Geschenkbox" at bounding box center [650, 233] width 223 height 46
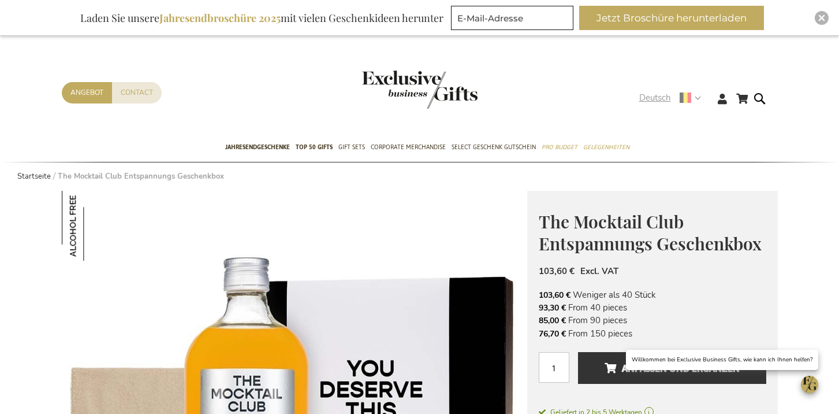
click at [653, 98] on span "Deutsch" at bounding box center [655, 97] width 32 height 13
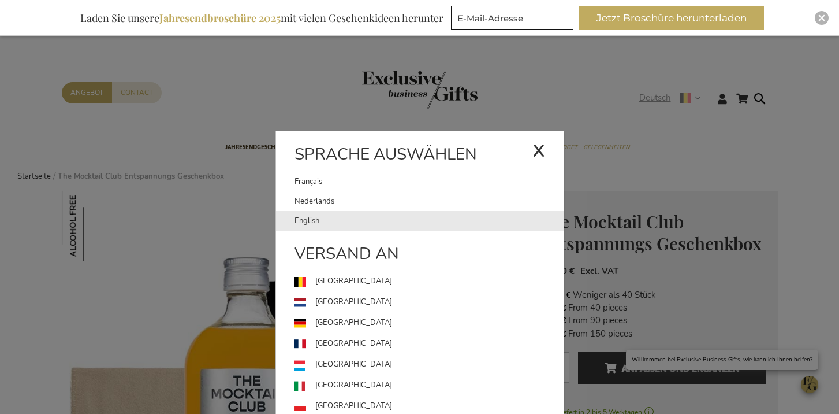
click at [348, 219] on link "English" at bounding box center [429, 221] width 269 height 20
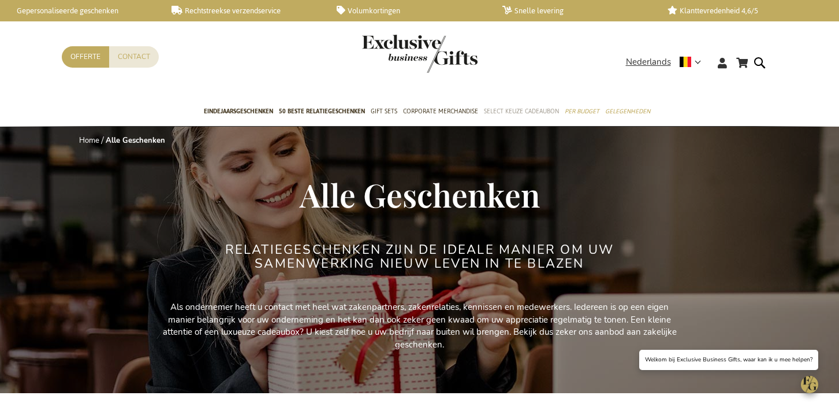
scroll to position [60, 0]
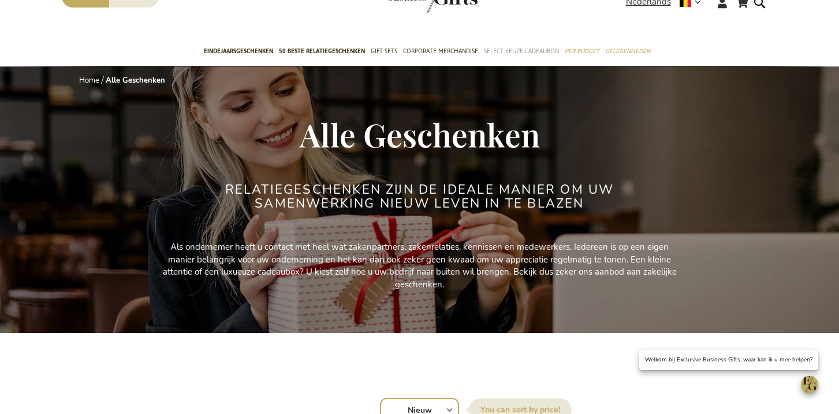
click at [524, 55] on span "Select Keuze Cadeaubon" at bounding box center [521, 51] width 75 height 12
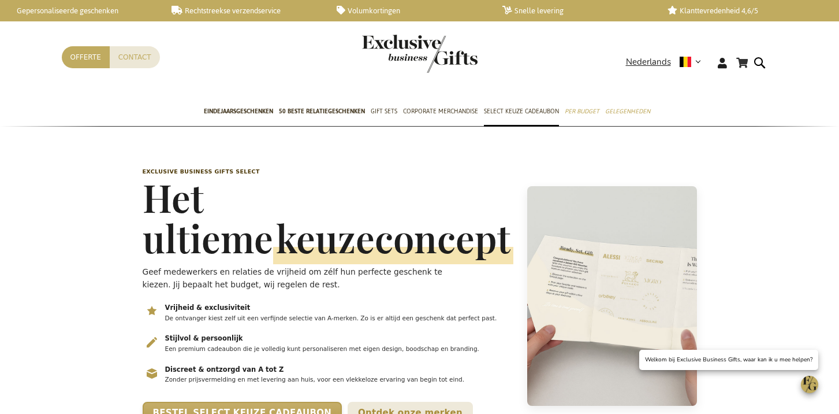
scroll to position [0, 5]
click at [632, 63] on span "Nederlands" at bounding box center [648, 61] width 45 height 13
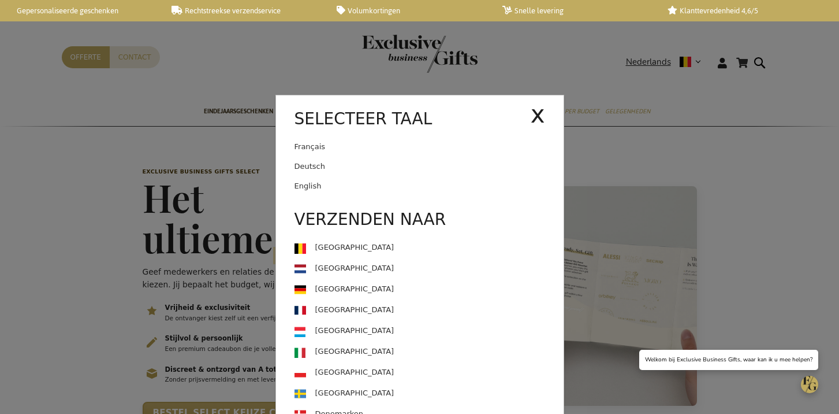
click at [357, 157] on link "Deutsch" at bounding box center [429, 167] width 269 height 20
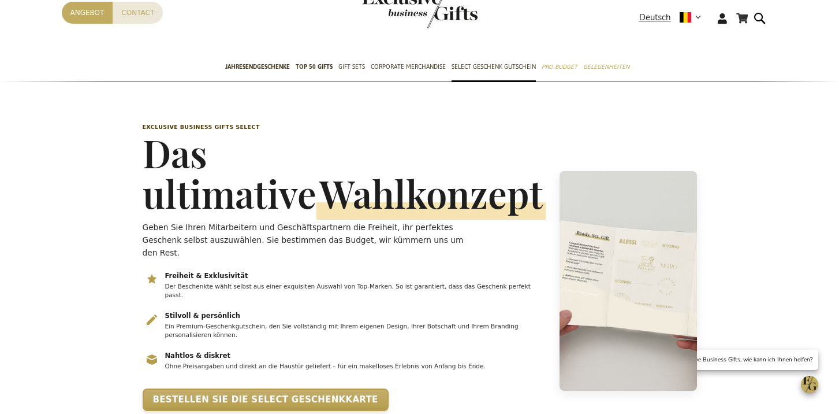
scroll to position [92, 0]
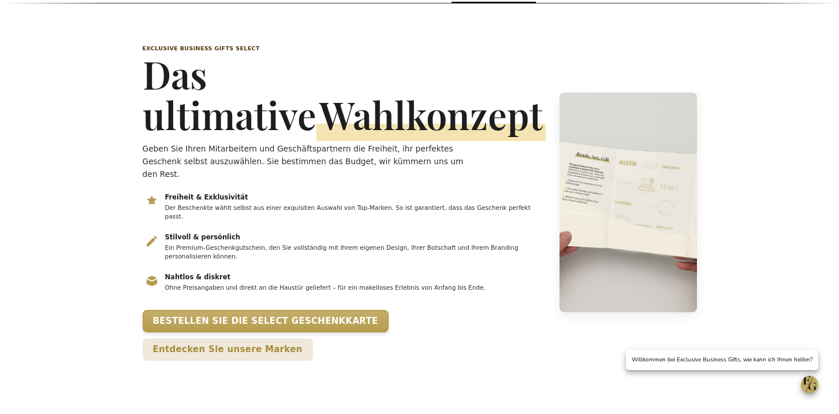
click at [223, 158] on p "Geben Sie Ihren Mitarbeitern und Geschäftspartnern die Freiheit, ihr perfektes …" at bounding box center [307, 161] width 329 height 38
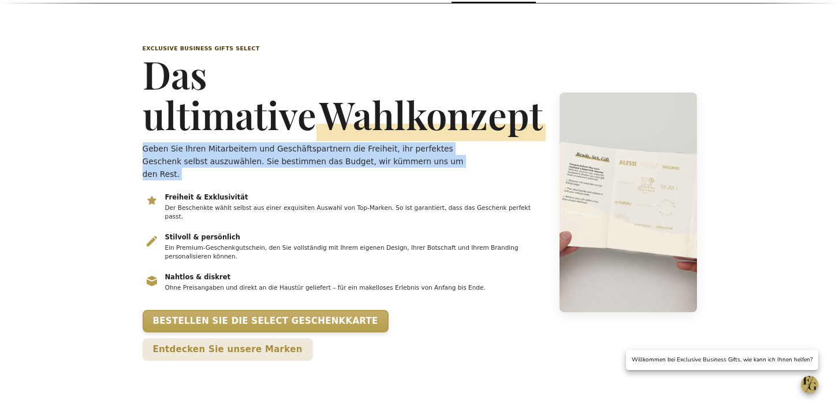
scroll to position [124, 0]
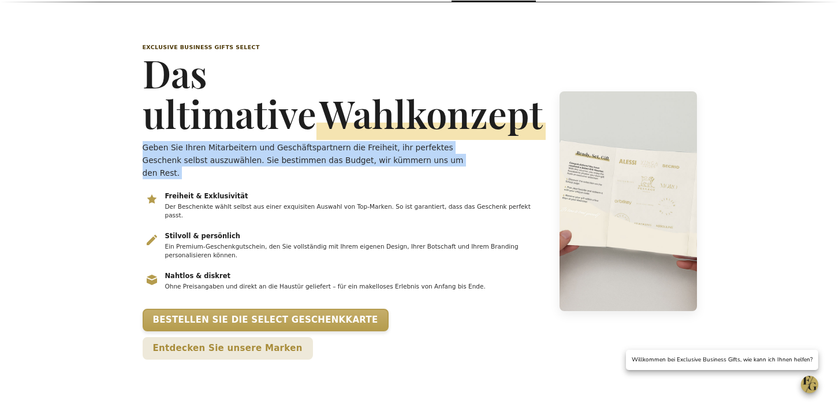
click at [222, 158] on p "Geben Sie Ihren Mitarbeitern und Geschäftspartnern die Freiheit, ihr perfektes …" at bounding box center [307, 160] width 329 height 38
copy div "Geben Sie Ihren Mitarbeitern und Geschäftspartnern die Freiheit, ihr perfektes …"
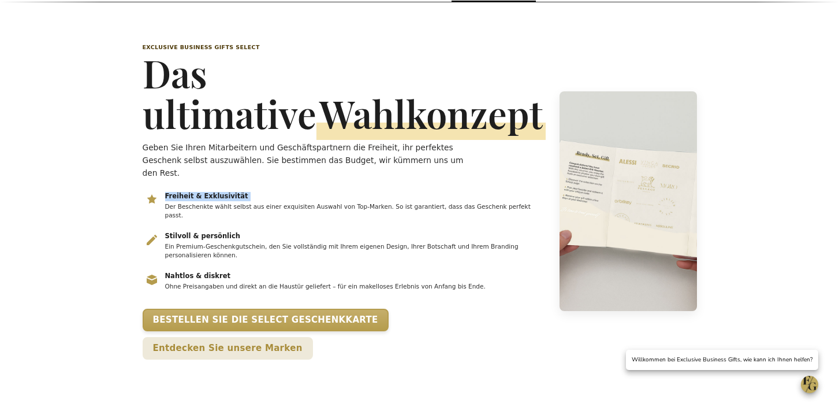
drag, startPoint x: 171, startPoint y: 195, endPoint x: 230, endPoint y: 192, distance: 59.6
click at [227, 195] on h3 "Freiheit & Exklusivität" at bounding box center [354, 196] width 379 height 9
copy h3 "Freiheit & Exklusivität"
click at [252, 212] on p "Der Beschenkte wählt selbst aus einer exquisiten Auswahl von Top-Marken. So ist…" at bounding box center [354, 211] width 379 height 18
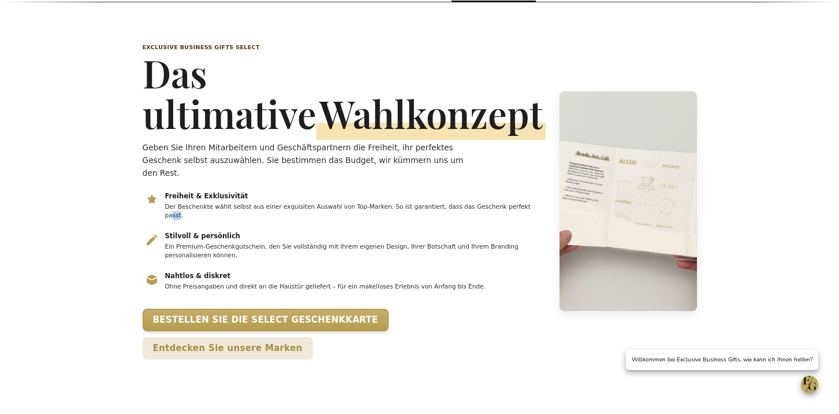
click at [252, 213] on p "Der Beschenkte wählt selbst aus einer exquisiten Auswahl von Top-Marken. So ist…" at bounding box center [354, 211] width 379 height 18
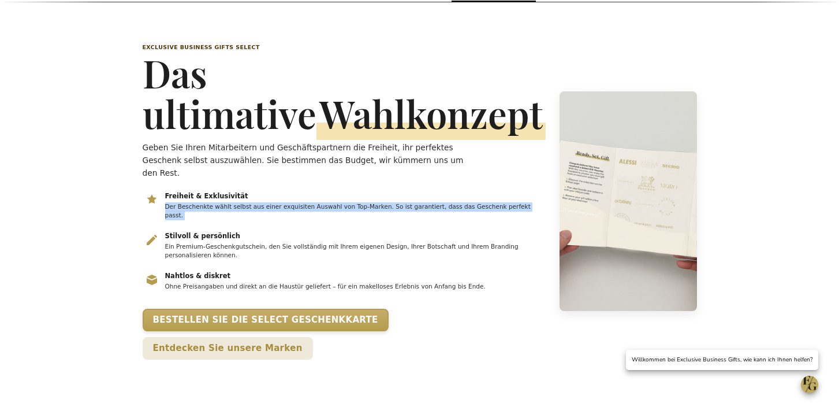
click at [252, 213] on p "Der Beschenkte wählt selbst aus einer exquisiten Auswahl von Top-Marken. So ist…" at bounding box center [354, 211] width 379 height 18
copy ul "Der Beschenkte wählt selbst aus einer exquisiten Auswahl von Top-Marken. So ist…"
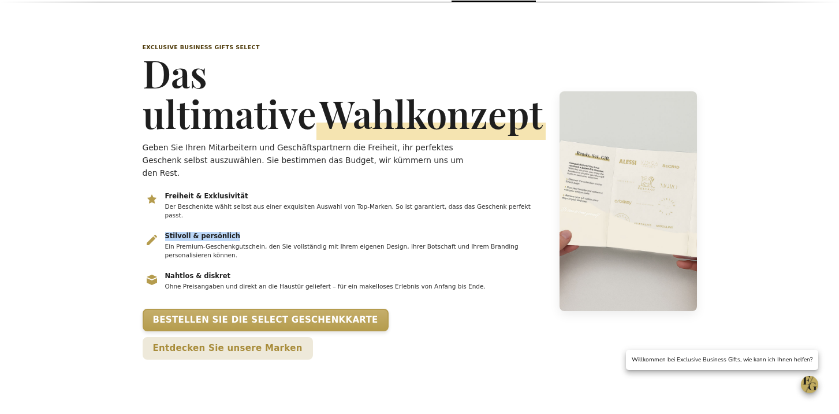
drag, startPoint x: 238, startPoint y: 233, endPoint x: 163, endPoint y: 236, distance: 74.6
click at [163, 237] on li "Stilvoll & persönlich Ein Premium-Geschenkgutschein, den Sie vollständig mit Ih…" at bounding box center [344, 245] width 403 height 31
copy h3 "Stilvoll & persönlich"
click at [262, 253] on p "Ein Premium-Geschenkgutschein, den Sie vollständig mit Ihrem eigenen Design, Ih…" at bounding box center [354, 251] width 379 height 18
click at [262, 254] on p "Ein Premium-Geschenkgutschein, den Sie vollständig mit Ihrem eigenen Design, Ih…" at bounding box center [354, 251] width 379 height 18
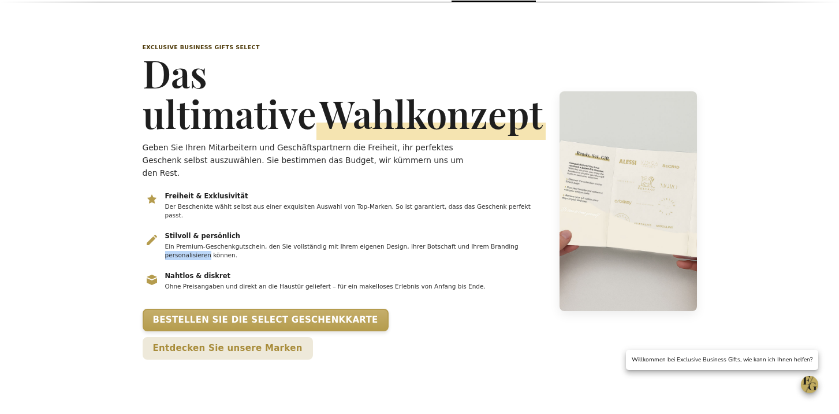
click at [262, 254] on p "Ein Premium-Geschenkgutschein, den Sie vollständig mit Ihrem eigenen Design, Ih…" at bounding box center [354, 251] width 379 height 18
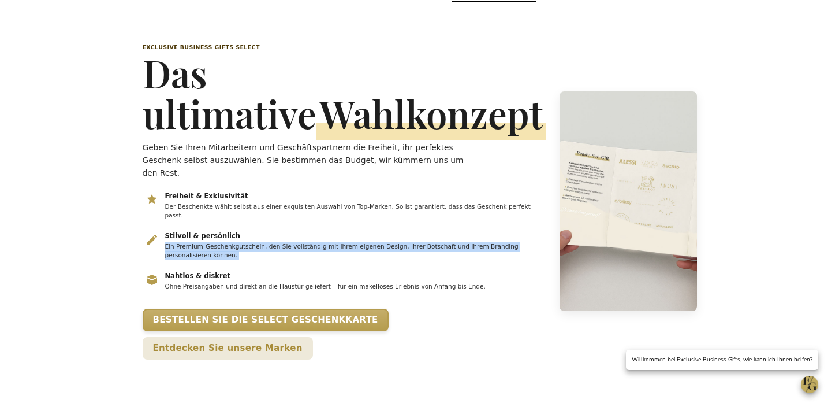
click at [262, 254] on p "Ein Premium-Geschenkgutschein, den Sie vollständig mit Ihrem eigenen Design, Ih…" at bounding box center [354, 251] width 379 height 18
copy ul "Ein Premium-Geschenkgutschein, den Sie vollständig mit Ihrem eigenen Design, Ih…"
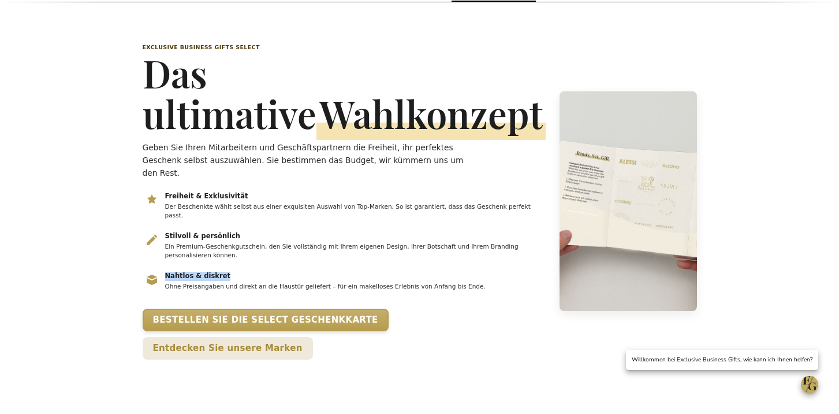
drag, startPoint x: 242, startPoint y: 277, endPoint x: 167, endPoint y: 275, distance: 75.1
click at [166, 275] on h3 "Nahtlos & diskret" at bounding box center [354, 275] width 379 height 9
copy h3 "Nahtlos & diskret"
click at [258, 289] on p "Ohne Preisangaben und direkt an die Haustür geliefert – für ein makelloses Erle…" at bounding box center [354, 286] width 379 height 9
click at [258, 290] on p "Ohne Preisangaben und direkt an die Haustür geliefert – für ein makelloses Erle…" at bounding box center [354, 286] width 379 height 9
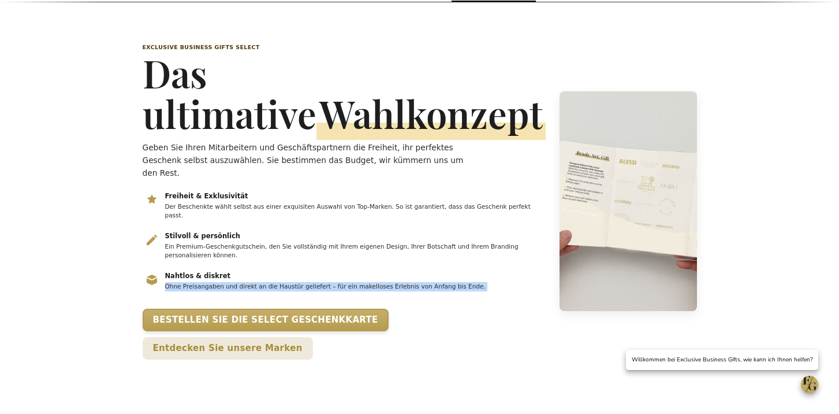
click at [258, 290] on p "Ohne Preisangaben und direkt an die Haustür geliefert – für ein makelloses Erle…" at bounding box center [354, 286] width 379 height 9
copy ul "Ohne Preisangaben und direkt an die Haustür geliefert – für ein makelloses Erle…"
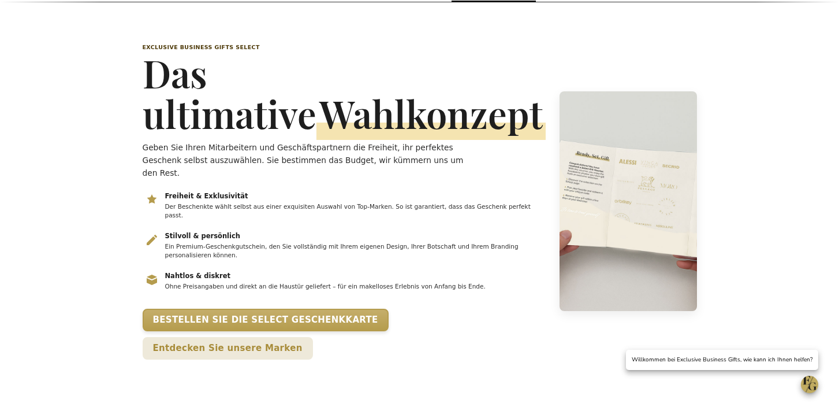
click at [214, 75] on h1 "Das ultimative Wahlkonzept" at bounding box center [344, 93] width 403 height 81
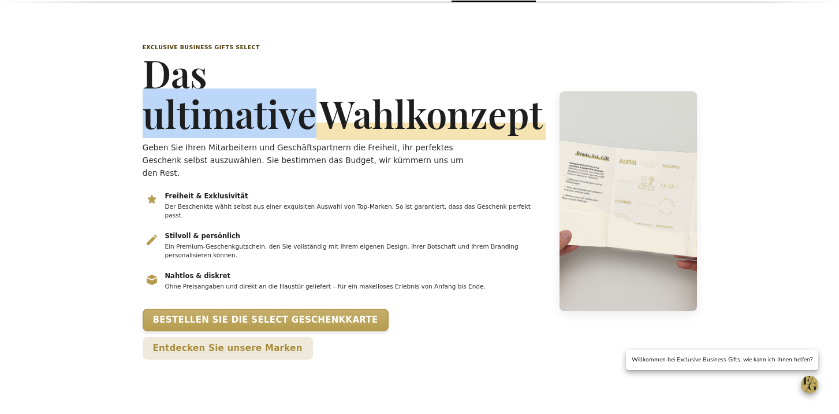
click at [214, 75] on h1 "Das ultimative Wahlkonzept" at bounding box center [344, 93] width 403 height 81
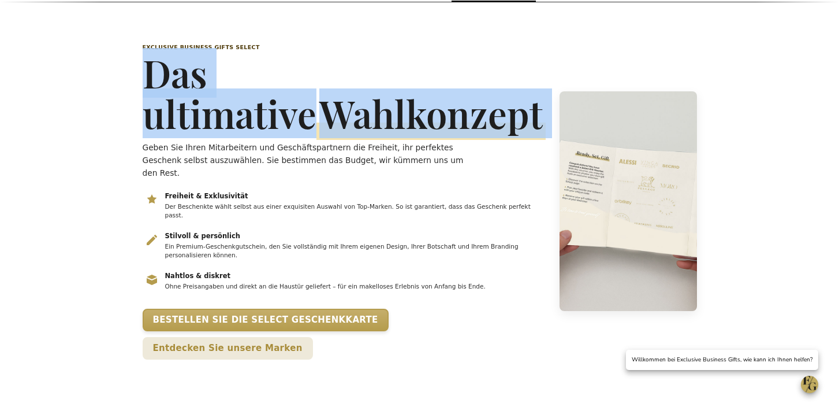
click at [214, 75] on h1 "Das ultimative Wahlkonzept" at bounding box center [344, 93] width 403 height 81
copy h1 "Das ultimative Wahlkonzept"
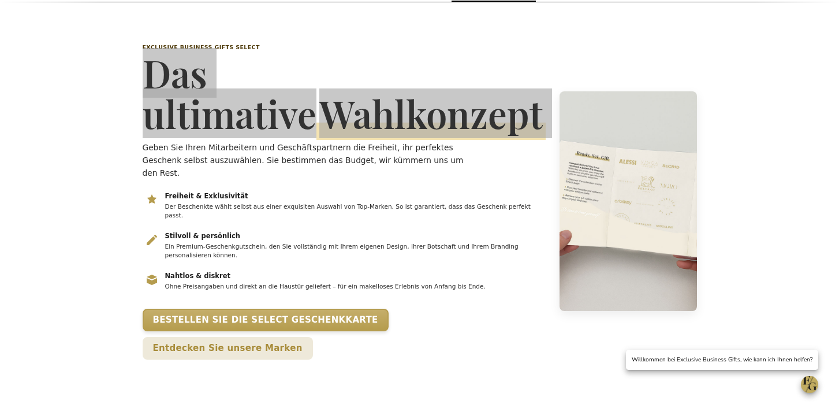
scroll to position [0, 0]
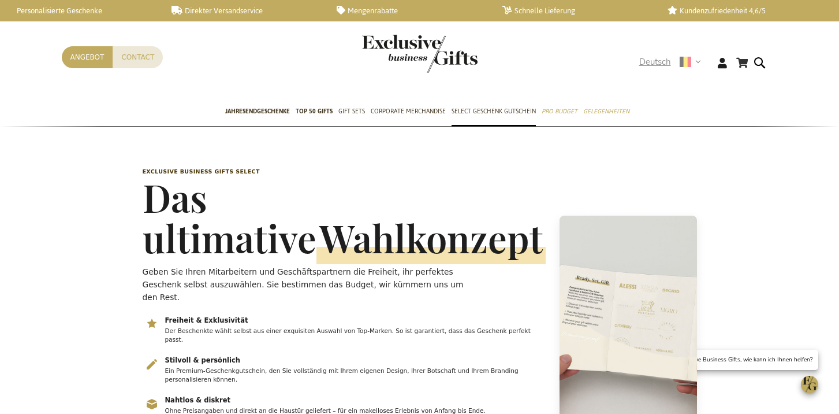
click at [657, 64] on span "Deutsch" at bounding box center [655, 61] width 32 height 13
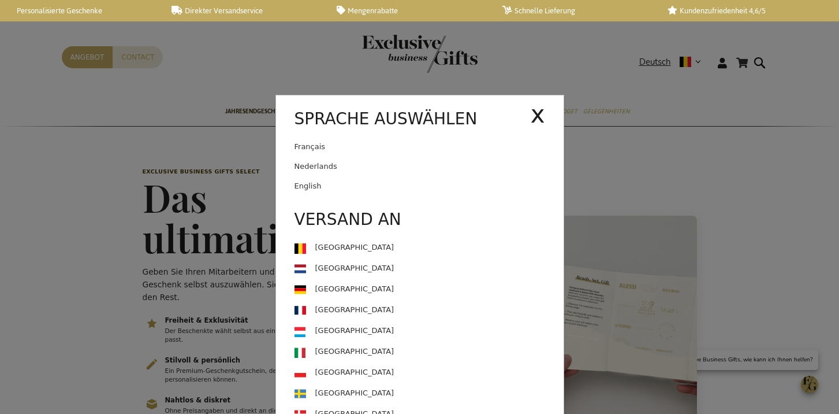
click at [369, 148] on link "Français" at bounding box center [413, 147] width 236 height 20
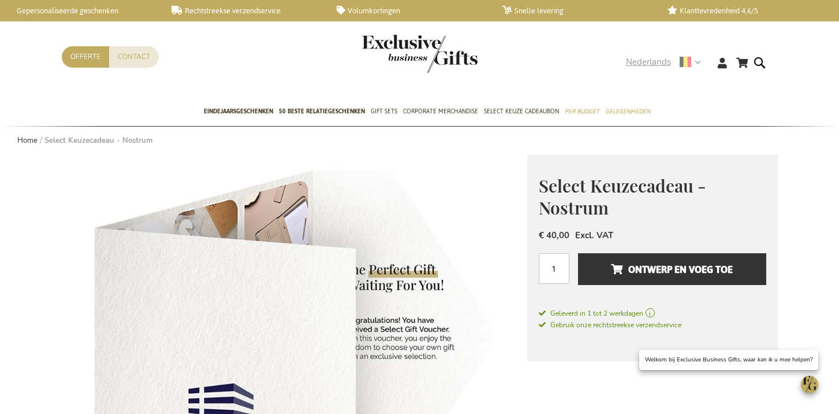
click at [645, 64] on span "Nederlands" at bounding box center [648, 61] width 45 height 13
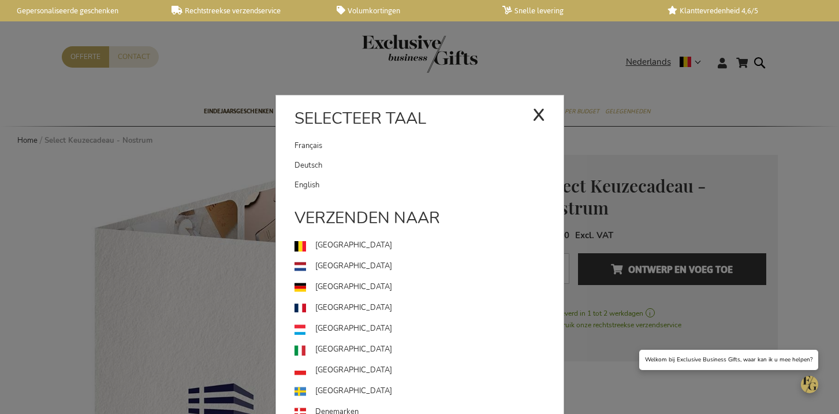
click at [323, 161] on link "Deutsch" at bounding box center [429, 165] width 269 height 20
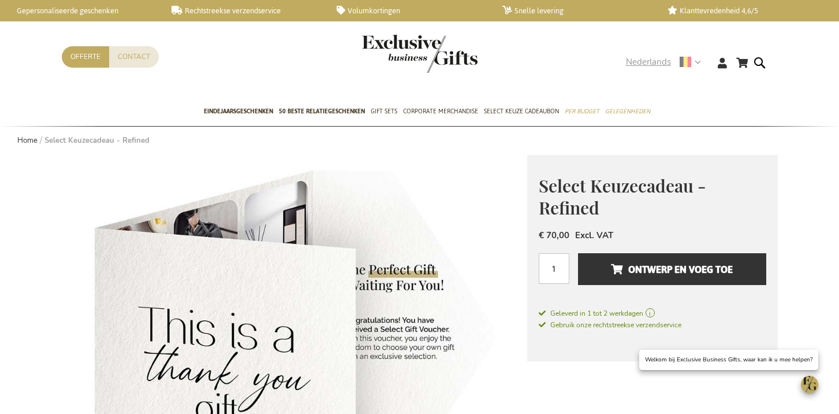
click at [653, 62] on span "Nederlands" at bounding box center [648, 61] width 45 height 13
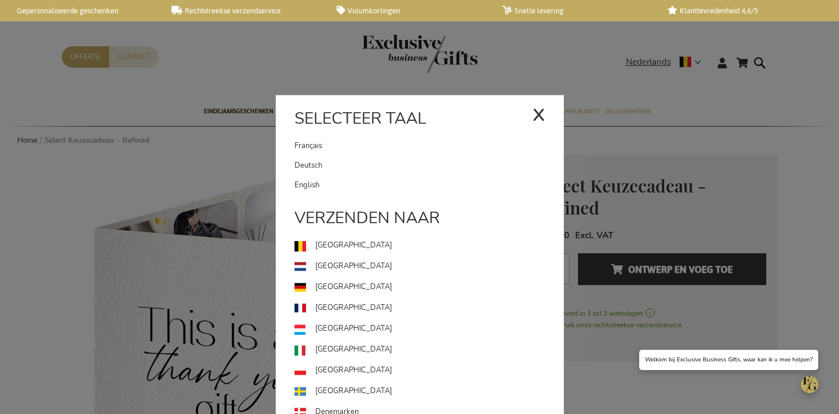
drag, startPoint x: 418, startPoint y: 162, endPoint x: 437, endPoint y: 144, distance: 26.2
click at [418, 161] on link "Deutsch" at bounding box center [429, 165] width 269 height 20
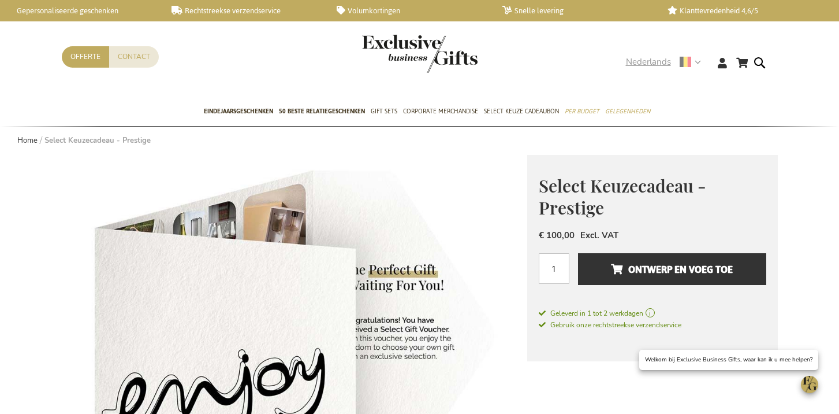
click at [645, 59] on span "Nederlands" at bounding box center [648, 61] width 45 height 13
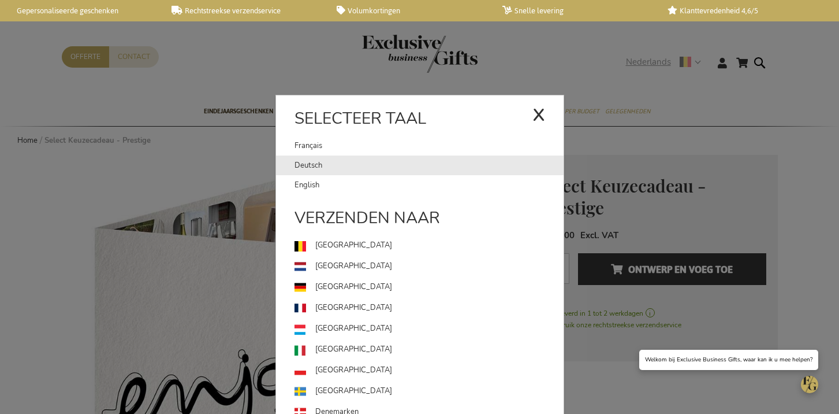
click at [396, 166] on link "Deutsch" at bounding box center [429, 165] width 269 height 20
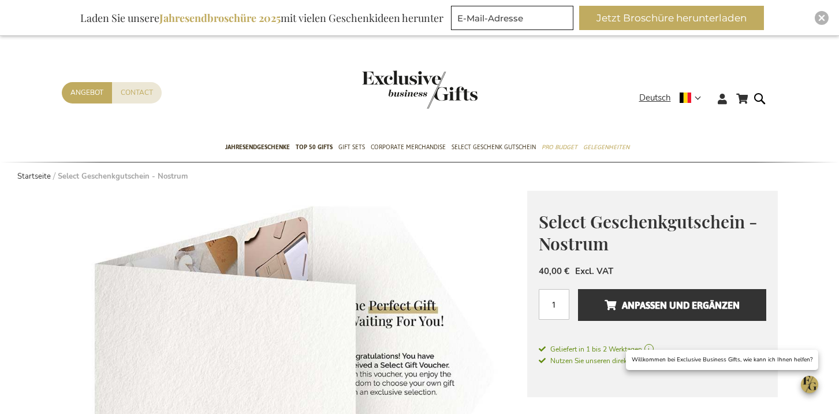
click at [638, 221] on span "Select Geschenkgutschein - Nostrum" at bounding box center [648, 233] width 219 height 46
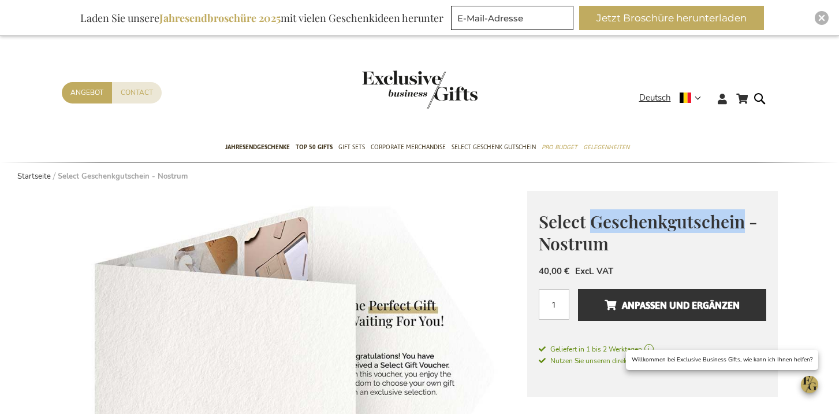
click at [638, 221] on span "Select Geschenkgutschein - Nostrum" at bounding box center [648, 233] width 219 height 46
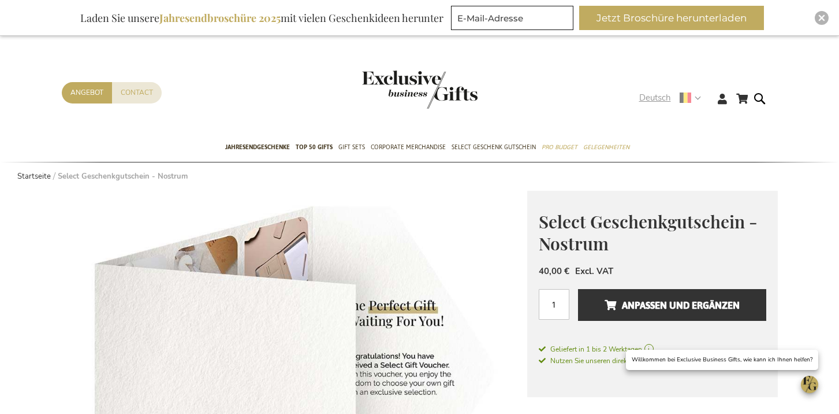
click at [658, 100] on span "Deutsch" at bounding box center [655, 97] width 32 height 13
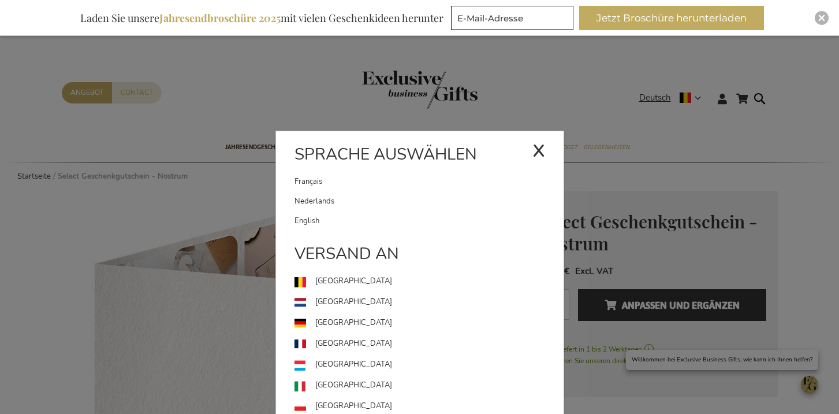
click at [389, 180] on link "Français" at bounding box center [414, 182] width 238 height 20
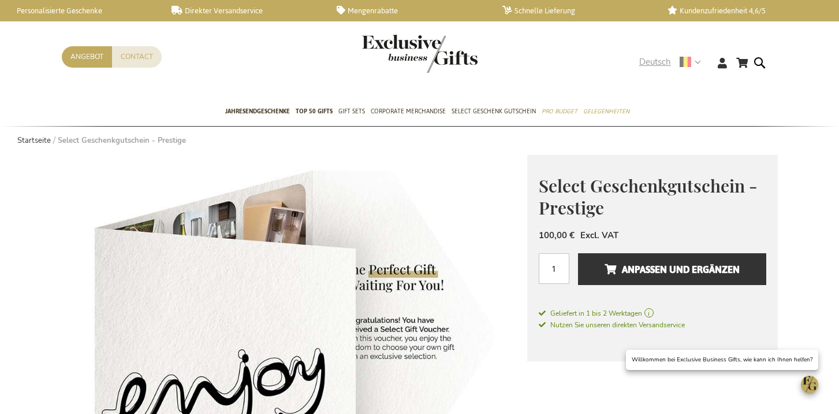
click at [649, 66] on span "Deutsch" at bounding box center [655, 61] width 32 height 13
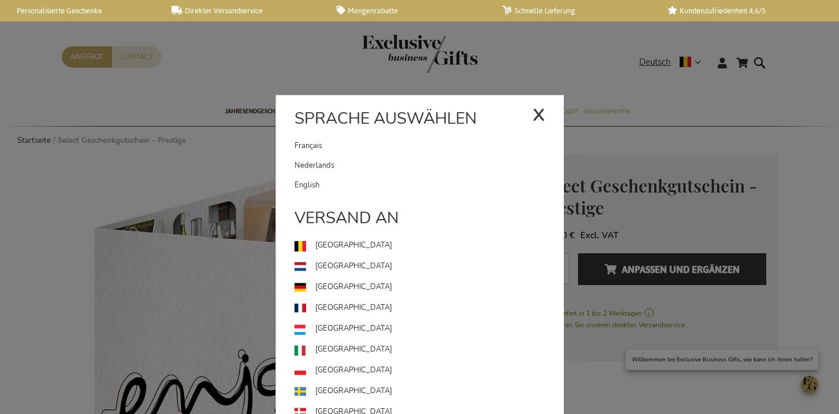
click at [441, 137] on link "Français" at bounding box center [414, 146] width 238 height 20
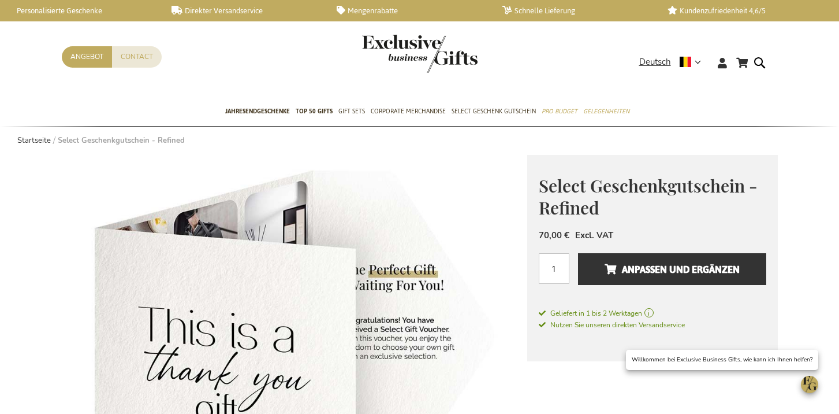
click at [665, 54] on div "Mein Warenkorb Mein Warenkorb 0 Schließen Sie haben keine Artikel in Ihrem Ware…" at bounding box center [420, 71] width 735 height 51
click at [662, 59] on span "Deutsch" at bounding box center [655, 61] width 32 height 13
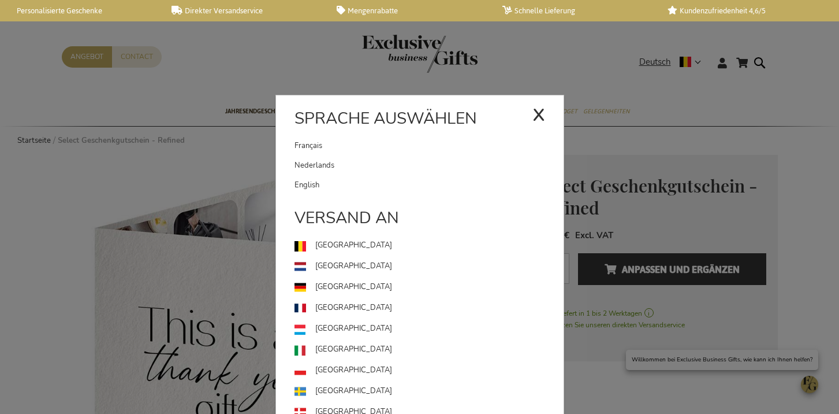
drag, startPoint x: 353, startPoint y: 148, endPoint x: 519, endPoint y: 70, distance: 182.9
click at [353, 148] on link "Français" at bounding box center [414, 146] width 238 height 20
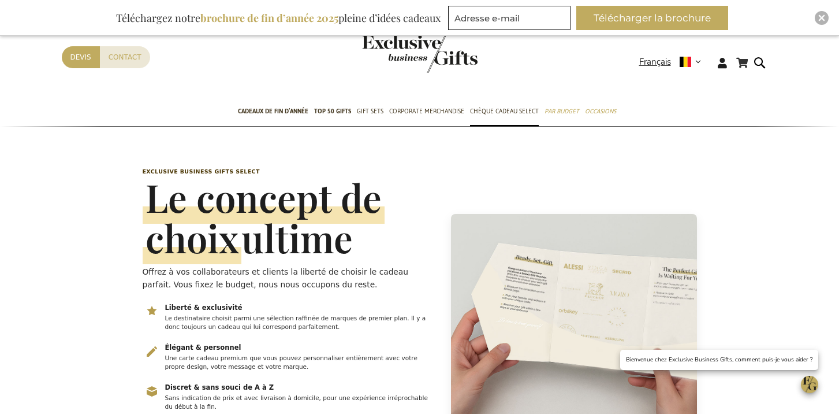
click at [269, 209] on span "Le concept de choix" at bounding box center [264, 218] width 242 height 92
click at [267, 209] on span "Le concept de choix" at bounding box center [264, 218] width 242 height 92
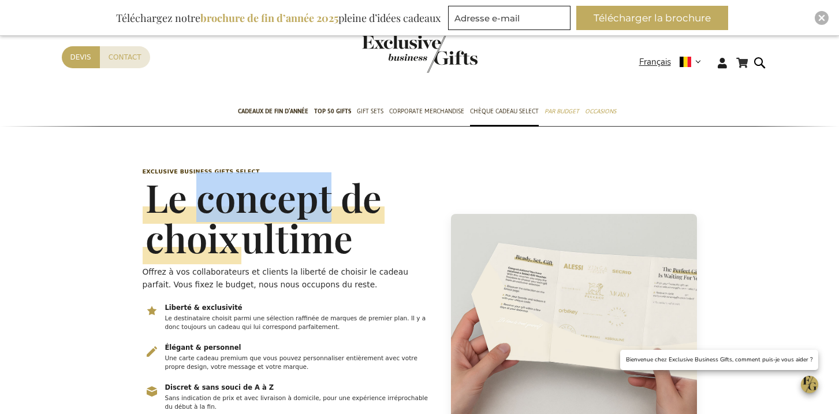
click at [267, 209] on span "Le concept de choix" at bounding box center [264, 218] width 242 height 92
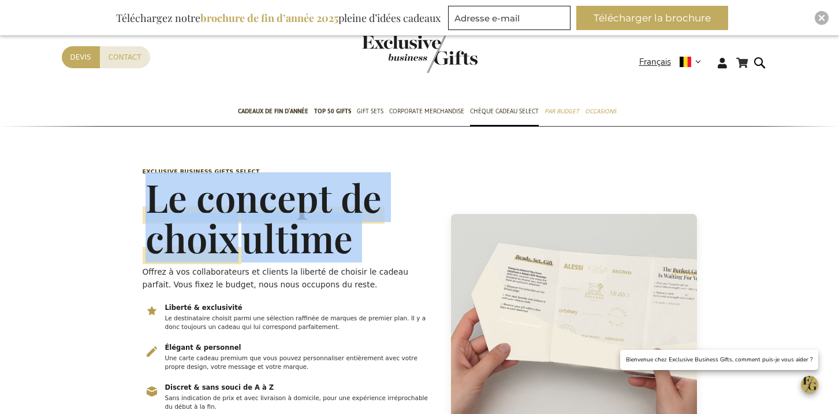
click at [267, 209] on span "Le concept de choix" at bounding box center [264, 218] width 242 height 92
copy h1 "Le concept de choix ultime"
click at [198, 280] on p "Offrez à vos collaborateurs et clients la liberté de choisir le cadeau parfait.…" at bounding box center [290, 277] width 295 height 25
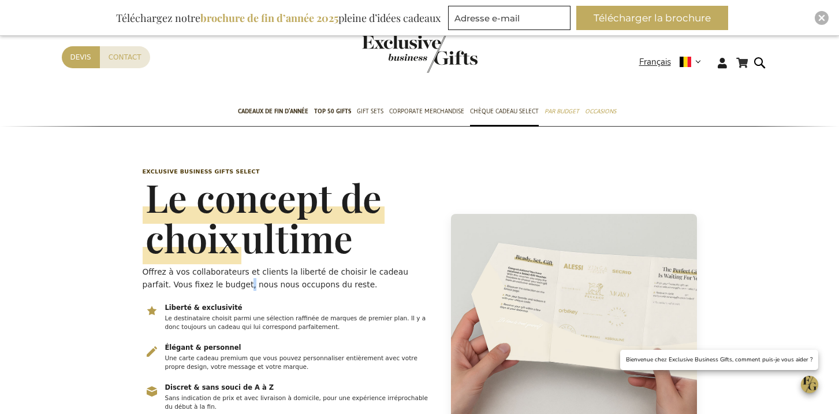
click at [198, 280] on p "Offrez à vos collaborateurs et clients la liberté de choisir le cadeau parfait.…" at bounding box center [290, 277] width 295 height 25
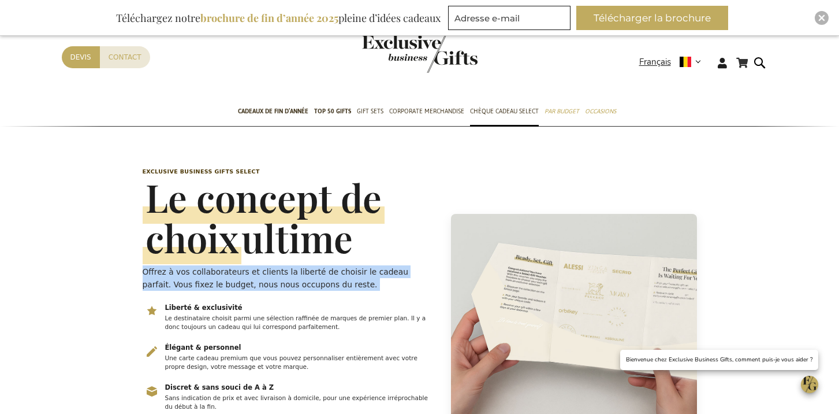
click at [197, 280] on p "Offrez à vos collaborateurs et clients la liberté de choisir le cadeau parfait.…" at bounding box center [290, 277] width 295 height 25
copy div "Offrez à vos collaborateurs et clients la liberté de choisir le cadeau parfait.…"
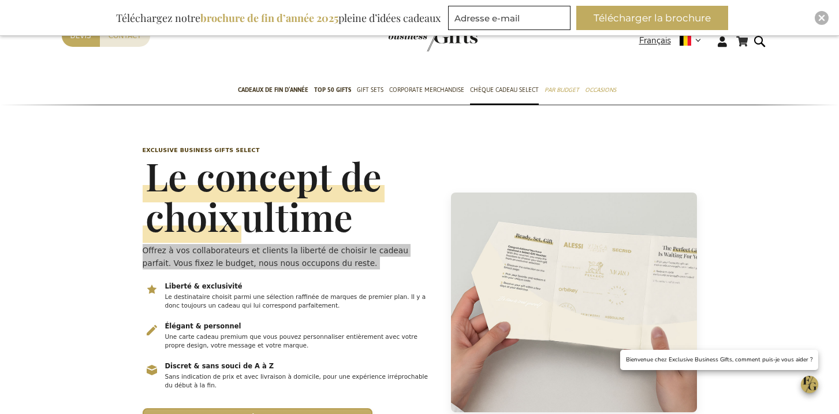
scroll to position [51, 0]
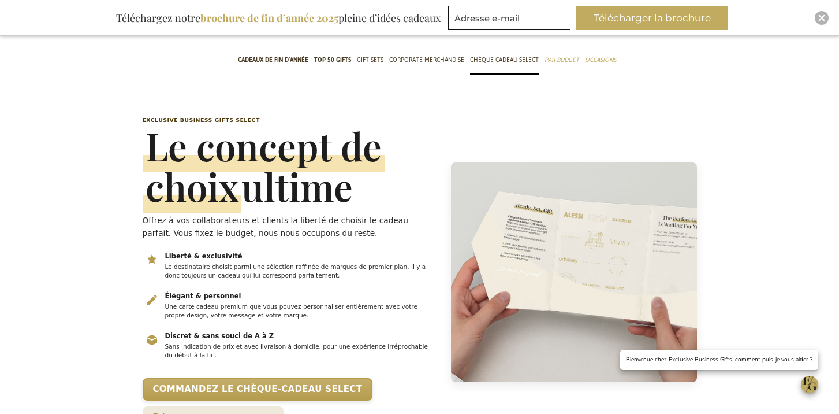
click at [176, 267] on p "Le destinataire choisit parmi une sélection raffinée de marques de premier plan…" at bounding box center [300, 271] width 271 height 18
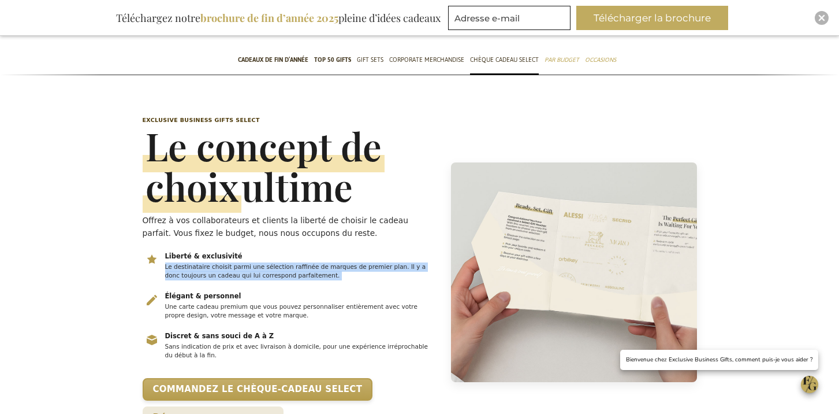
click at [176, 267] on p "Le destinataire choisit parmi une sélection raffinée de marques de premier plan…" at bounding box center [300, 271] width 271 height 18
copy ul "Le destinataire choisit parmi une sélection raffinée de marques de premier plan…"
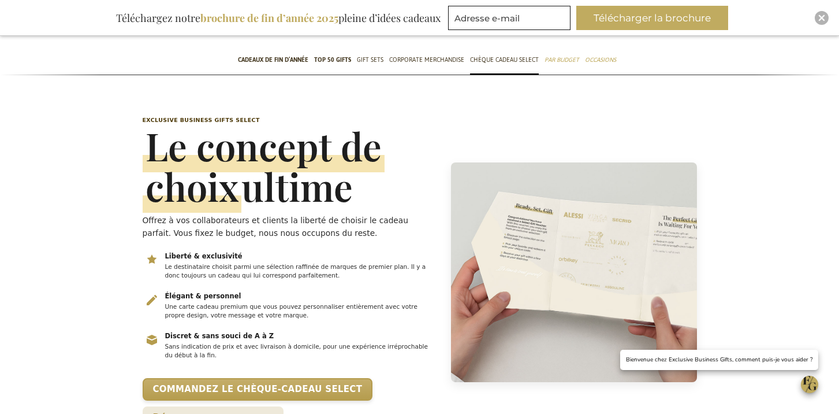
click at [229, 317] on p "Une carte cadeau premium que vous pouvez personnaliser entièrement avec votre p…" at bounding box center [300, 311] width 271 height 18
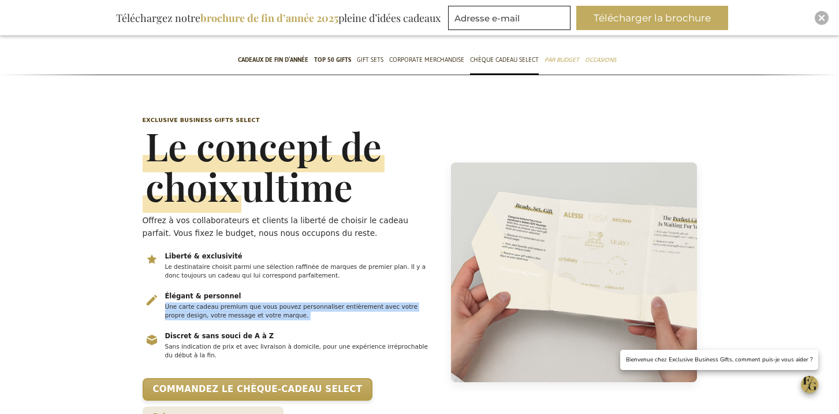
click at [229, 317] on p "Une carte cadeau premium que vous pouvez personnaliser entièrement avec votre p…" at bounding box center [300, 311] width 271 height 18
copy ul "Une carte cadeau premium que vous pouvez personnaliser entièrement avec votre p…"
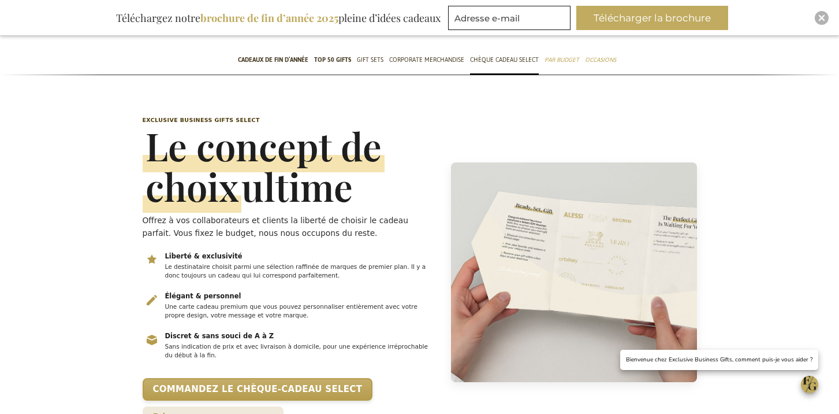
click at [263, 343] on p "Sans indication de prix et avec livraison à domicile, pour une expérience irrép…" at bounding box center [300, 351] width 271 height 18
click at [262, 343] on p "Sans indication de prix et avec livraison à domicile, pour une expérience irrép…" at bounding box center [300, 351] width 271 height 18
click at [261, 344] on p "Sans indication de prix et avec livraison à domicile, pour une expérience irrép…" at bounding box center [300, 351] width 271 height 18
click at [262, 347] on p "Sans indication de prix et avec livraison à domicile, pour une expérience irrép…" at bounding box center [300, 351] width 271 height 18
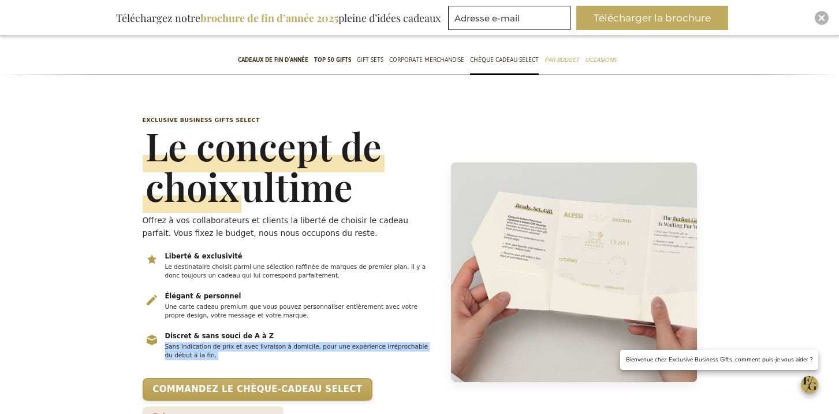
click at [262, 347] on p "Sans indication de prix et avec livraison à domicile, pour une expérience irrép…" at bounding box center [300, 351] width 271 height 18
copy ul "Sans indication de prix et avec livraison à domicile, pour une expérience irrép…"
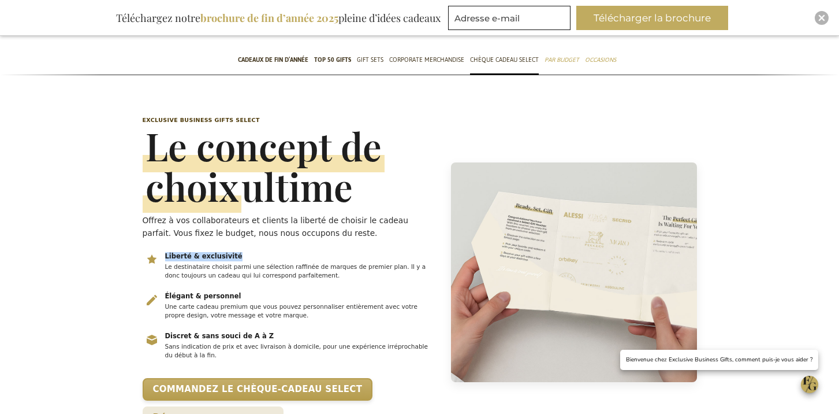
drag, startPoint x: 244, startPoint y: 258, endPoint x: 167, endPoint y: 233, distance: 80.7
click at [155, 254] on li "Liberté & exclusivité Le destinataire choisit parmi une sélection raffinée de m…" at bounding box center [290, 266] width 295 height 31
copy h3 "Liberté & exclusivité"
drag, startPoint x: 242, startPoint y: 298, endPoint x: 148, endPoint y: 290, distance: 93.9
click at [147, 291] on li "Élégant & personnel Une carte cadeau premium que vous pouvez personnaliser enti…" at bounding box center [290, 306] width 295 height 31
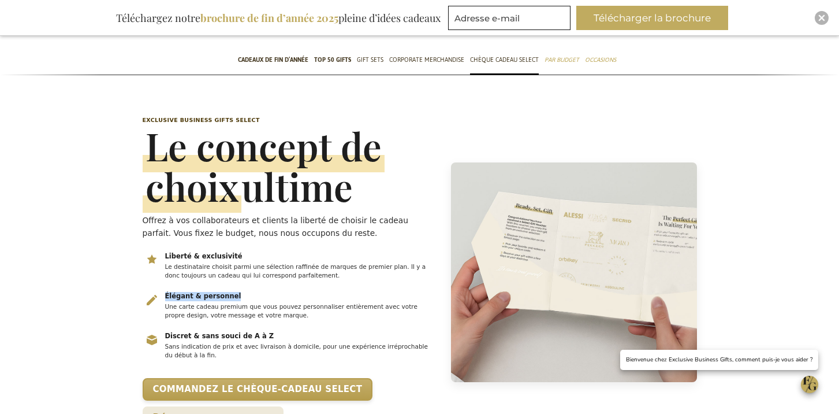
copy h3 "Élégant & personnel"
drag, startPoint x: 258, startPoint y: 334, endPoint x: 169, endPoint y: 332, distance: 89.6
click at [169, 332] on h3 "Discret & sans souci de A à Z" at bounding box center [300, 336] width 271 height 9
copy h3 "iscret & sans souci de A à Z"
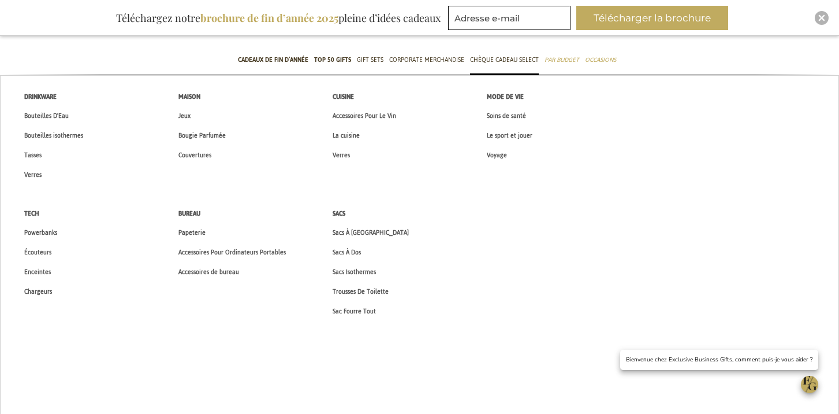
scroll to position [0, 0]
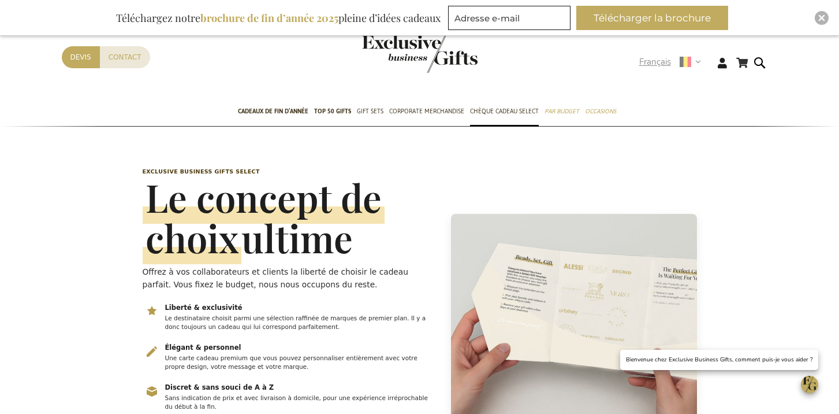
click at [635, 61] on div "Contact Devis" at bounding box center [351, 71] width 578 height 51
click at [650, 59] on span "Français" at bounding box center [655, 61] width 32 height 13
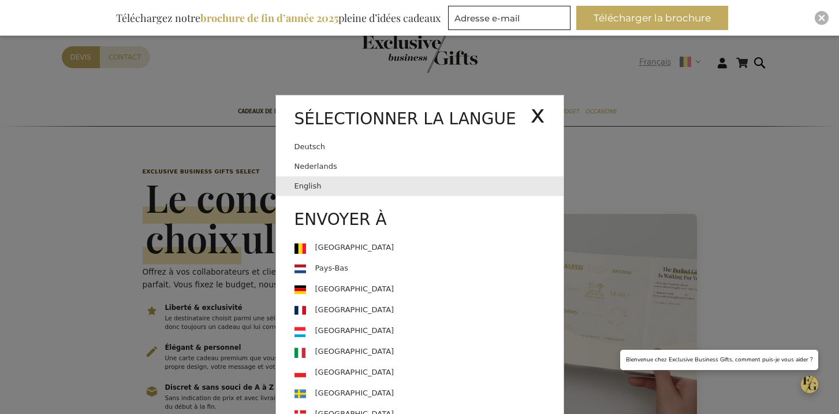
click at [384, 190] on link "English" at bounding box center [429, 186] width 269 height 20
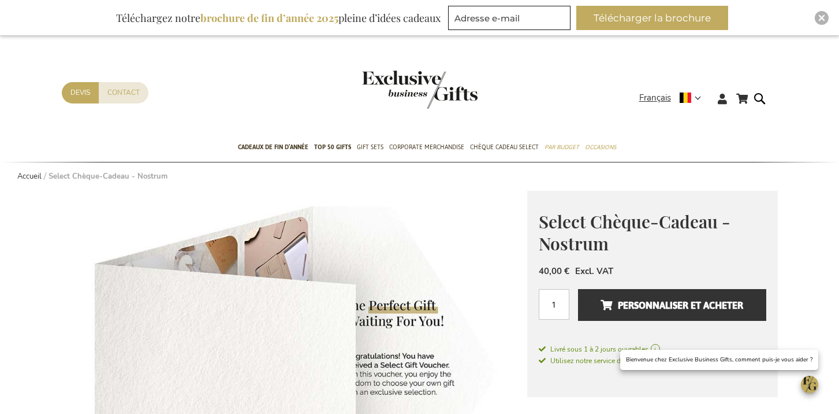
click at [636, 222] on span "Select Chèque-Cadeau - Nostrum" at bounding box center [635, 233] width 192 height 46
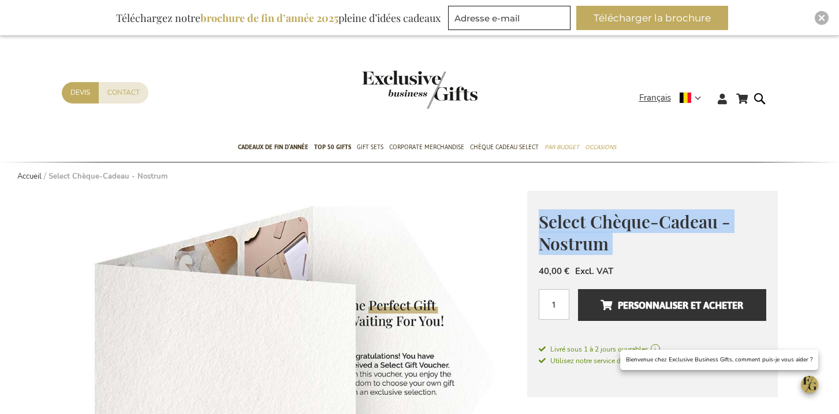
click at [636, 222] on span "Select Chèque-Cadeau - Nostrum" at bounding box center [635, 233] width 192 height 46
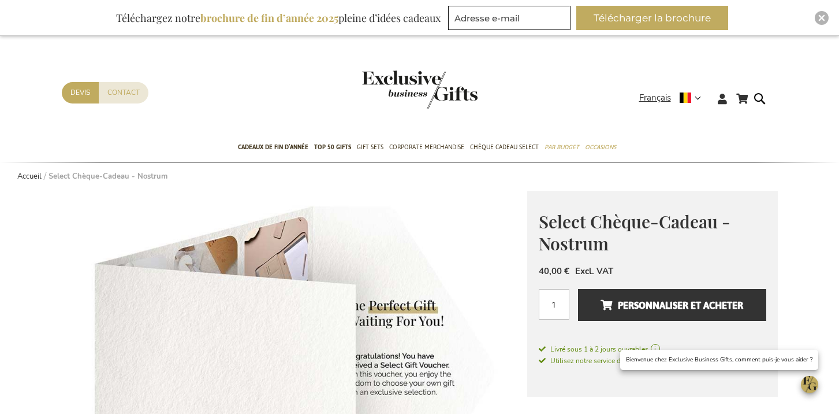
click at [631, 218] on span "Select Chèque-Cadeau - Nostrum" at bounding box center [635, 233] width 192 height 46
drag, startPoint x: 591, startPoint y: 219, endPoint x: 682, endPoint y: 184, distance: 98.0
click at [713, 221] on span "Select Chèque-Cadeau - Nostrum" at bounding box center [635, 233] width 192 height 46
copy span "Chèque-Cadeau"
click at [649, 99] on span "Français" at bounding box center [655, 97] width 32 height 13
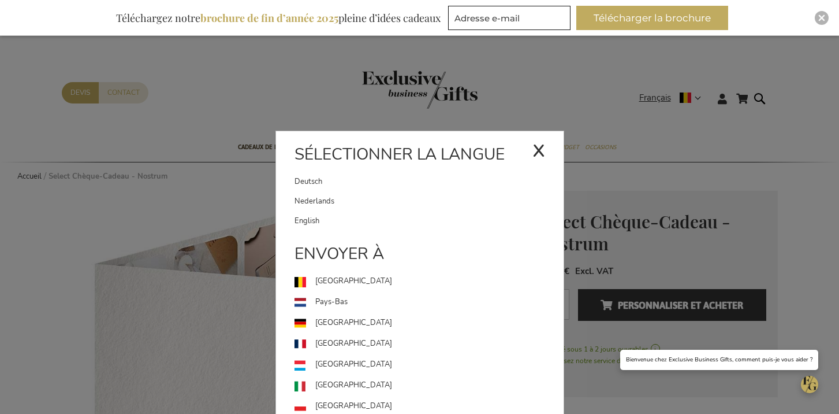
click at [379, 224] on link "English" at bounding box center [429, 221] width 269 height 20
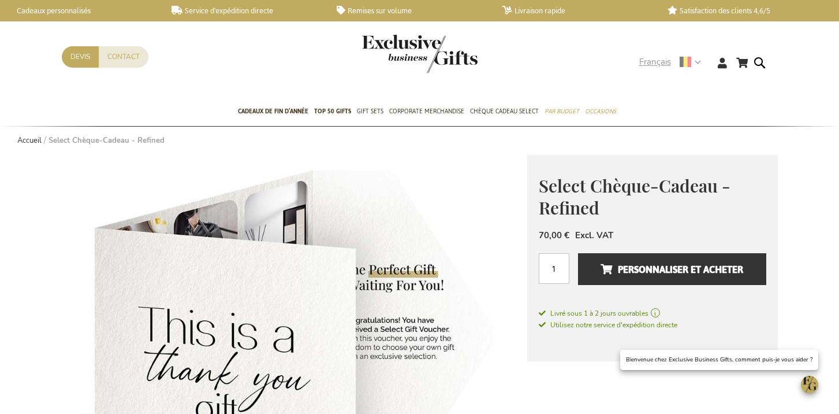
click at [649, 59] on span "Français" at bounding box center [655, 61] width 32 height 13
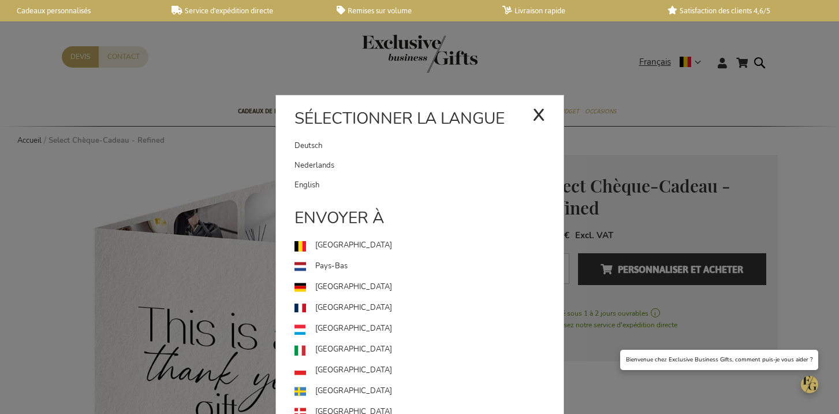
drag, startPoint x: 414, startPoint y: 184, endPoint x: 450, endPoint y: 147, distance: 51.9
click at [414, 184] on link "English" at bounding box center [429, 185] width 269 height 20
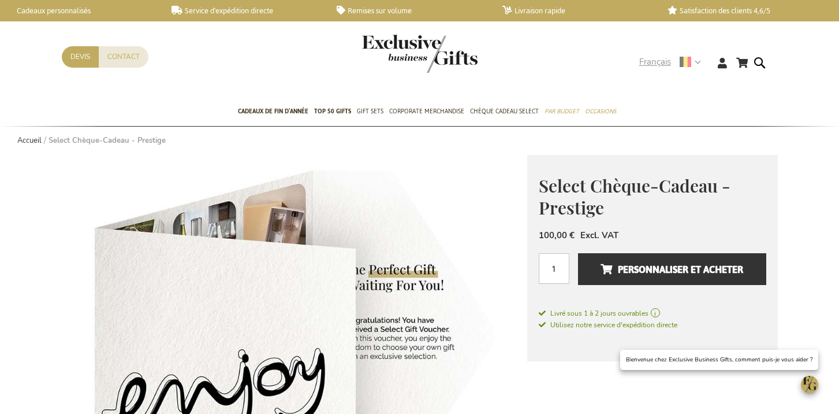
click at [657, 60] on span "Français" at bounding box center [655, 61] width 32 height 13
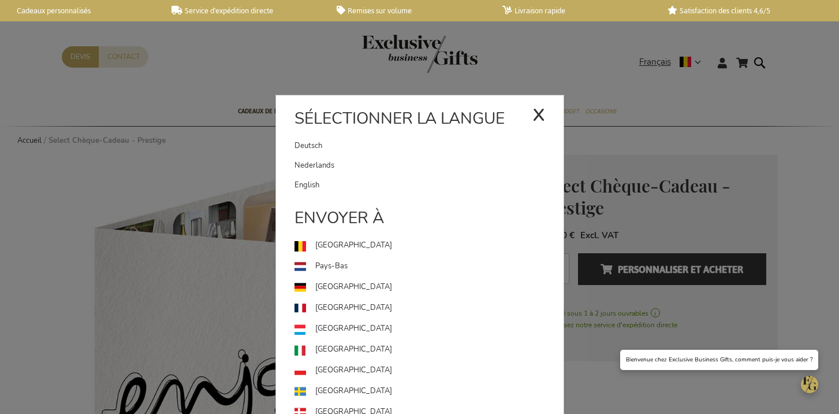
click at [416, 177] on link "English" at bounding box center [429, 185] width 269 height 20
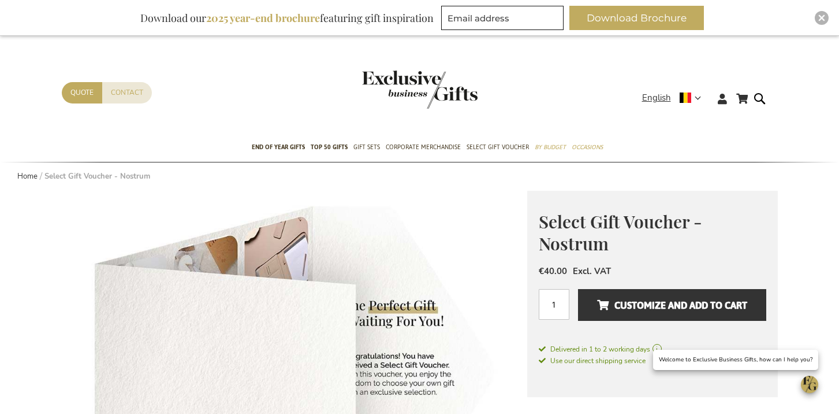
click at [667, 218] on span "Select Gift Voucher - Nostrum" at bounding box center [620, 233] width 163 height 46
drag, startPoint x: 618, startPoint y: 213, endPoint x: 598, endPoint y: 214, distance: 19.7
click at [617, 213] on span "Select Gift Voucher - Nostrum" at bounding box center [620, 233] width 163 height 46
drag, startPoint x: 593, startPoint y: 219, endPoint x: 683, endPoint y: 227, distance: 90.5
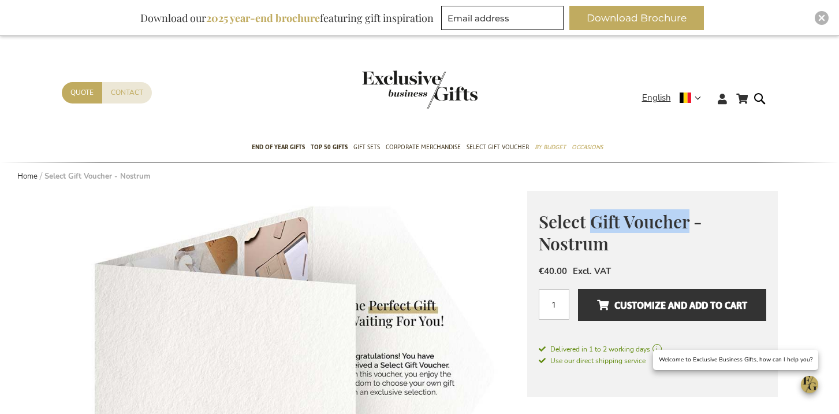
click at [684, 228] on span "Select Gift Voucher - Nostrum" at bounding box center [620, 233] width 163 height 46
copy span "Gift Voucher"
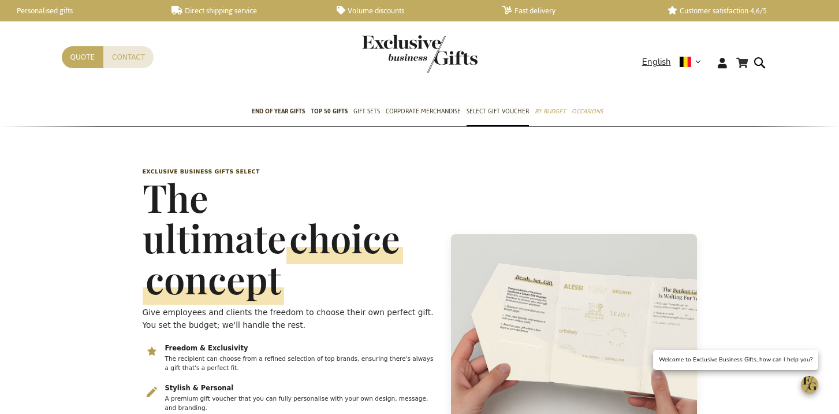
scroll to position [0, 5]
click at [332, 203] on h1 "The ultimate choice concept" at bounding box center [290, 238] width 295 height 122
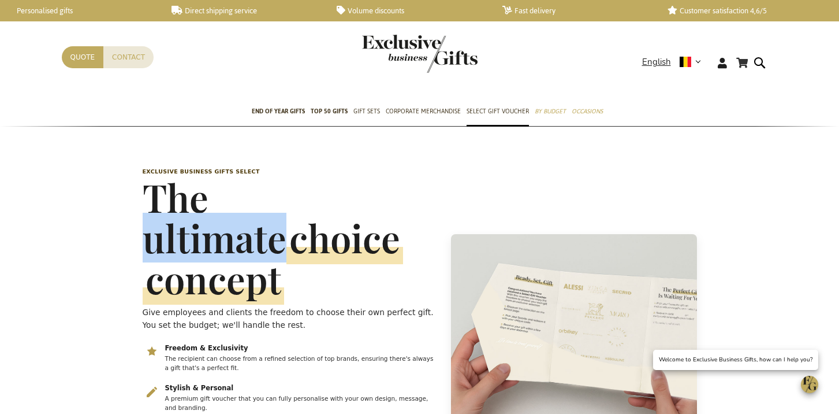
click at [332, 203] on h1 "The ultimate choice concept" at bounding box center [290, 238] width 295 height 122
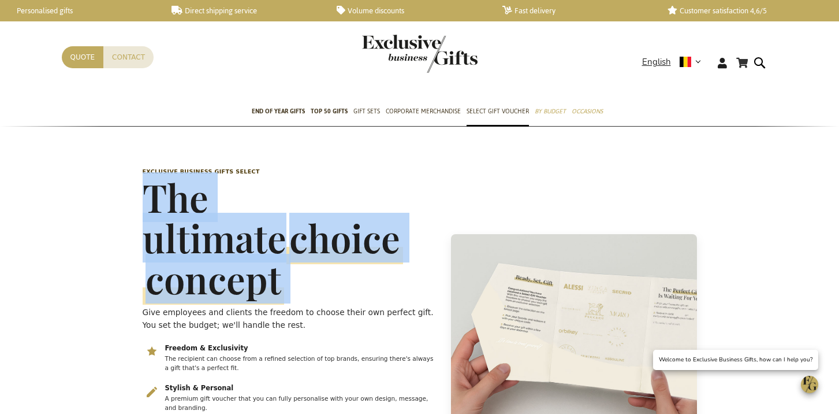
click at [332, 203] on h1 "The ultimate choice concept" at bounding box center [290, 238] width 295 height 122
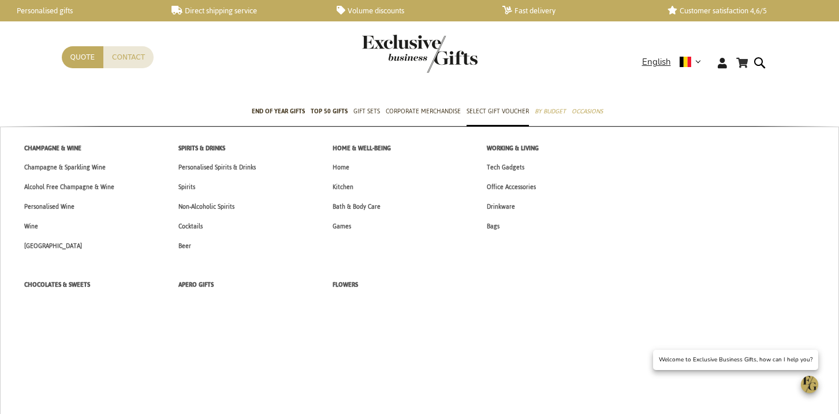
copy h1 "The ultimate choice concept"
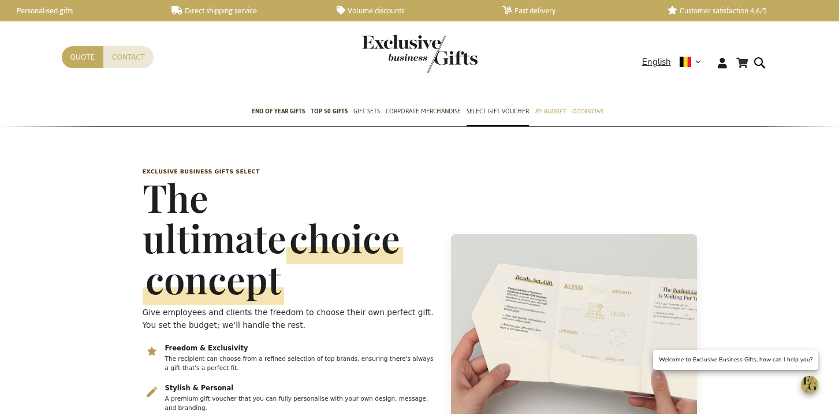
click at [213, 306] on p "Give employees and clients the freedom to choose their own perfect gift. You se…" at bounding box center [290, 318] width 295 height 25
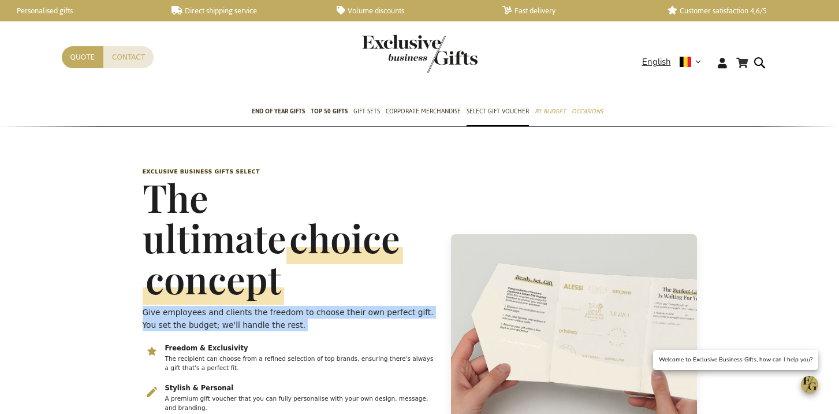
click at [213, 306] on p "Give employees and clients the freedom to choose their own perfect gift. You se…" at bounding box center [290, 318] width 295 height 25
copy div "Give employees and clients the freedom to choose their own perfect gift. You se…"
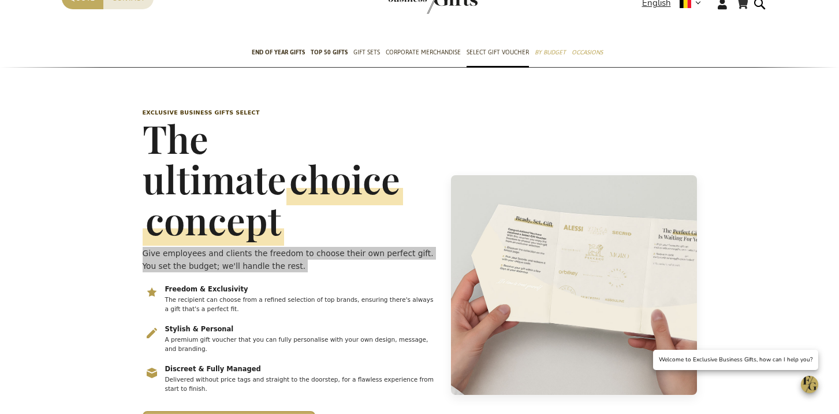
scroll to position [112, 0]
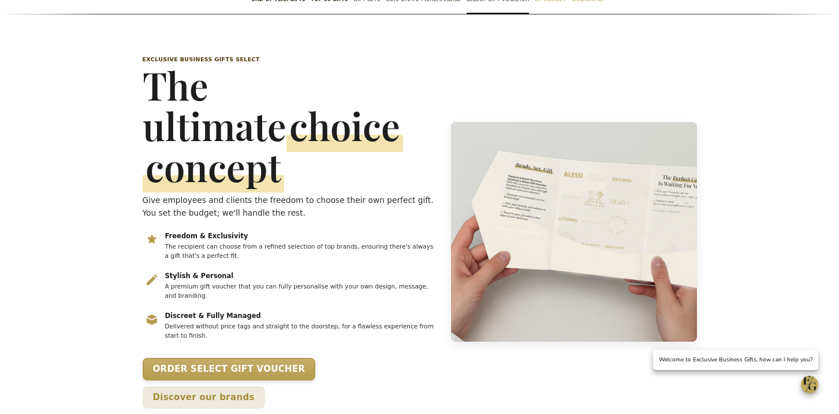
click at [210, 242] on p "The recipient can choose from a refined selection of top brands, ensuring there…" at bounding box center [300, 251] width 271 height 18
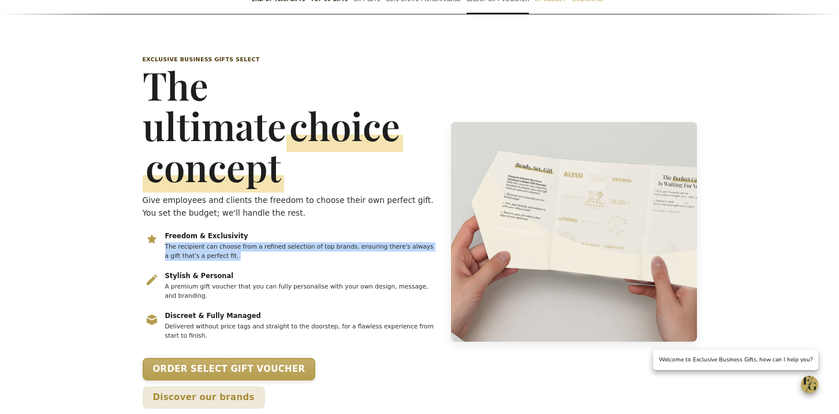
click at [210, 242] on p "The recipient can choose from a refined selection of top brands, ensuring there…" at bounding box center [300, 251] width 271 height 18
copy ul "The recipient can choose from a refined selection of top brands, ensuring there…"
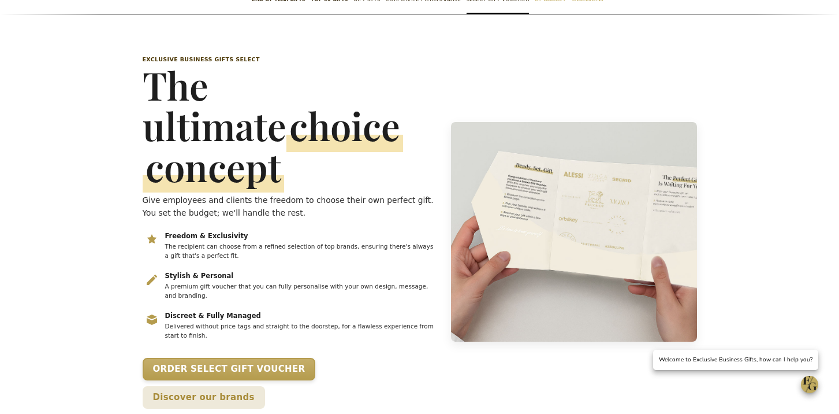
click at [211, 282] on p "A premium gift voucher that you can fully personalise with your own design, mes…" at bounding box center [300, 291] width 271 height 18
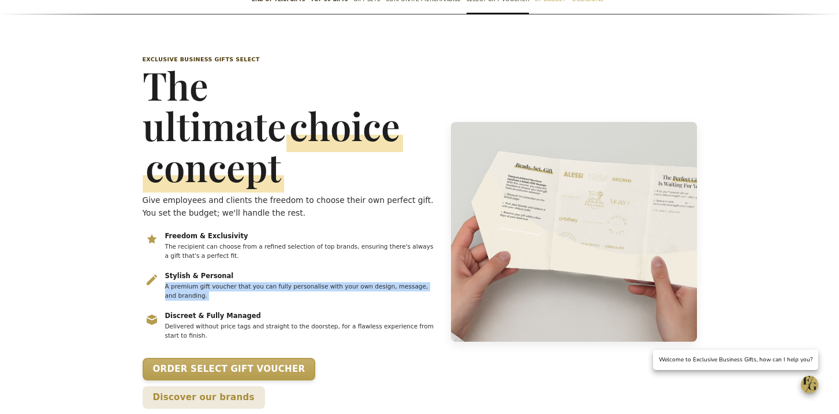
click at [211, 282] on p "A premium gift voucher that you can fully personalise with your own design, mes…" at bounding box center [300, 291] width 271 height 18
copy ul "A premium gift voucher that you can fully personalise with your own design, mes…"
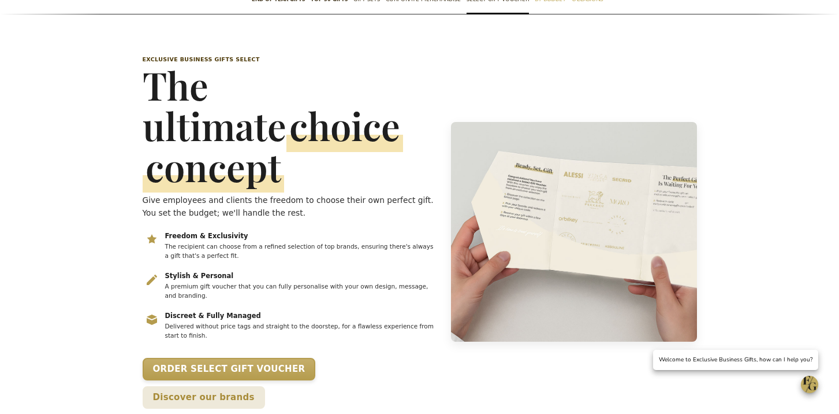
click at [249, 322] on p "Delivered without price tags and straight to the doorstep, for a flawless exper…" at bounding box center [300, 331] width 271 height 18
click at [248, 322] on p "Delivered without price tags and straight to the doorstep, for a flawless exper…" at bounding box center [300, 331] width 271 height 18
click at [247, 322] on p "Delivered without price tags and straight to the doorstep, for a flawless exper…" at bounding box center [300, 331] width 271 height 18
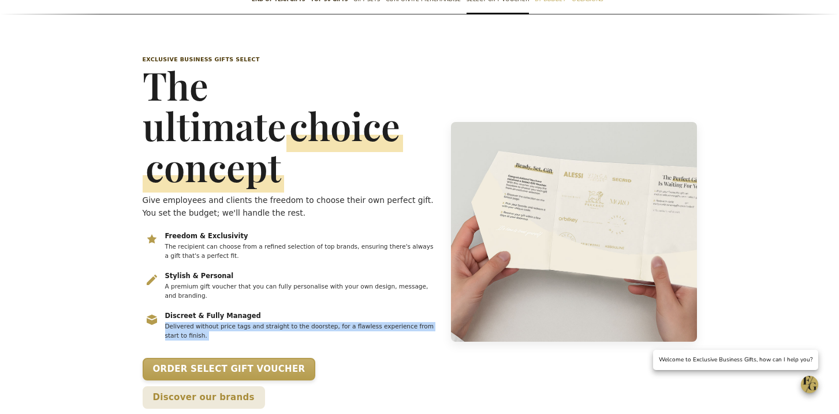
click at [248, 322] on p "Delivered without price tags and straight to the doorstep, for a flawless exper…" at bounding box center [300, 331] width 271 height 18
copy ul "Delivered without price tags and straight to the doorstep, for a flawless exper…"
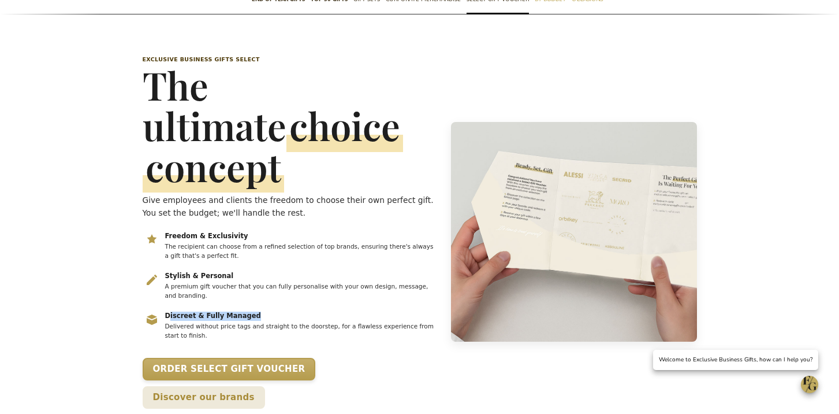
drag, startPoint x: 262, startPoint y: 272, endPoint x: 177, endPoint y: 273, distance: 84.9
click at [169, 311] on h3 "Discreet & Fully Managed" at bounding box center [300, 315] width 271 height 9
copy h3 "iscreet & Fully Managed"
drag, startPoint x: 229, startPoint y: 232, endPoint x: 221, endPoint y: 227, distance: 8.8
click at [163, 270] on li "Stylish & Personal A premium gift voucher that you can fully personalise with y…" at bounding box center [290, 285] width 295 height 31
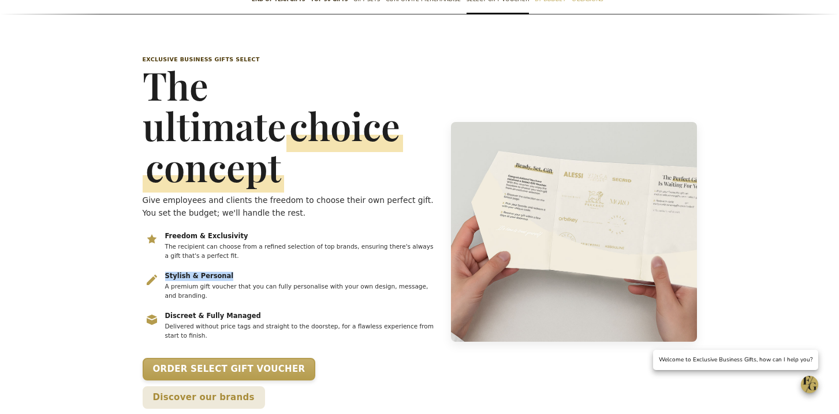
copy h3 "Stylish & Personal"
drag, startPoint x: 246, startPoint y: 189, endPoint x: 194, endPoint y: 193, distance: 52.1
click at [194, 194] on div "Exclusive Business Gifts Select The ultimate choice concept Give employees and …" at bounding box center [290, 231] width 295 height 353
click at [194, 232] on h3 "Freedom & Exclusivity" at bounding box center [300, 236] width 271 height 9
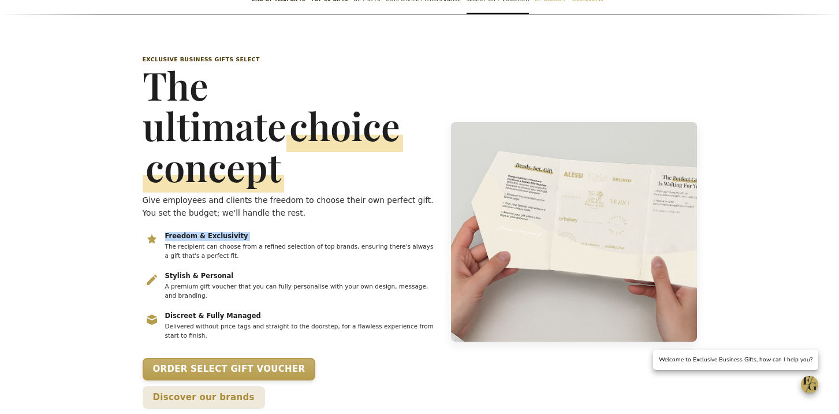
click at [194, 232] on h3 "Freedom & Exclusivity" at bounding box center [300, 236] width 271 height 9
copy h3 "Freedom & Exclusivity"
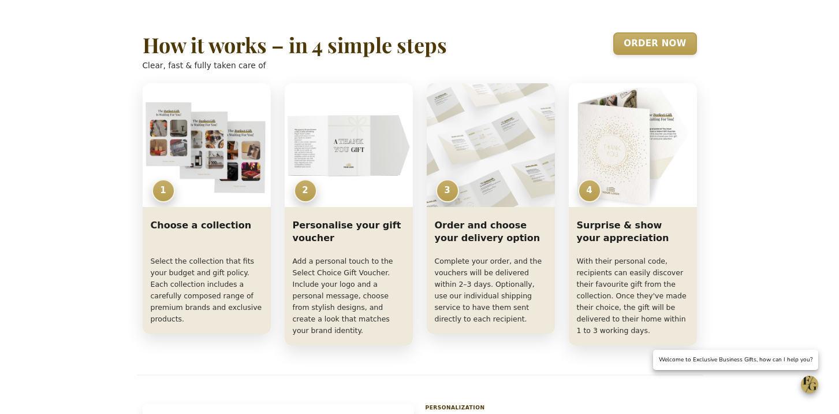
scroll to position [755, 0]
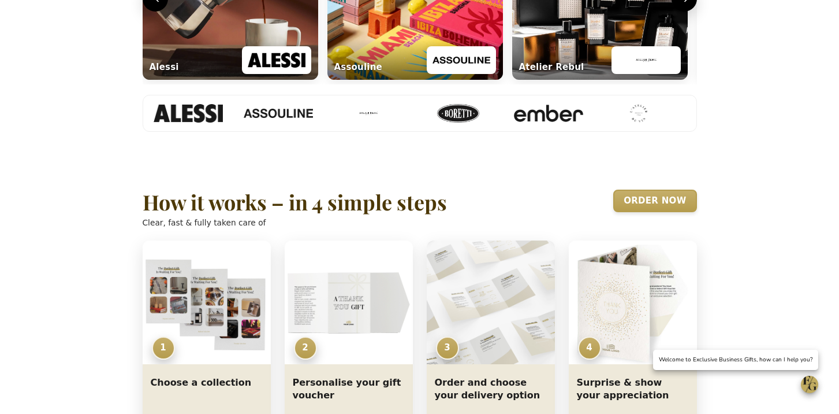
click at [213, 191] on h2 "How it works – in 4 simple steps" at bounding box center [295, 202] width 304 height 23
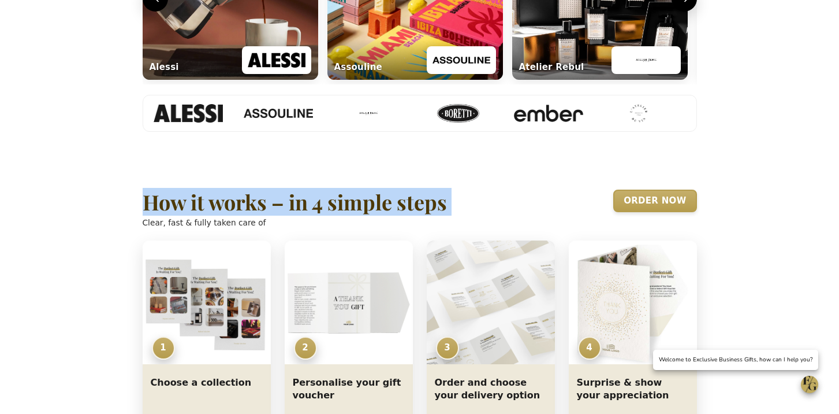
click at [213, 191] on h2 "How it works – in 4 simple steps" at bounding box center [295, 202] width 304 height 23
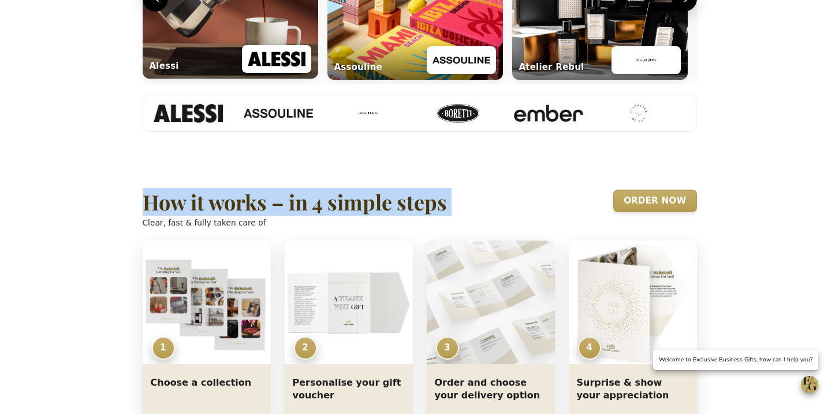
copy h2 "How it works – in 4 simple steps"
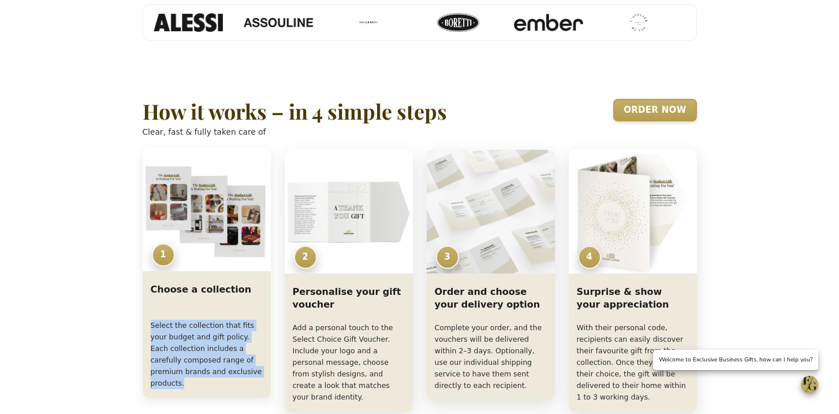
scroll to position [842, 0]
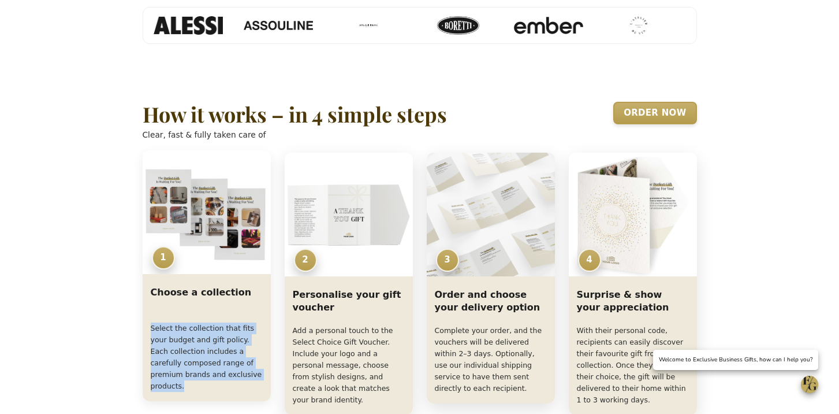
drag, startPoint x: 151, startPoint y: 344, endPoint x: 260, endPoint y: 303, distance: 116.8
click at [259, 322] on p "Select the collection that fits your budget and gift policy. Each collection in…" at bounding box center [207, 356] width 112 height 69
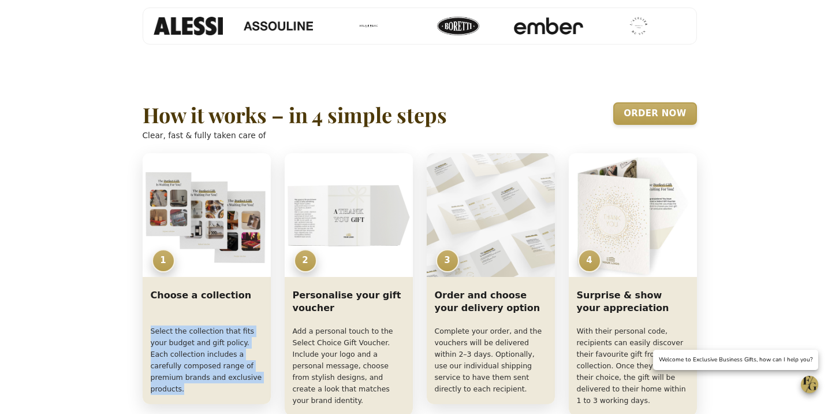
copy p "Select the collection that fits your budget and gift policy. Each collection in…"
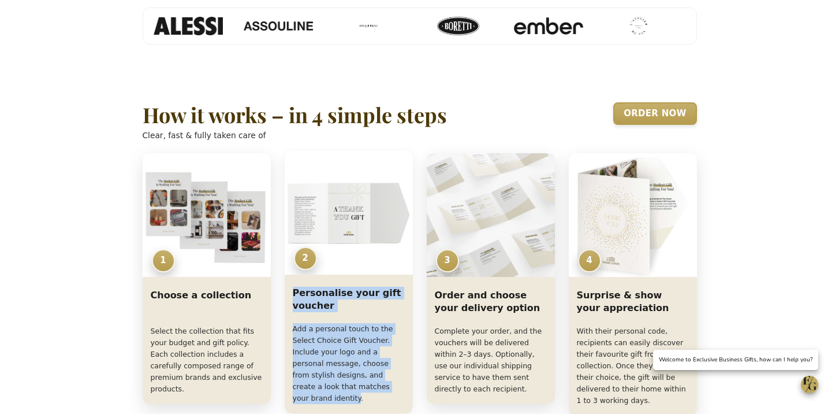
drag, startPoint x: 290, startPoint y: 259, endPoint x: 388, endPoint y: 314, distance: 112.0
click at [388, 314] on div "Personalise your gift voucher Add a personal touch to the Select Choice Gift Vo…" at bounding box center [349, 346] width 128 height 134
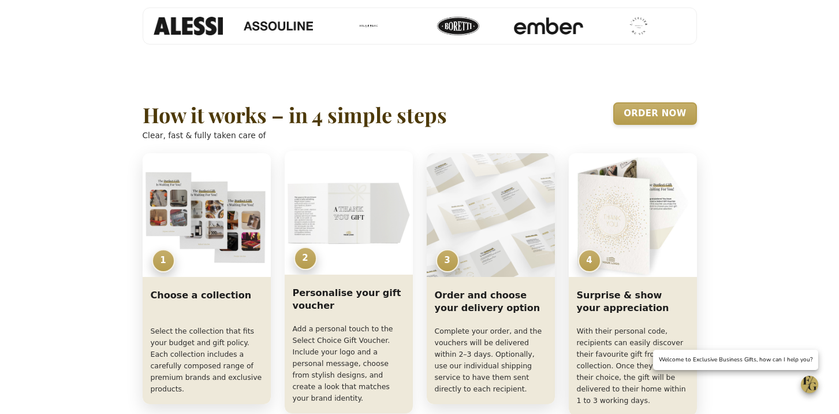
click at [370, 323] on p "Add a personal touch to the Select Choice Gift Voucher. Include your logo and a…" at bounding box center [349, 363] width 112 height 81
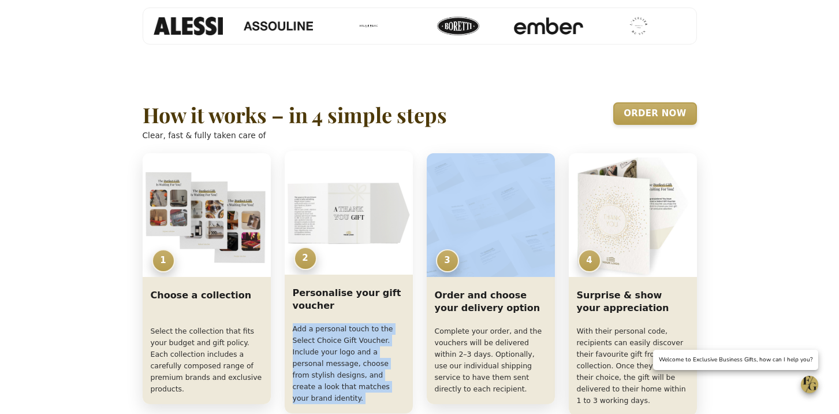
click at [370, 323] on p "Add a personal touch to the Select Choice Gift Voucher. Include your logo and a…" at bounding box center [349, 363] width 112 height 81
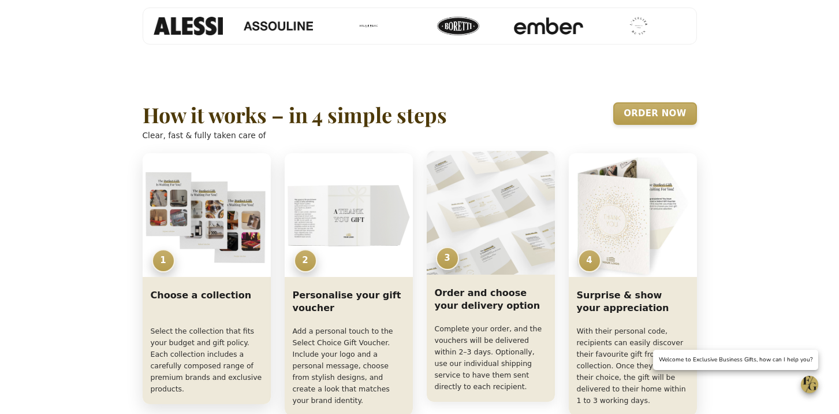
click at [496, 323] on p "Complete your order, and the vouchers will be delivered within 2–3 days. Option…" at bounding box center [491, 357] width 112 height 69
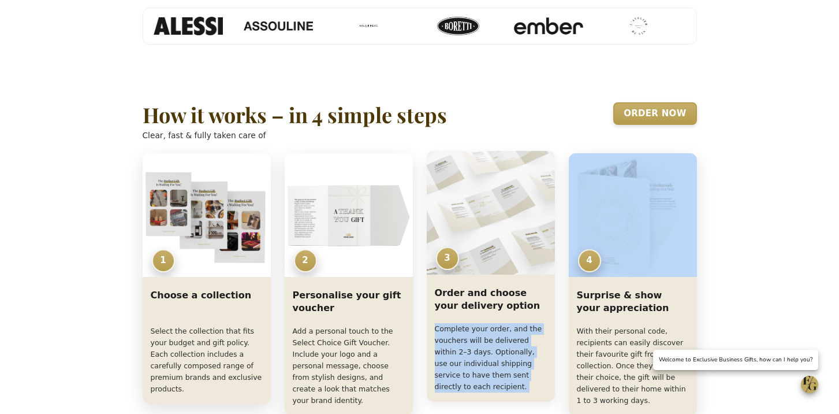
click at [496, 323] on p "Complete your order, and the vouchers will be delivered within 2–3 days. Option…" at bounding box center [491, 357] width 112 height 69
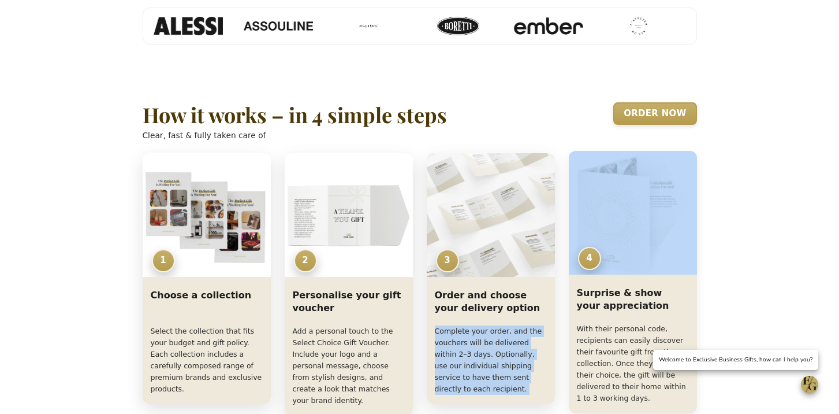
click at [582, 323] on p "With their personal code, recipients can easily discover their favourite gift f…" at bounding box center [633, 363] width 112 height 81
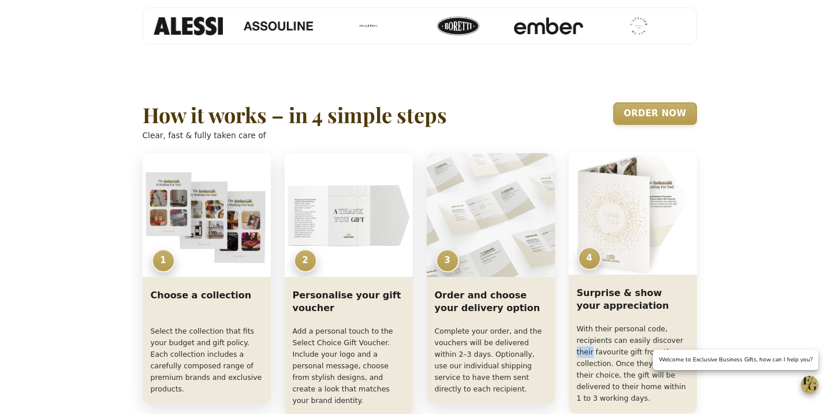
click at [582, 323] on p "With their personal code, recipients can easily discover their favourite gift f…" at bounding box center [633, 363] width 112 height 81
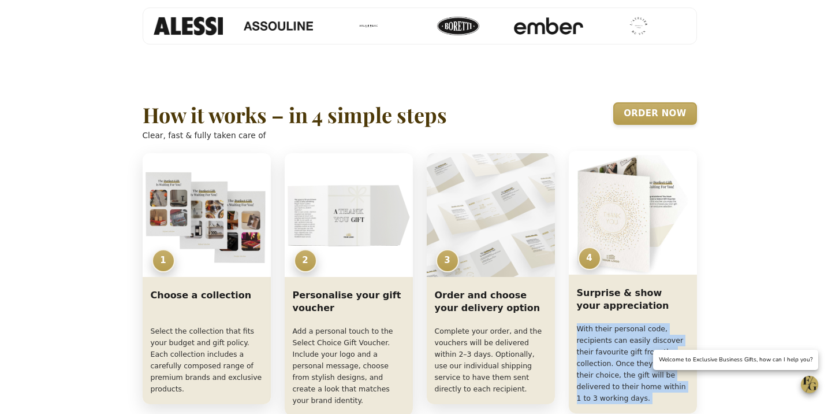
click at [581, 323] on p "With their personal code, recipients can easily discover their favourite gift f…" at bounding box center [633, 363] width 112 height 81
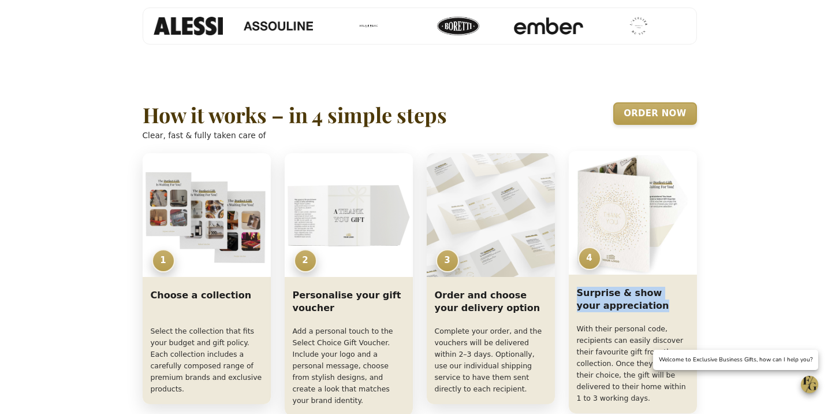
drag, startPoint x: 642, startPoint y: 237, endPoint x: 579, endPoint y: 224, distance: 63.8
click at [575, 279] on div "Surprise & show your appreciation With their personal code, recipients can easi…" at bounding box center [633, 346] width 128 height 134
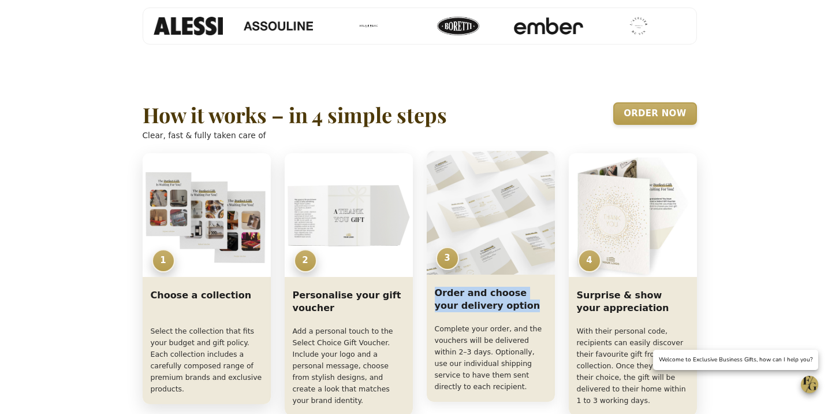
drag, startPoint x: 509, startPoint y: 236, endPoint x: 437, endPoint y: 224, distance: 72.7
click at [435, 286] on h3 "Order and choose your delivery option" at bounding box center [491, 302] width 112 height 32
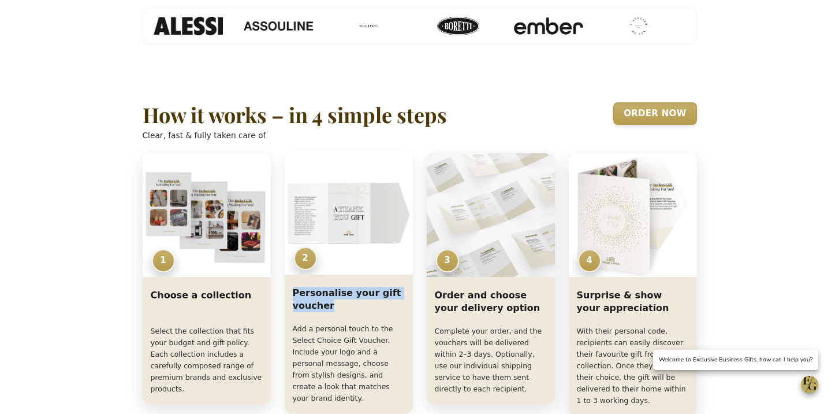
drag, startPoint x: 340, startPoint y: 236, endPoint x: 289, endPoint y: 223, distance: 52.5
click at [288, 279] on div "Personalise your gift voucher Add a personal touch to the Select Choice Gift Vo…" at bounding box center [349, 346] width 128 height 134
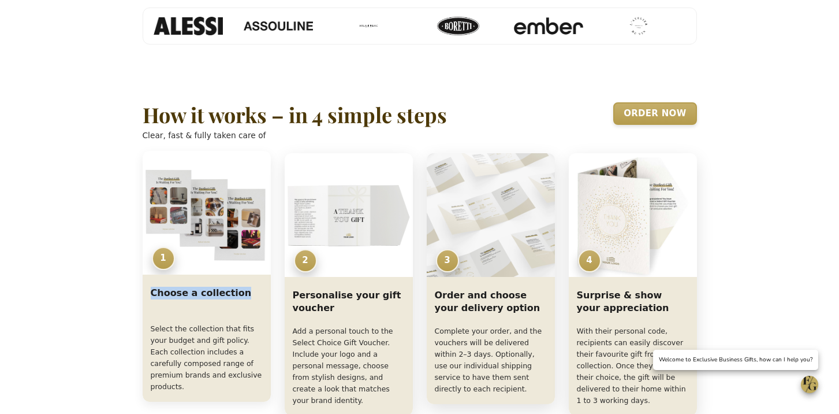
drag, startPoint x: 244, startPoint y: 225, endPoint x: 150, endPoint y: 223, distance: 93.6
click at [151, 286] on h3 "Choose a collection" at bounding box center [207, 302] width 112 height 32
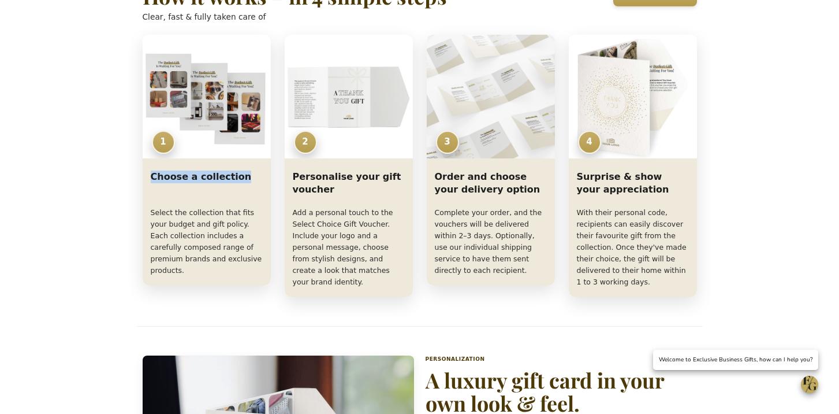
scroll to position [959, 0]
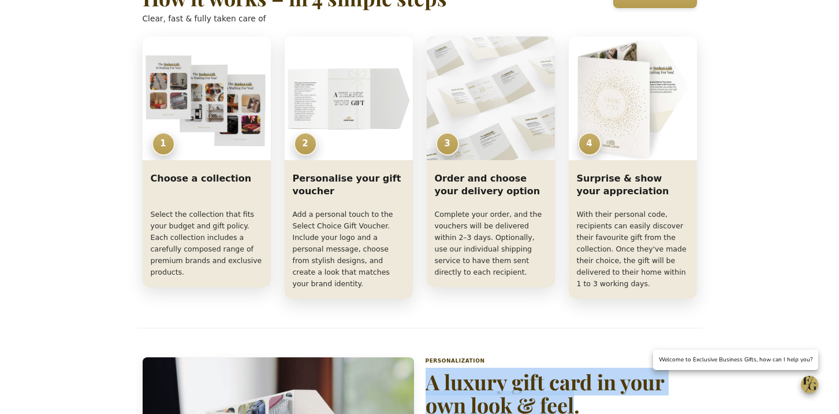
drag, startPoint x: 571, startPoint y: 332, endPoint x: 430, endPoint y: 311, distance: 143.1
click at [429, 370] on h2 "A luxury gift card in your own look & feel." at bounding box center [561, 393] width 271 height 46
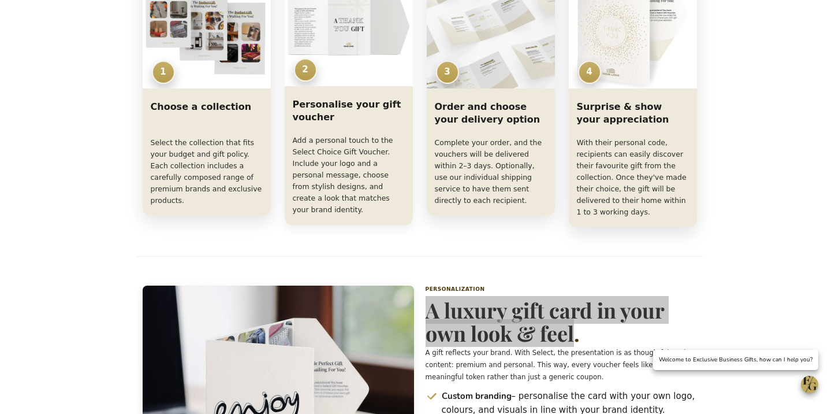
scroll to position [1148, 0]
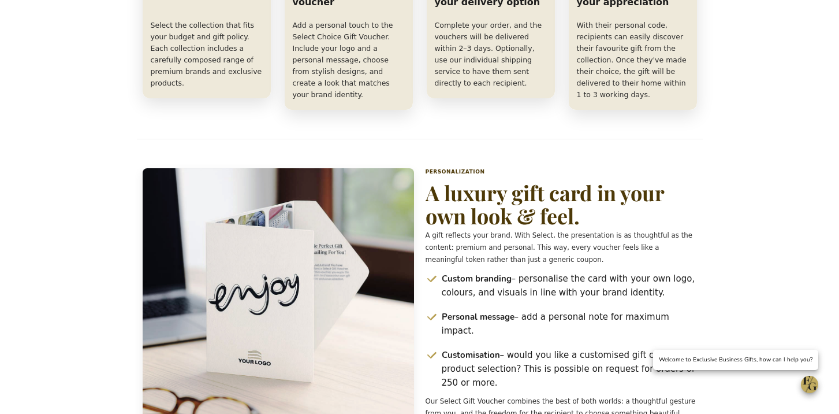
drag, startPoint x: 476, startPoint y: 208, endPoint x: 463, endPoint y: 207, distance: 12.8
click at [476, 273] on strong "Custom branding" at bounding box center [477, 279] width 70 height 12
drag, startPoint x: 442, startPoint y: 207, endPoint x: 703, endPoint y: 299, distance: 276.2
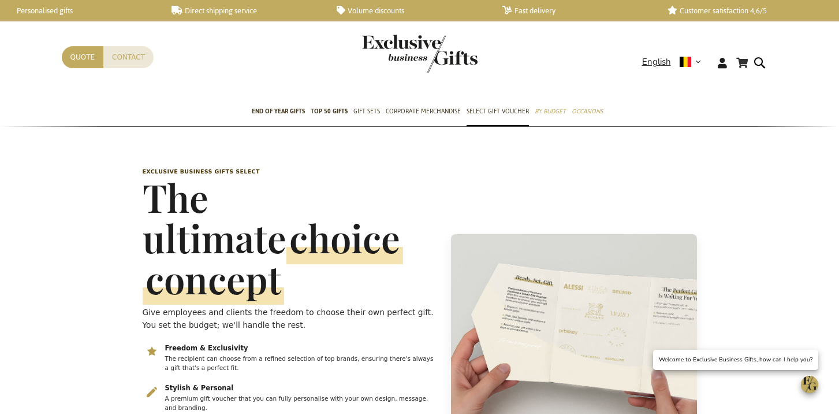
click at [653, 53] on div "My Cart My Cart 0 Close You have no items in your shopping cart. Skip to Conten…" at bounding box center [420, 71] width 735 height 51
click at [652, 54] on div "My Cart My Cart 0 Close You have no items in your shopping cart. Skip to Conten…" at bounding box center [420, 71] width 735 height 51
click at [655, 66] on span "English" at bounding box center [656, 61] width 29 height 13
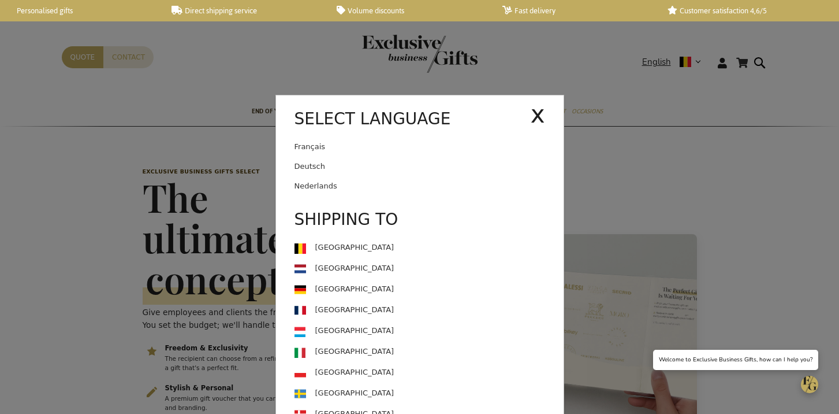
click at [372, 162] on link "Deutsch" at bounding box center [429, 167] width 269 height 20
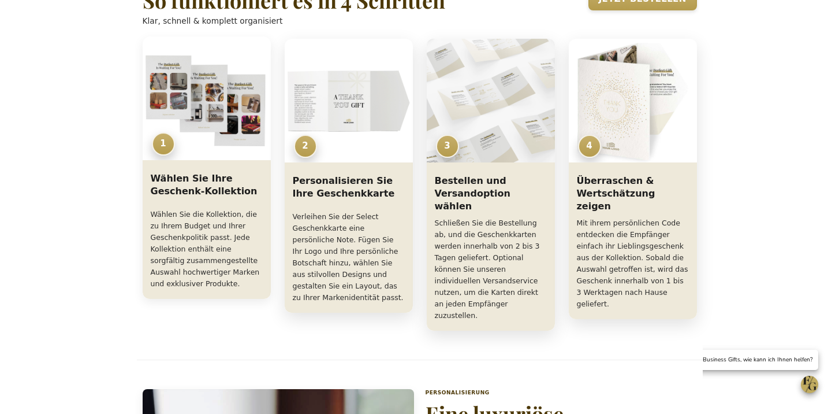
scroll to position [842, 0]
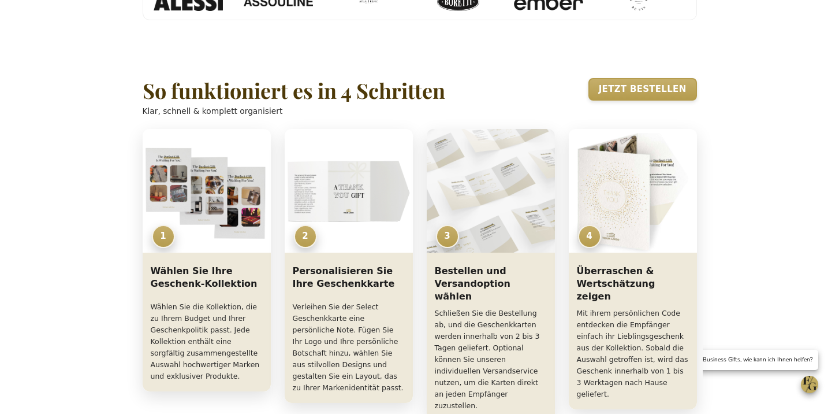
click at [239, 82] on h2 "So funktioniert es in 4 Schritten" at bounding box center [294, 90] width 303 height 23
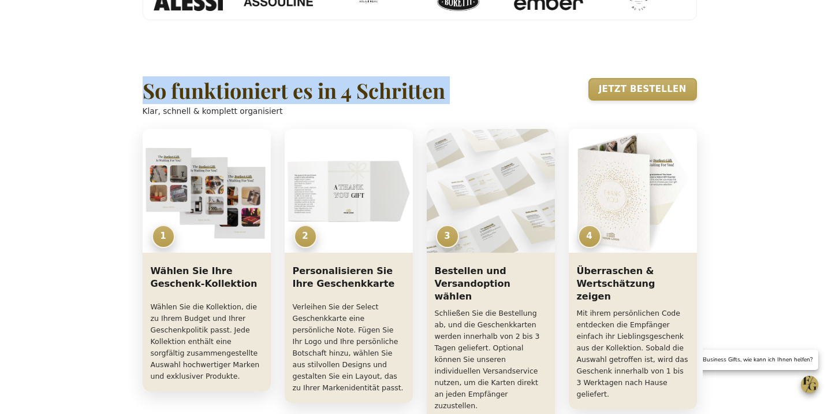
click at [239, 82] on h2 "So funktioniert es in 4 Schritten" at bounding box center [294, 90] width 303 height 23
copy h2 "So funktioniert es in 4 Schritten"
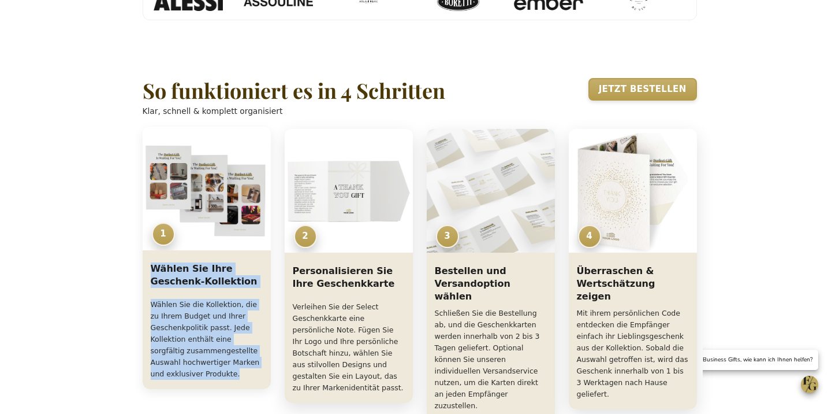
drag, startPoint x: 224, startPoint y: 366, endPoint x: 154, endPoint y: 244, distance: 140.3
click at [152, 262] on div "Wählen Sie Ihre Geschenk-Kollektion Wählen Sie die Kollektion, die zu Ihrem Bud…" at bounding box center [207, 322] width 128 height 134
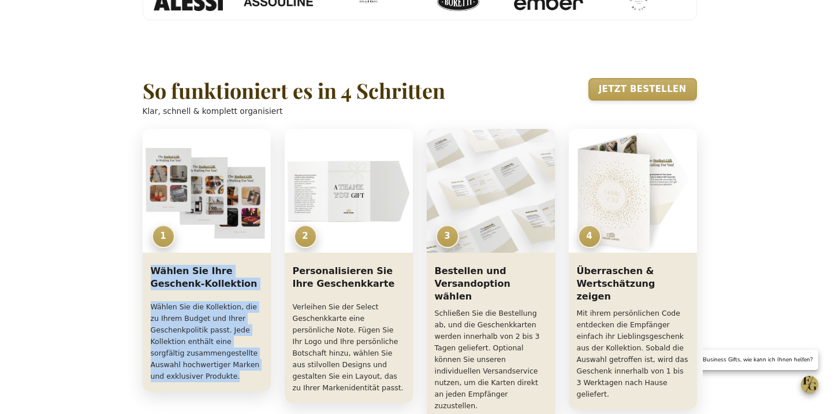
copy div "Wählen Sie Ihre Geschenk-Kollektion Wählen Sie die Kollektion, die zu Ihrem Bud…"
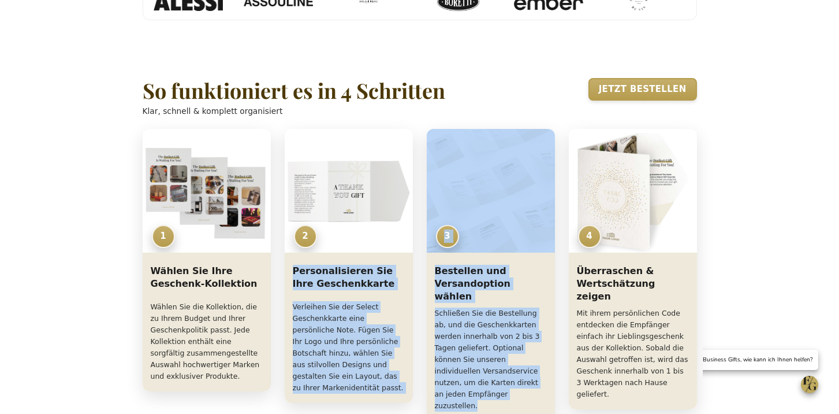
drag, startPoint x: 325, startPoint y: 285, endPoint x: 412, endPoint y: 402, distance: 146.0
click at [412, 402] on section "So funktioniert es in 4 Schritten Klar, schnell & komplett organisiert Jetzt be…" at bounding box center [420, 249] width 566 height 400
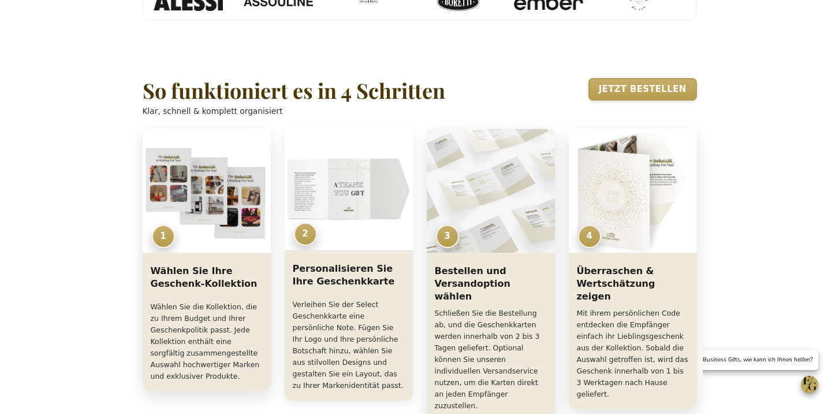
click at [393, 372] on p "Verleihen Sie der Select Geschenkkarte eine persönliche Note. Fügen Sie Ihr Log…" at bounding box center [349, 345] width 112 height 92
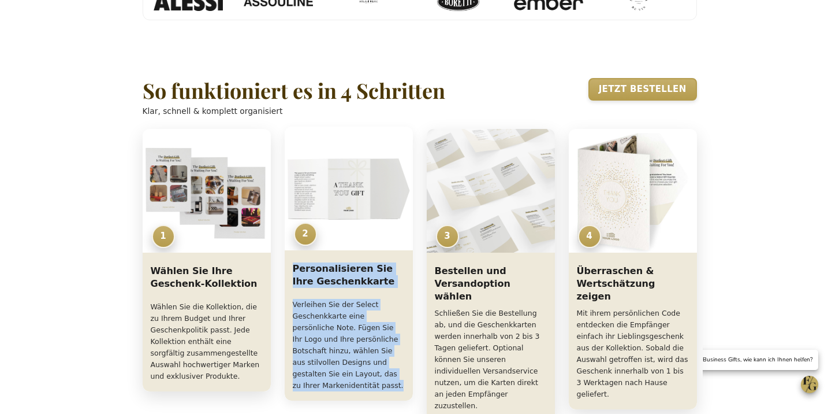
drag, startPoint x: 398, startPoint y: 372, endPoint x: 306, endPoint y: 251, distance: 152.5
click at [288, 270] on div "Personalisieren Sie Ihre Geschenkkarte Verleihen Sie der Select Geschenkkarte e…" at bounding box center [349, 328] width 128 height 146
copy div "Personalisieren Sie Ihre Geschenkkarte Verleihen Sie der Select Geschenkkarte e…"
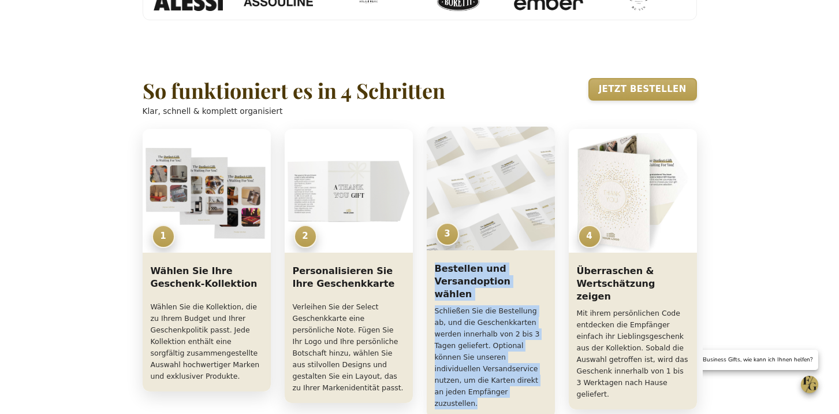
drag, startPoint x: 448, startPoint y: 275, endPoint x: 521, endPoint y: 383, distance: 129.8
click at [521, 384] on div "Bestellen und Versandoption wählen Schließen Sie die Bestellung ab, und die Ges…" at bounding box center [491, 336] width 128 height 163
copy div "Bestellen und Versandoption wählen Schließen Sie die Bestellung ab, und die Ges…"
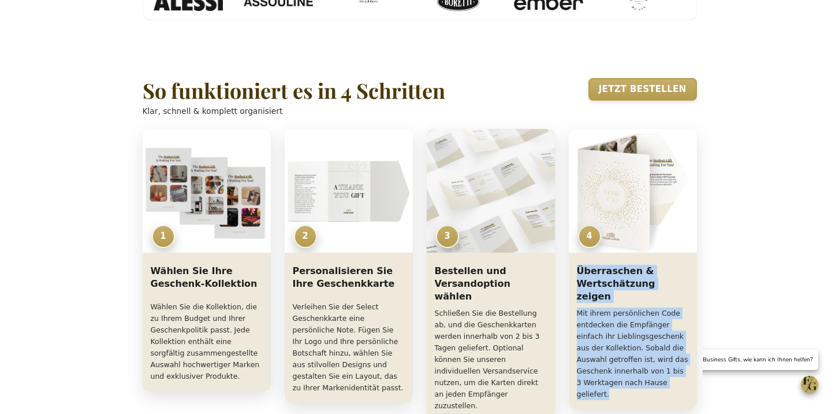
drag, startPoint x: 581, startPoint y: 263, endPoint x: 708, endPoint y: 372, distance: 167.1
click at [708, 372] on div "Select – Exclusive Business Gifts Ga naar hoofdinhoud Exclusive Business Gifts …" at bounding box center [420, 407] width 716 height 2232
copy div "Überraschen & Wertschätzung zeigen Mit ihrem persönlichen Code entdecken die Em…"
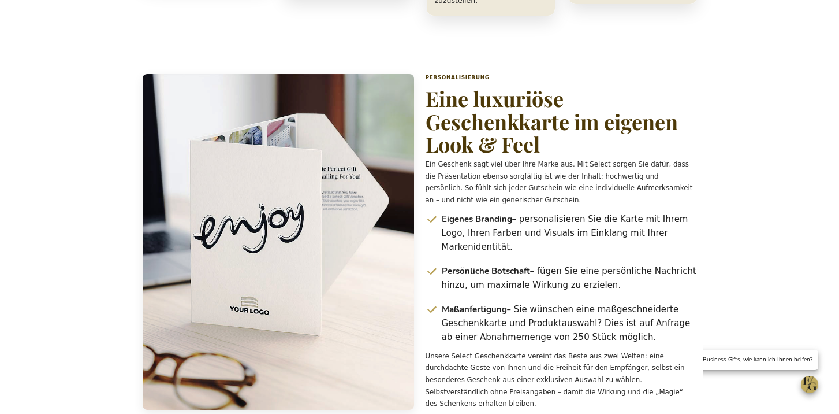
click at [470, 87] on h2 "Eine luxuriöse Geschenkkarte im eigenen Look & Feel" at bounding box center [561, 121] width 271 height 69
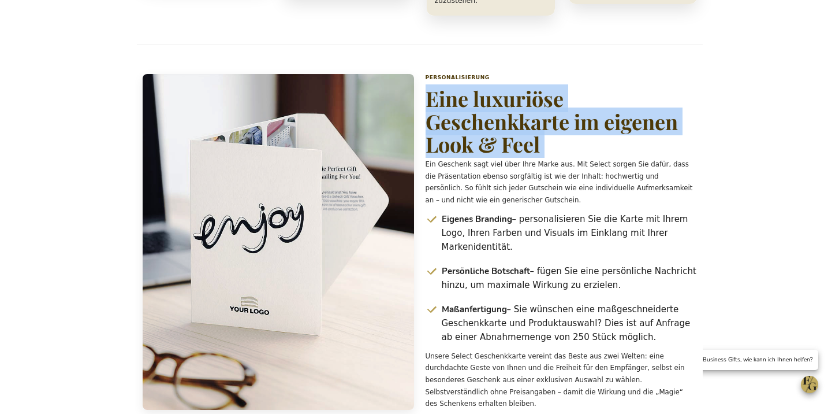
click at [470, 87] on h2 "Eine luxuriöse Geschenkkarte im eigenen Look & Feel" at bounding box center [561, 121] width 271 height 69
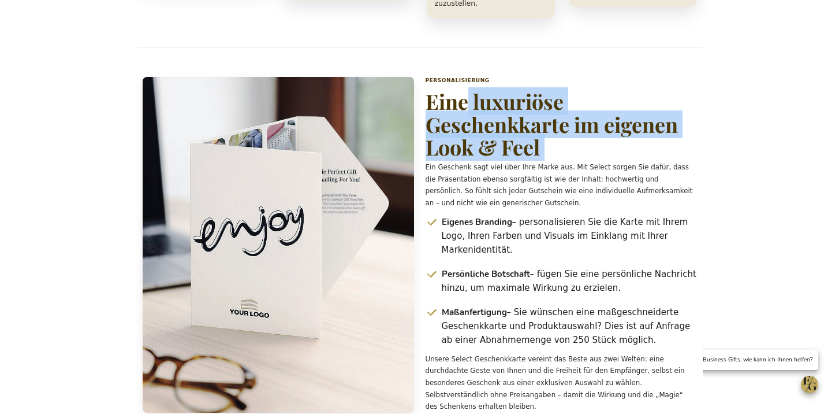
click at [470, 90] on h2 "Eine luxuriöse Geschenkkarte im eigenen Look & Feel" at bounding box center [561, 124] width 271 height 69
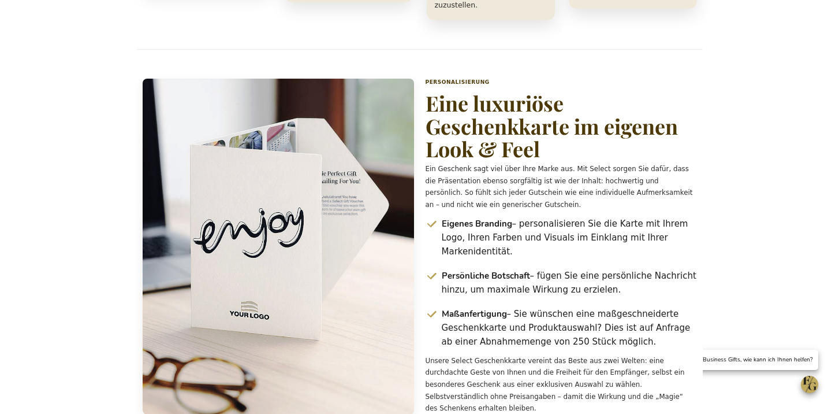
click at [461, 94] on h2 "Eine luxuriöse Geschenkkarte im eigenen Look & Feel" at bounding box center [561, 126] width 271 height 69
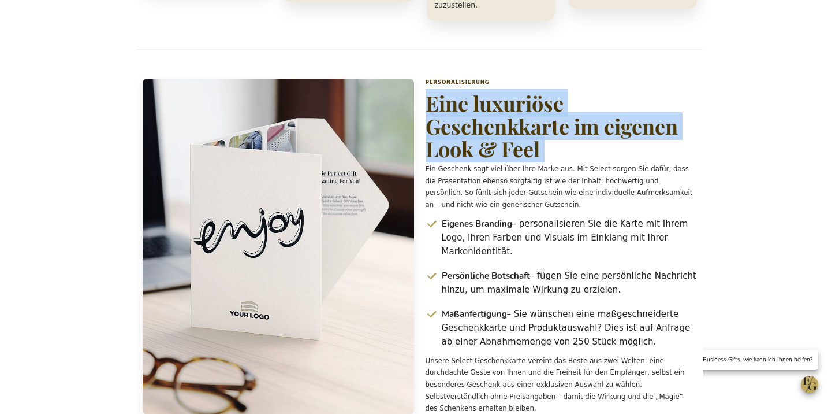
click at [461, 94] on h2 "Eine luxuriöse Geschenkkarte im eigenen Look & Feel" at bounding box center [561, 126] width 271 height 69
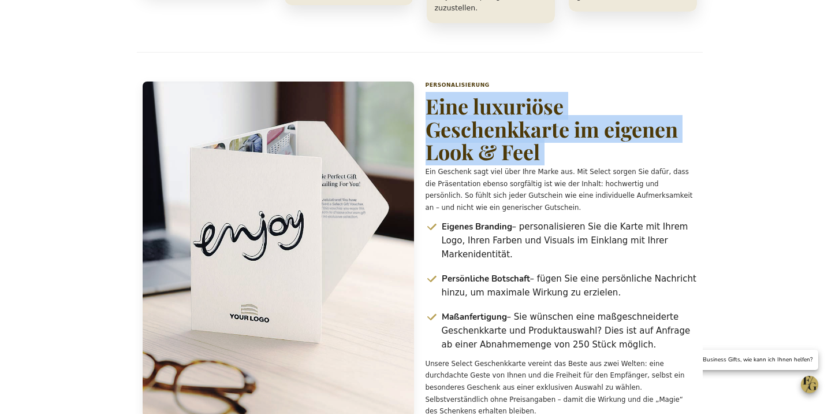
copy h2 "Eine luxuriöse Geschenkkarte im eigenen Look & Feel"
drag, startPoint x: 444, startPoint y: 203, endPoint x: 698, endPoint y: 315, distance: 278.3
click at [698, 323] on div "Personalisierung Eine luxuriöse Geschenkkarte im eigenen Look & Feel Ein Gesche…" at bounding box center [420, 249] width 566 height 336
copy ul "Eigenes Branding – personalisieren Sie die Karte mit Ihrem Logo, Ihren Farben u…"
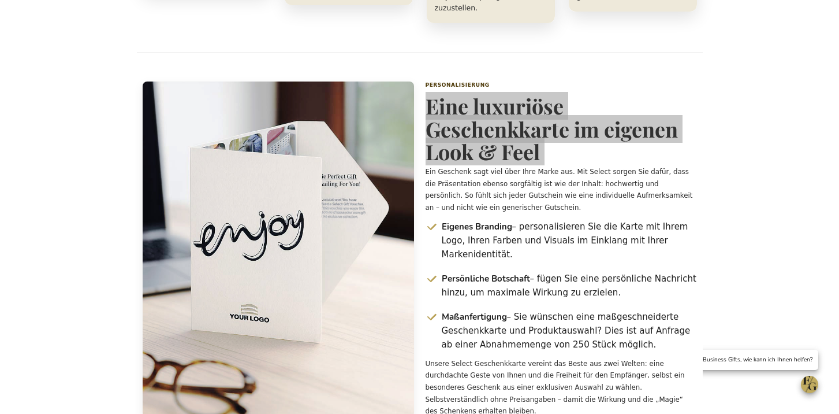
scroll to position [0, 0]
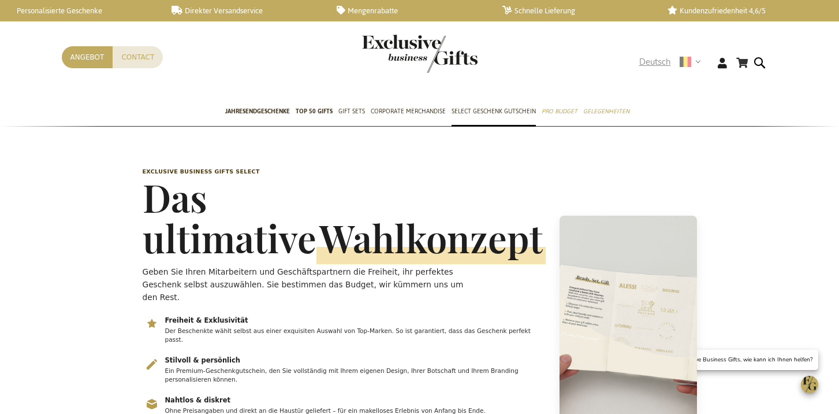
click at [655, 65] on span "Deutsch" at bounding box center [655, 61] width 32 height 13
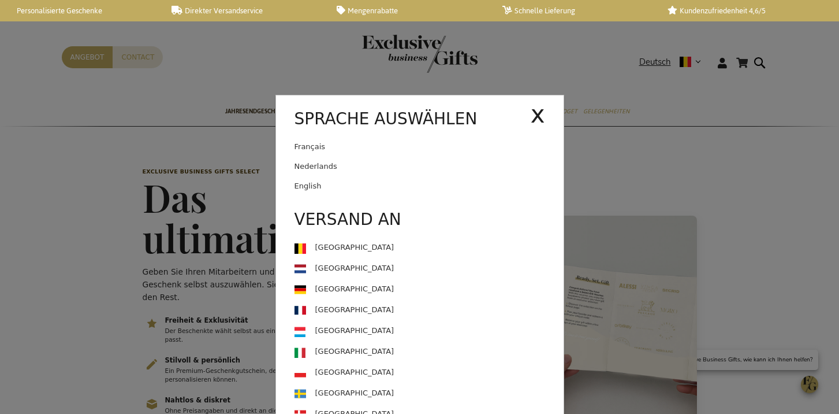
click at [381, 147] on link "Français" at bounding box center [413, 147] width 236 height 20
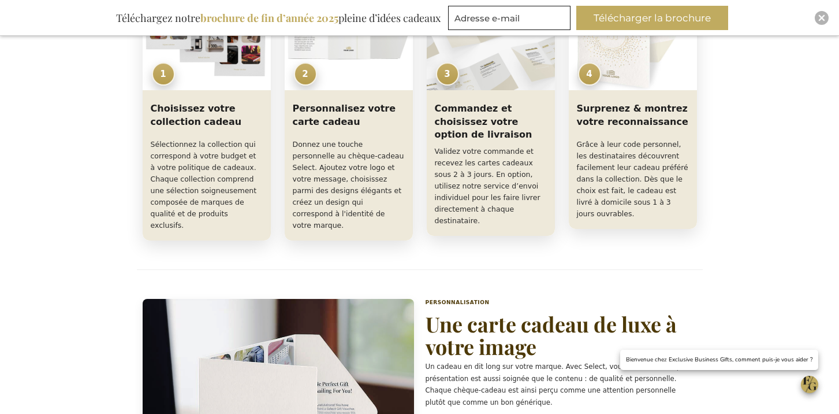
scroll to position [1018, 0]
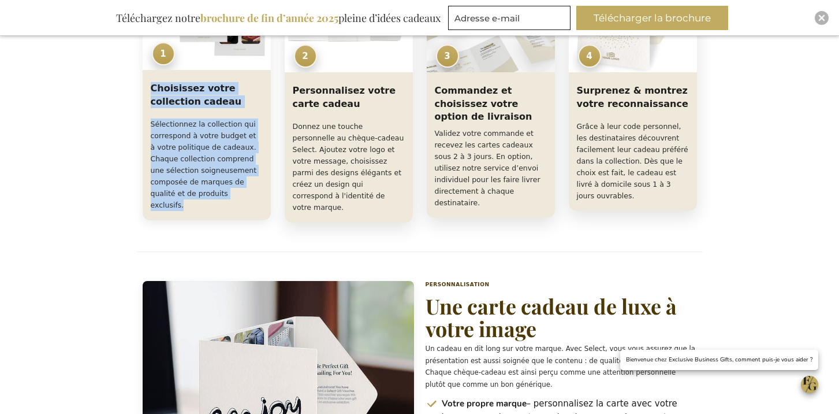
drag, startPoint x: 151, startPoint y: 87, endPoint x: 255, endPoint y: 193, distance: 148.7
click at [255, 192] on div "Choisissez votre collection cadeau Sélectionnez la collection qui correspond à …" at bounding box center [207, 148] width 128 height 146
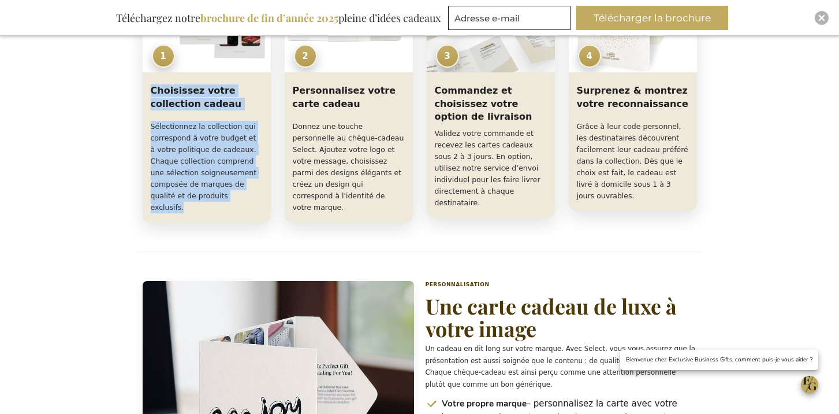
copy div "Choisissez votre collection cadeau Sélectionnez la collection qui correspond à …"
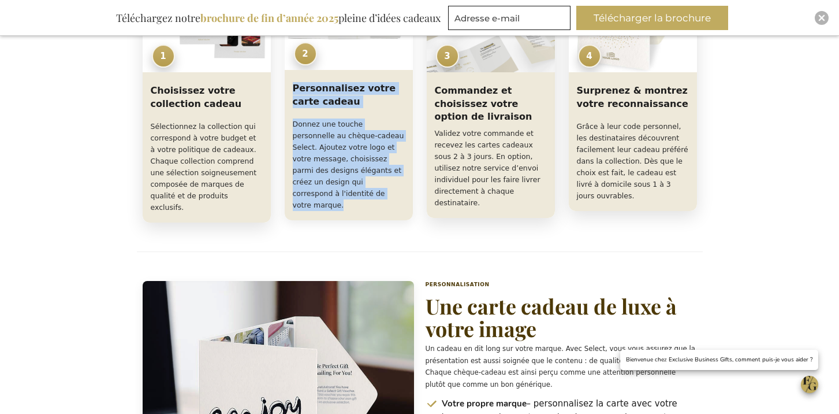
drag, startPoint x: 293, startPoint y: 85, endPoint x: 411, endPoint y: 209, distance: 171.2
click at [406, 217] on section "Comment ça marche en 4 étapes Clair, rapide et complet. Commandez maintenant 1 …" at bounding box center [420, 60] width 566 height 382
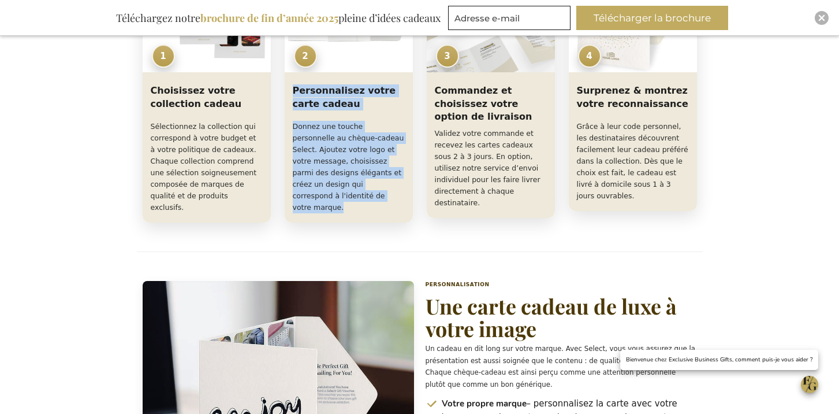
copy div "Personnalisez votre carte cadeau Donnez une touche personnelle au chèque-cadeau…"
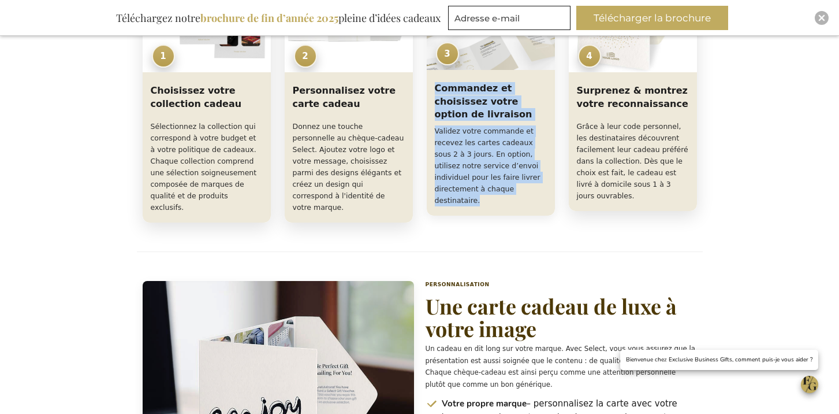
drag, startPoint x: 450, startPoint y: 104, endPoint x: 515, endPoint y: 180, distance: 100.4
click at [514, 191] on div "Commandez et choisissez votre option de livraison Validez votre commande et rec…" at bounding box center [491, 145] width 128 height 140
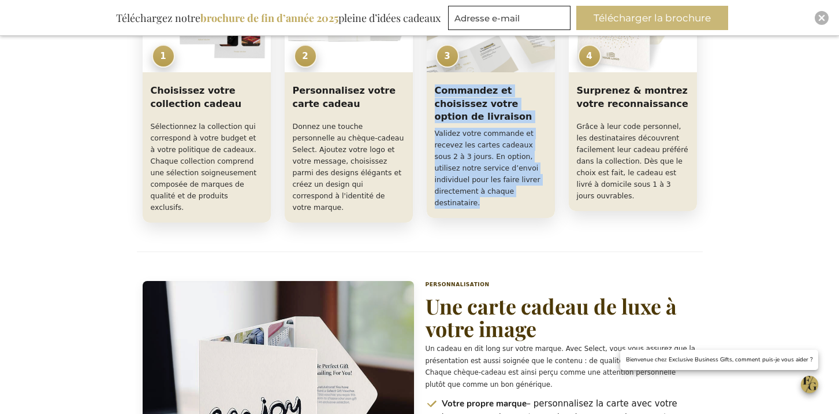
copy div "Commandez et choisissez votre option de livraison Validez votre commande et rec…"
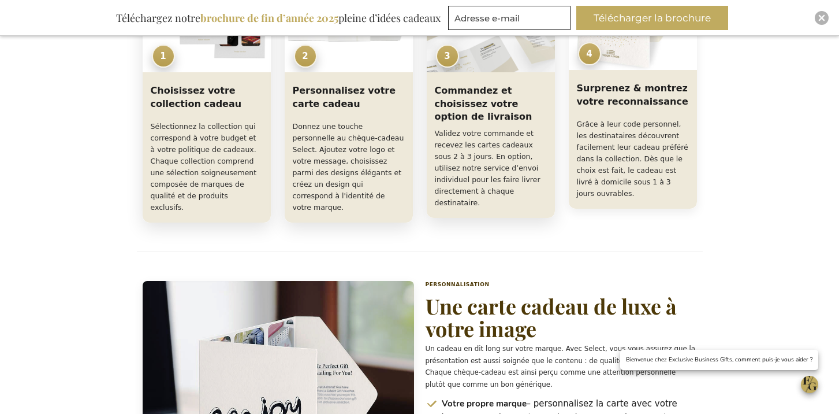
drag, startPoint x: 572, startPoint y: 91, endPoint x: 690, endPoint y: 193, distance: 156.0
click at [689, 200] on div "Surprenez & montrez votre reconnaissance Grâce à leur code personnel, les desti…" at bounding box center [633, 142] width 128 height 134
click at [621, 184] on p "Grâce à leur code personnel, les destinataires découvrent facilement leur cadea…" at bounding box center [633, 158] width 112 height 81
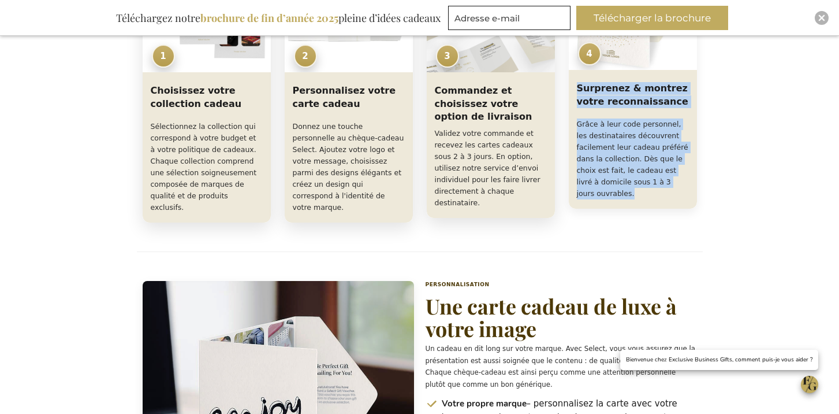
drag, startPoint x: 619, startPoint y: 189, endPoint x: 573, endPoint y: 91, distance: 108.5
click at [573, 91] on div "Surprenez & montrez votre reconnaissance Grâce à leur code personnel, les desti…" at bounding box center [633, 142] width 128 height 134
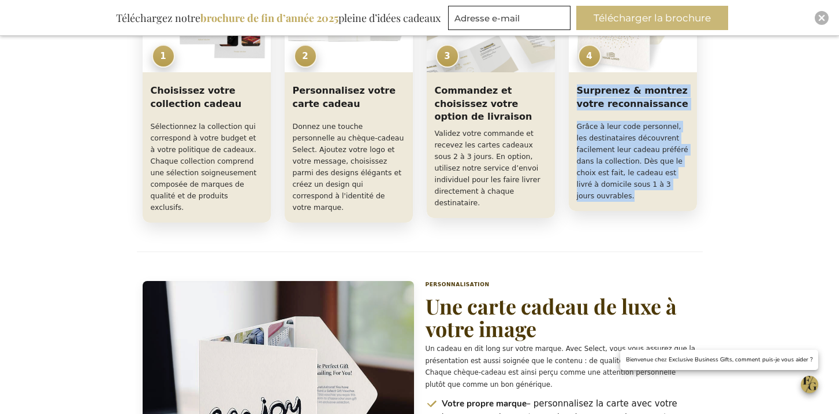
copy div "Surprenez & montrez votre reconnaissance Grâce à leur code personnel, les desti…"
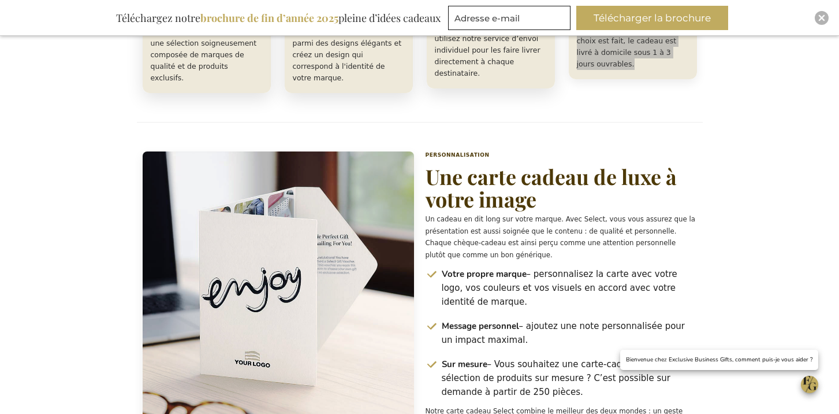
scroll to position [1163, 0]
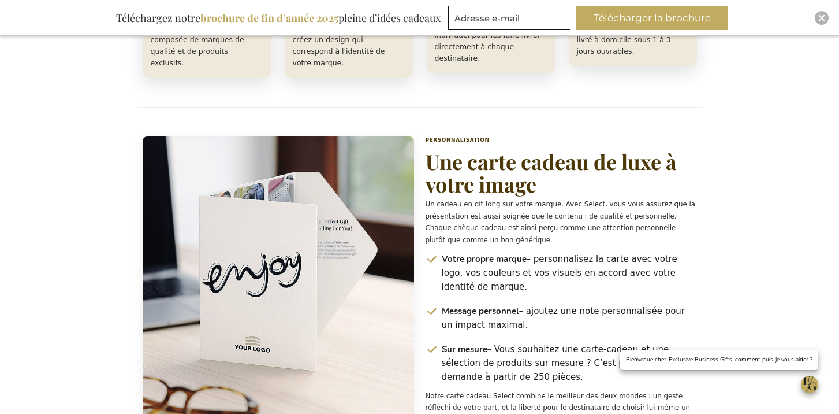
click at [482, 173] on h2 "Une carte cadeau de luxe à votre image" at bounding box center [561, 173] width 271 height 46
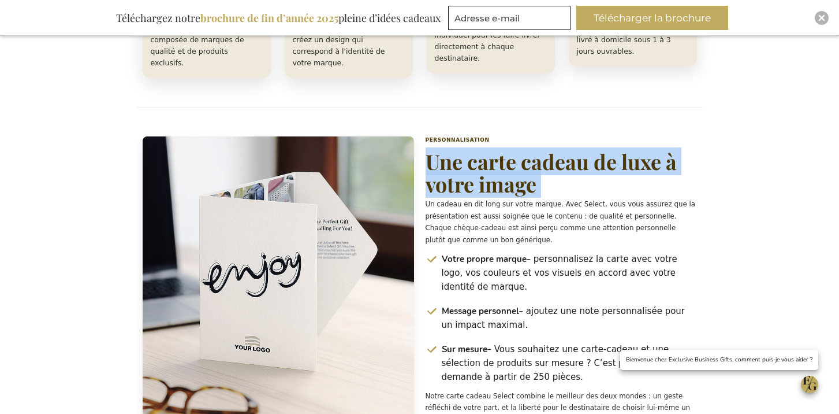
click at [481, 172] on h2 "Une carte cadeau de luxe à votre image" at bounding box center [561, 173] width 271 height 46
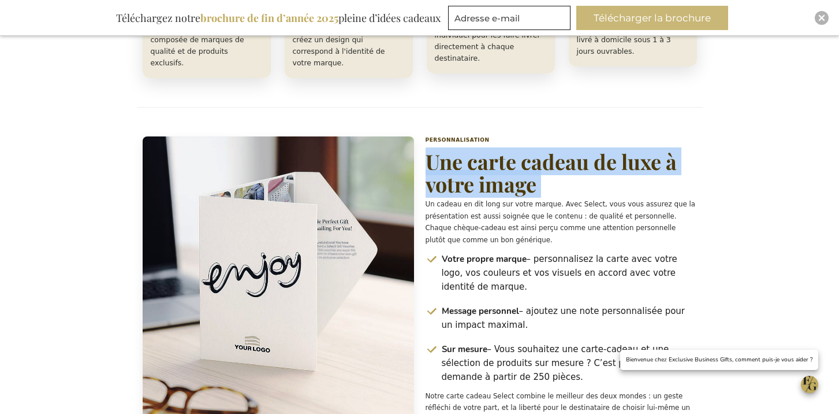
copy h2 "Une carte cadeau de luxe à votre image"
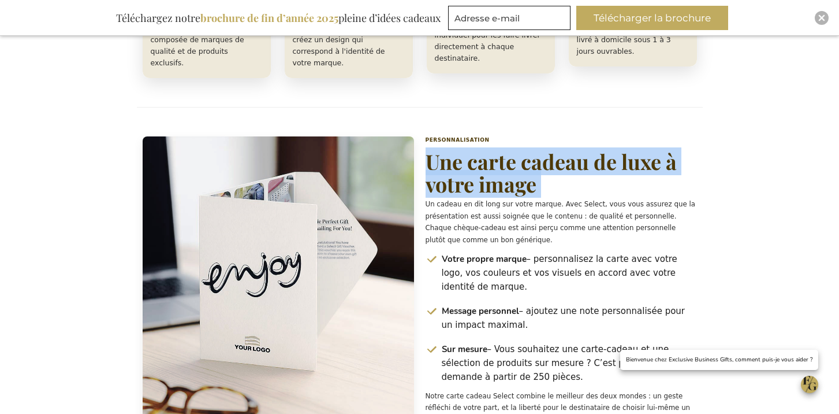
drag, startPoint x: 444, startPoint y: 247, endPoint x: 594, endPoint y: 368, distance: 193.0
click at [594, 369] on ul "Votre propre marque – personnalisez la carte avec votre logo, vos couleurs et v…" at bounding box center [561, 321] width 271 height 138
copy ul "Votre propre marque – personnalisez la carte avec votre logo, vos couleurs et v…"
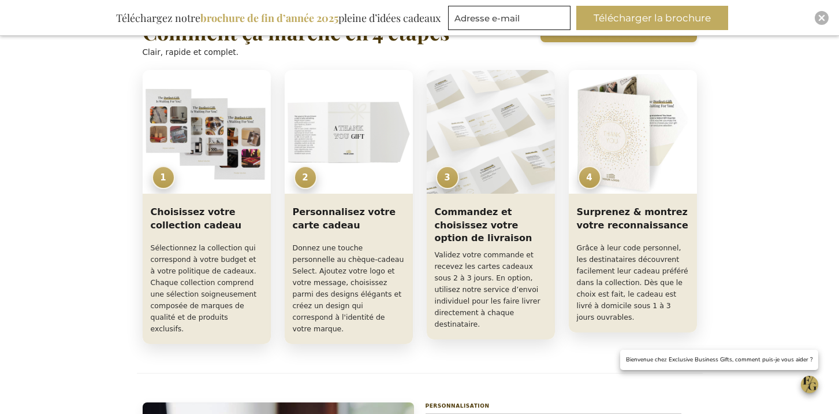
scroll to position [813, 0]
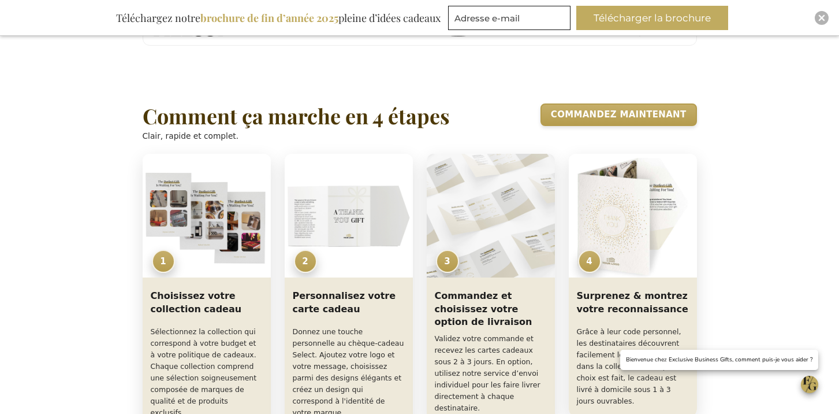
click at [359, 115] on h2 "Comment ça marche en 4 étapes" at bounding box center [296, 116] width 307 height 23
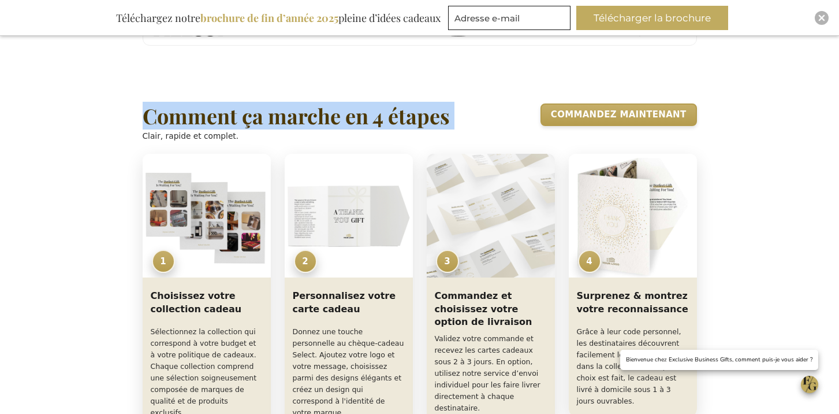
click at [358, 115] on h2 "Comment ça marche en 4 étapes" at bounding box center [296, 116] width 307 height 23
copy h2 "Comment ça marche en 4 étapes"
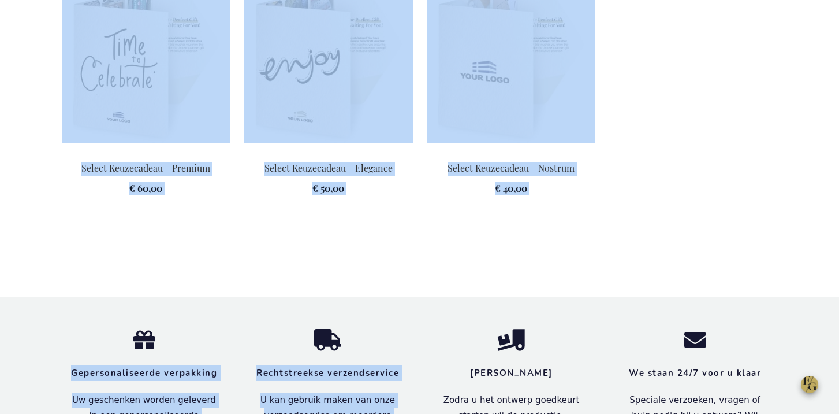
scroll to position [1918, 0]
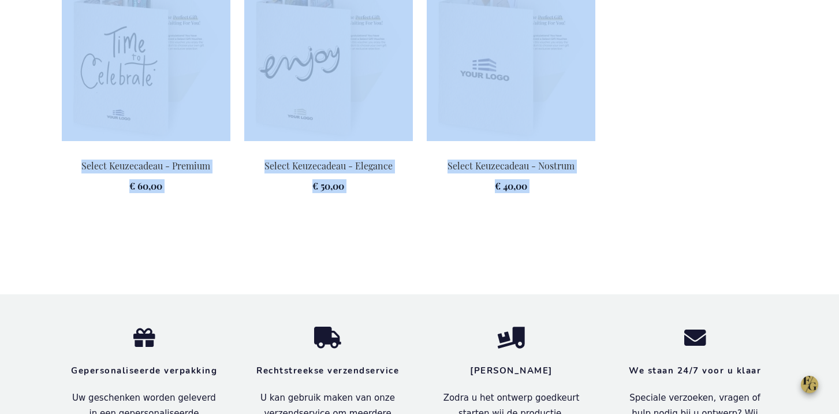
drag, startPoint x: 143, startPoint y: 169, endPoint x: 579, endPoint y: 234, distance: 440.9
copy div "Loremipsu Dolorsit Ametc Adipis Eli seddoei temporincidi Utla etdoloremag al en…"
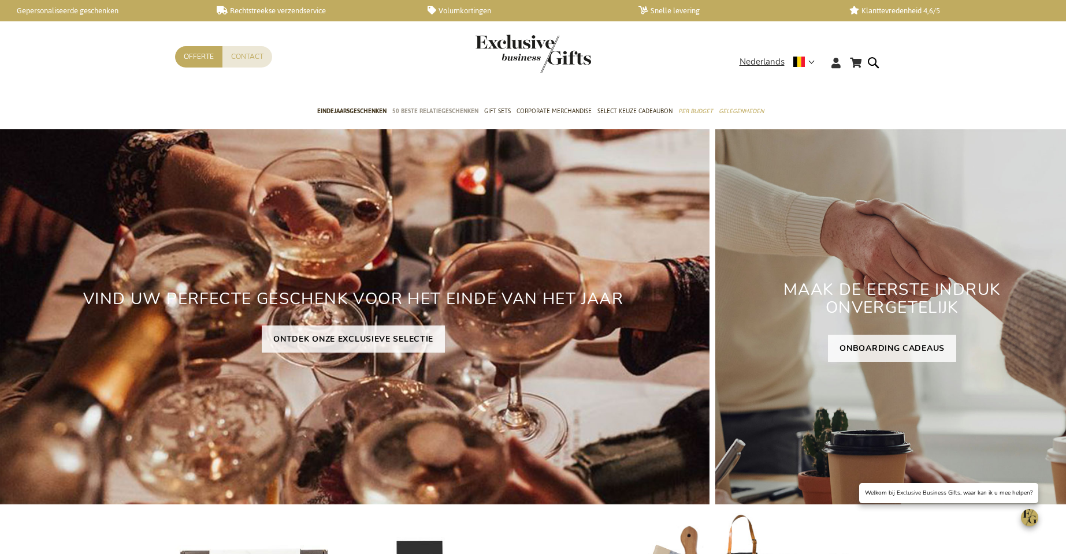
drag, startPoint x: 424, startPoint y: 114, endPoint x: 415, endPoint y: 112, distance: 9.4
click at [424, 114] on span "50 beste relatiegeschenken" at bounding box center [435, 111] width 86 height 12
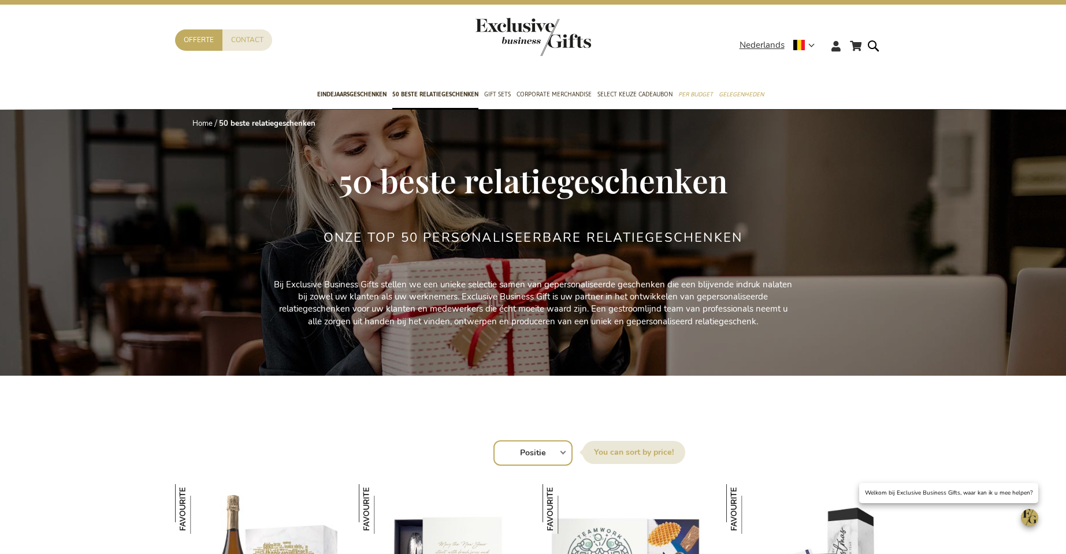
scroll to position [18, 0]
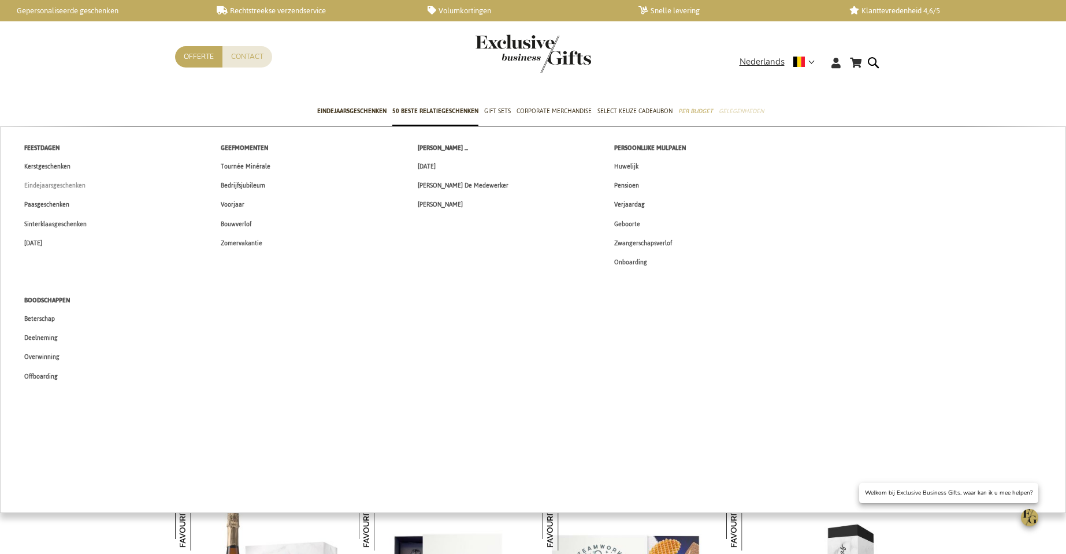
click at [84, 188] on link "Eindejaarsgeschenken" at bounding box center [54, 185] width 85 height 19
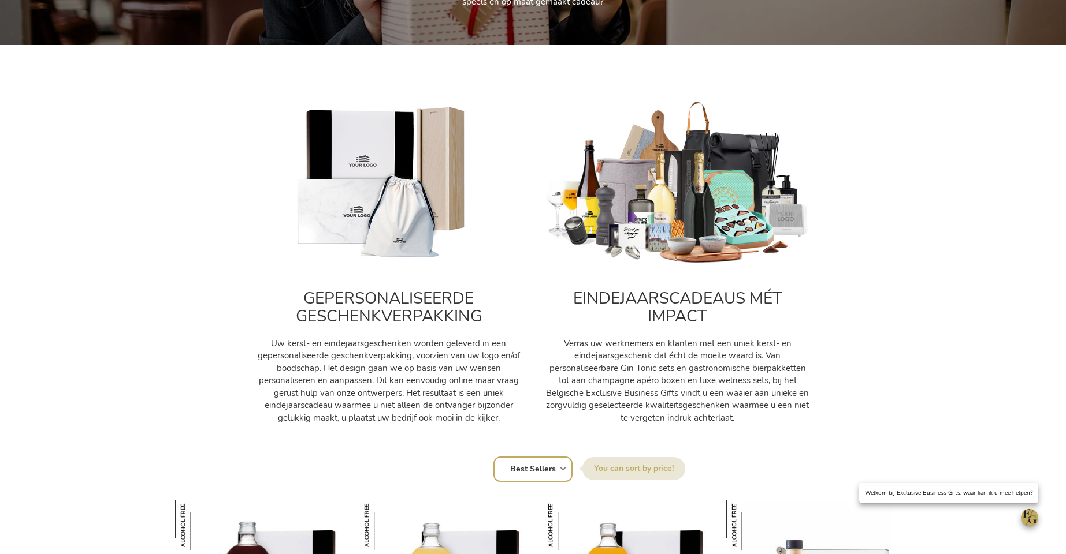
scroll to position [351, 0]
